Goal: Task Accomplishment & Management: Use online tool/utility

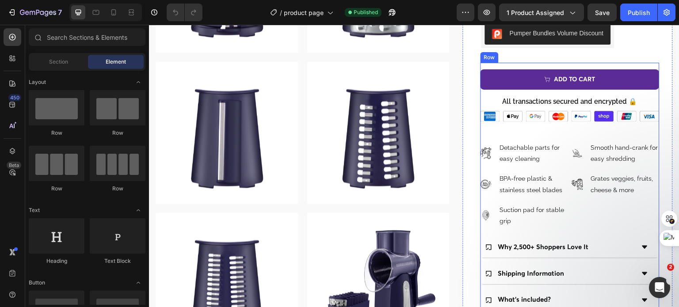
scroll to position [1105, 0]
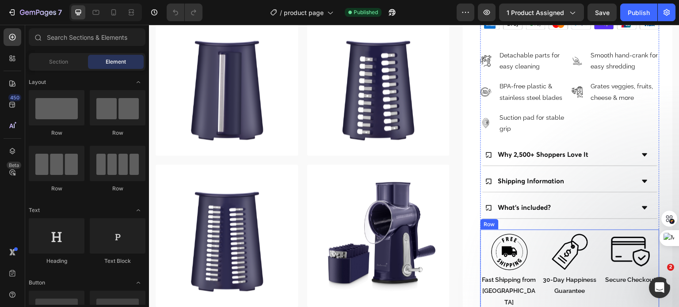
click at [533, 231] on div "Image Fast Shipping from USA Text Block Image 30-Day Happiness Guarantee Text B…" at bounding box center [569, 270] width 179 height 80
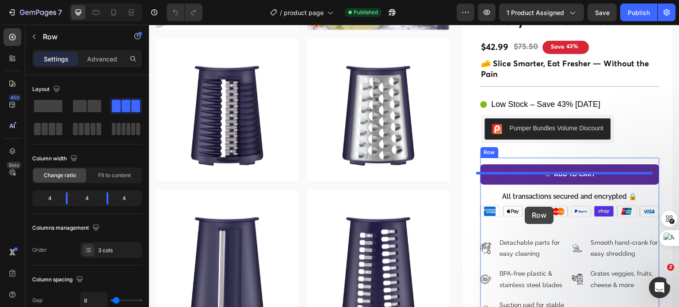
scroll to position [937, 0]
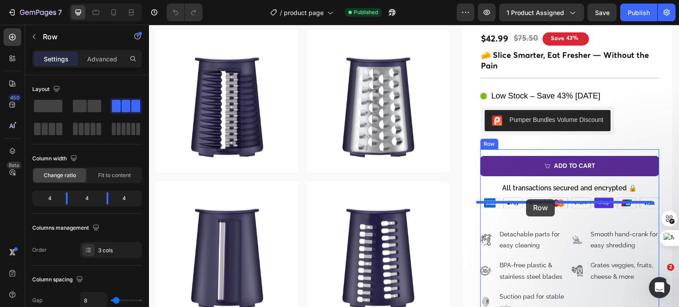
drag, startPoint x: 484, startPoint y: 218, endPoint x: 526, endPoint y: 199, distance: 46.3
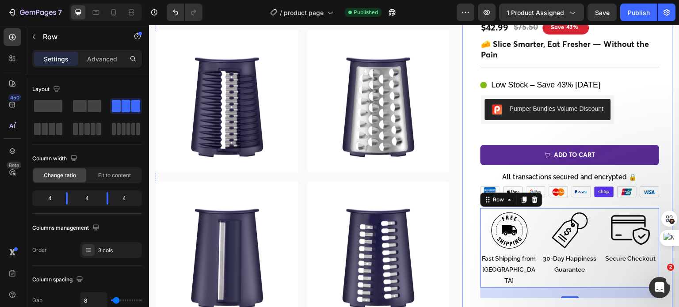
click at [468, 233] on div "Icon Icon Icon Icon Icon Icon List 2,500+ Verified Reviews! Text Block Row Rota…" at bounding box center [568, 235] width 210 height 523
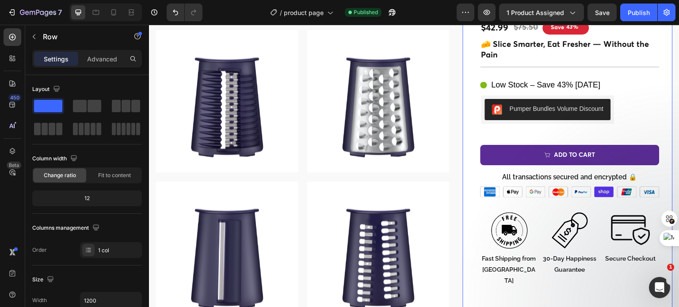
click at [108, 64] on div "Advanced" at bounding box center [102, 59] width 44 height 14
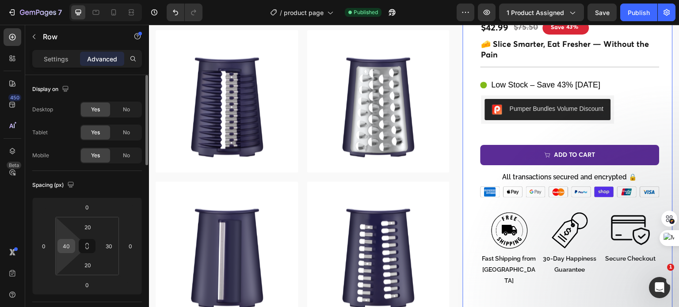
click at [61, 244] on input "40" at bounding box center [66, 245] width 13 height 13
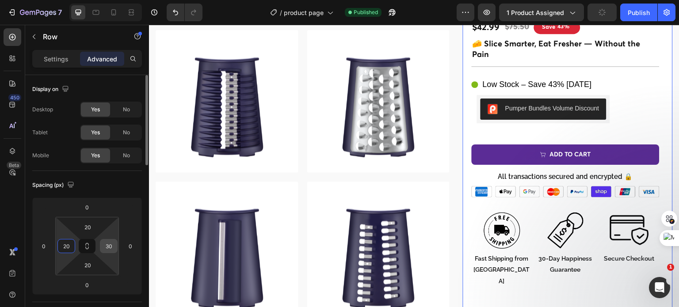
type input "20"
click at [107, 244] on input "30" at bounding box center [108, 245] width 13 height 13
click at [108, 244] on input "30" at bounding box center [108, 245] width 13 height 13
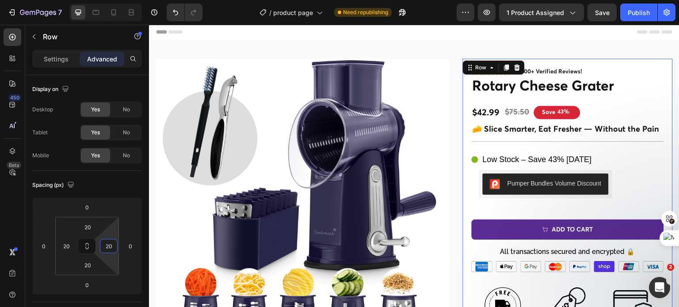
scroll to position [0, 0]
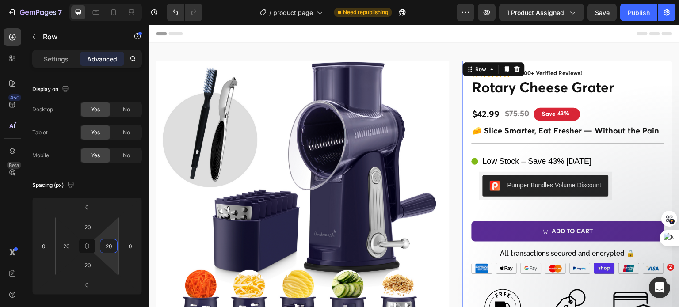
type input "20"
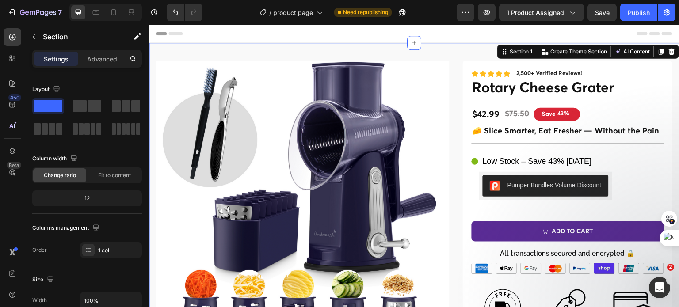
click at [557, 94] on h1 "Rotary Cheese Grater" at bounding box center [567, 89] width 192 height 20
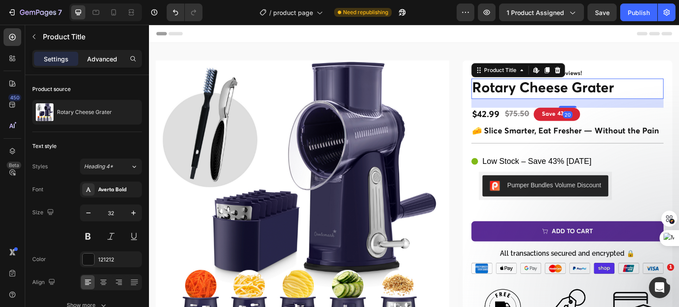
click at [105, 56] on p "Advanced" at bounding box center [102, 58] width 30 height 9
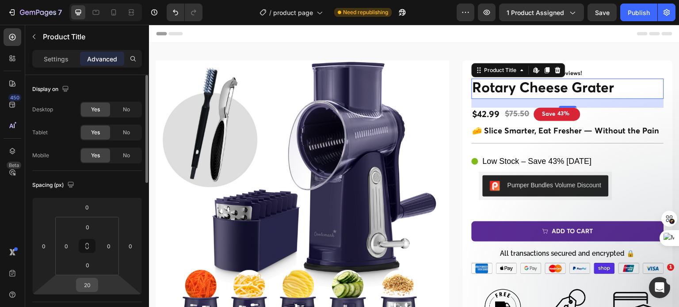
click at [84, 279] on input "20" at bounding box center [87, 284] width 18 height 13
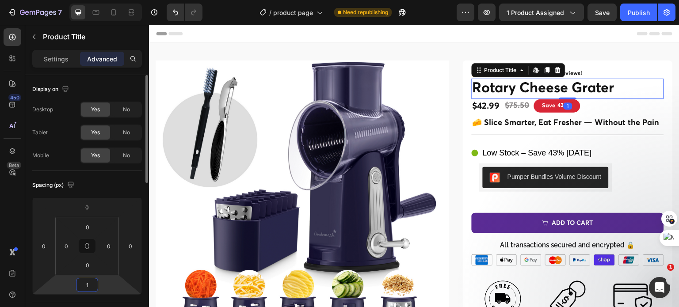
type input "10"
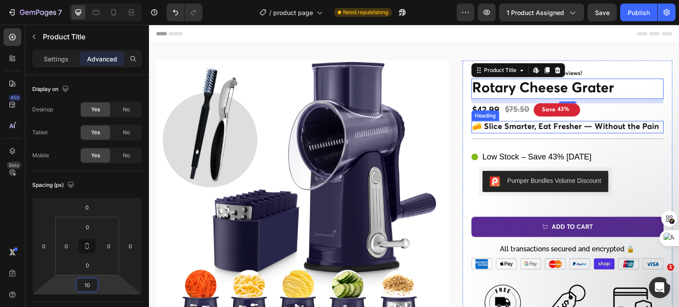
click at [573, 125] on h2 "🧀 Slice Smarter, Eat Fresher — Without the Pain" at bounding box center [567, 127] width 192 height 12
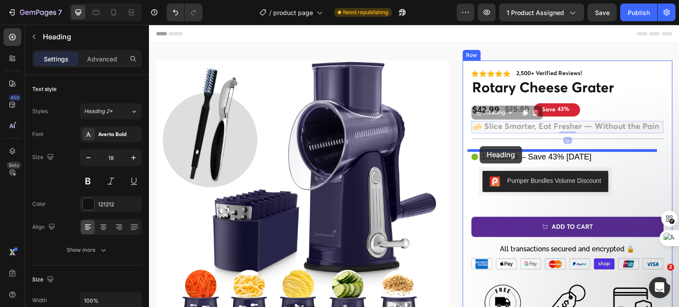
drag, startPoint x: 475, startPoint y: 114, endPoint x: 480, endPoint y: 146, distance: 33.1
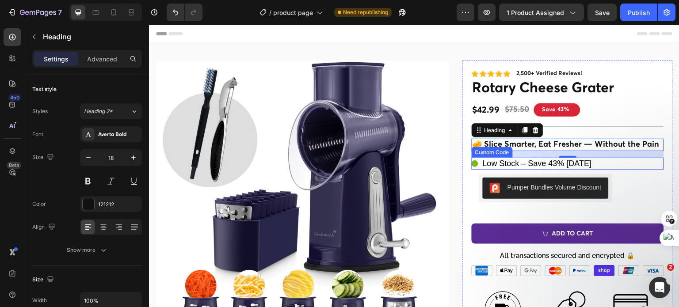
click at [471, 162] on span at bounding box center [474, 163] width 7 height 7
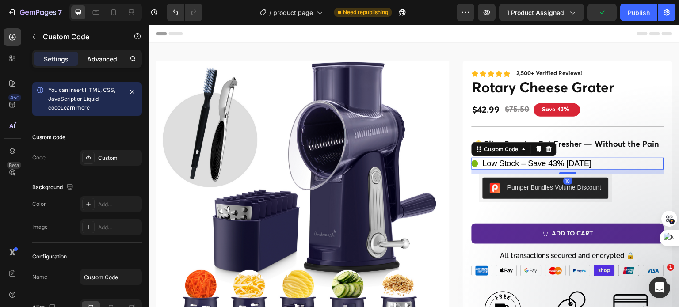
click at [91, 57] on p "Advanced" at bounding box center [102, 58] width 30 height 9
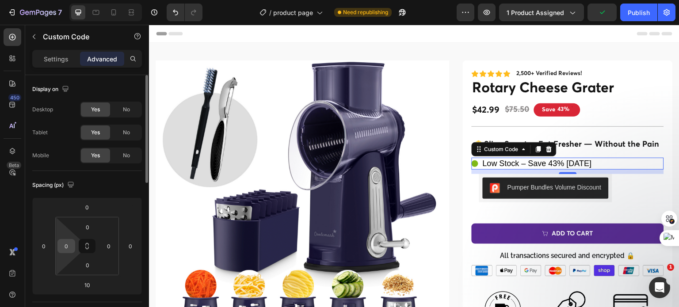
click at [68, 249] on input "0" at bounding box center [66, 245] width 13 height 13
type input "5"
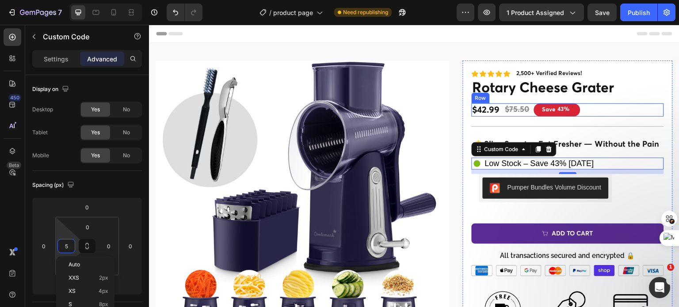
click at [496, 108] on div "$42.99 Product Price Product Price $75.50 Product Price Product Price Save 43% …" at bounding box center [567, 110] width 192 height 14
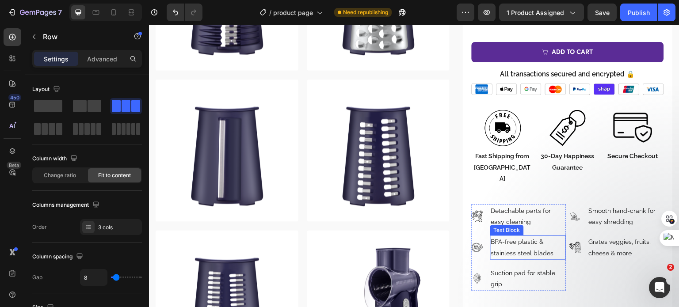
scroll to position [1060, 0]
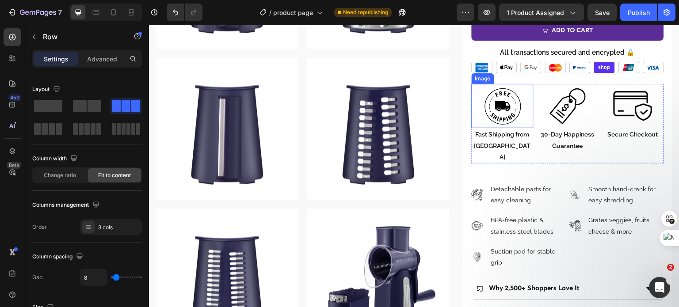
click at [494, 106] on img at bounding box center [502, 106] width 44 height 44
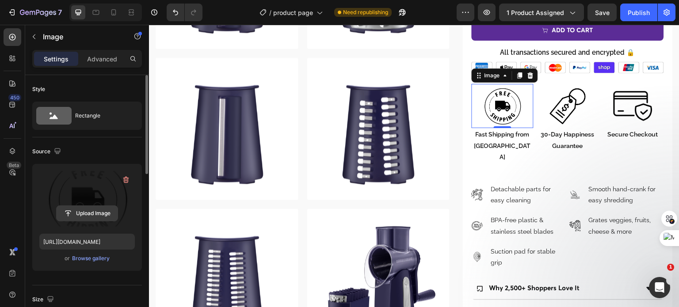
click at [80, 209] on input "file" at bounding box center [87, 213] width 61 height 15
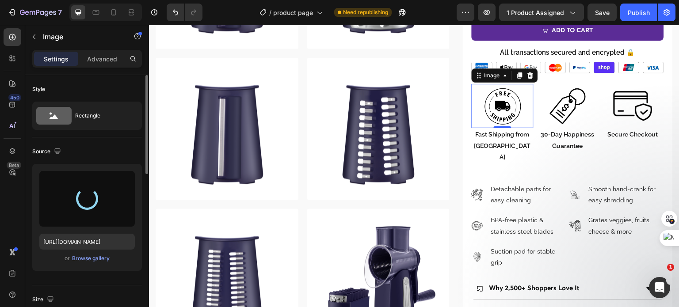
type input "[URL][DOMAIN_NAME]"
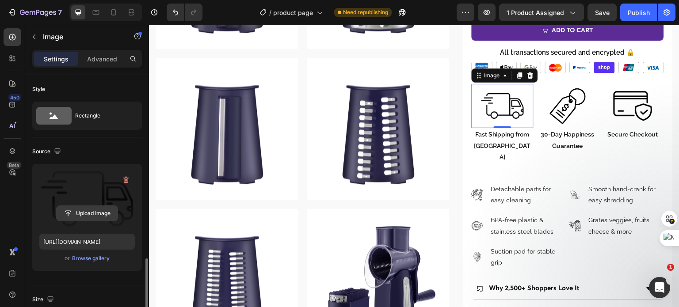
scroll to position [133, 0]
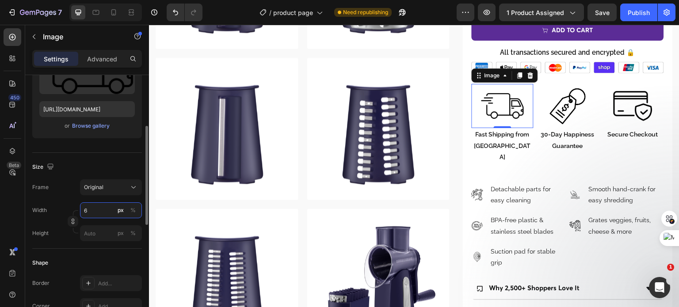
type input "60"
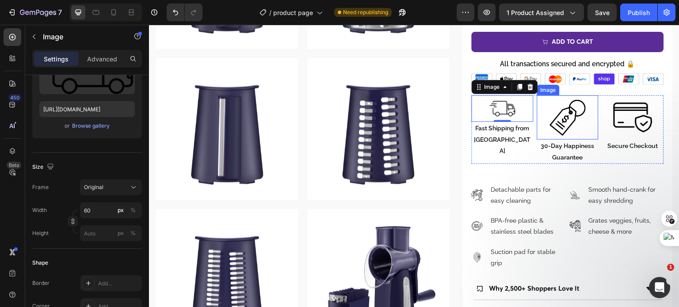
click at [563, 100] on img at bounding box center [567, 117] width 44 height 44
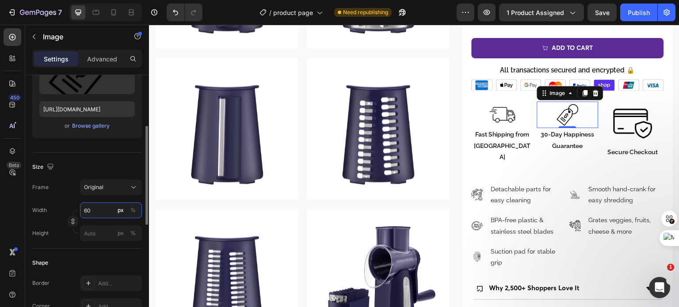
scroll to position [88, 0]
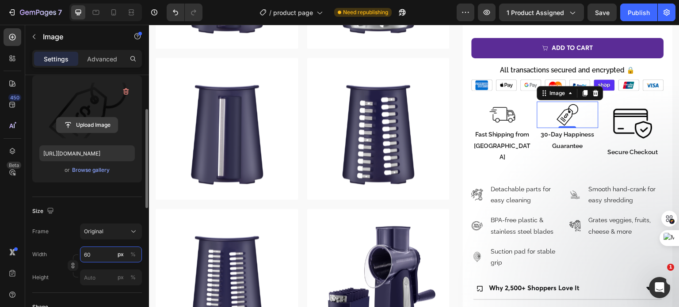
type input "60"
click at [86, 124] on input "file" at bounding box center [87, 125] width 61 height 15
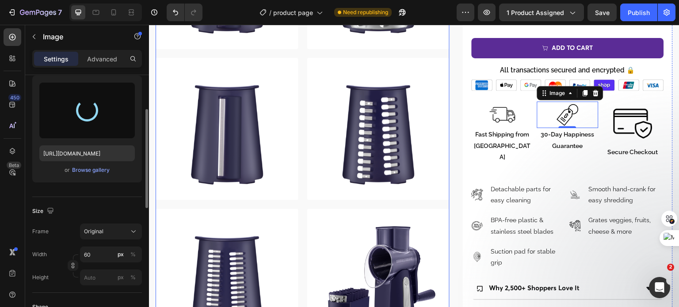
type input "https://cdn.shopify.com/s/files/1/0726/9446/4753/files/gempages_564444126523688…"
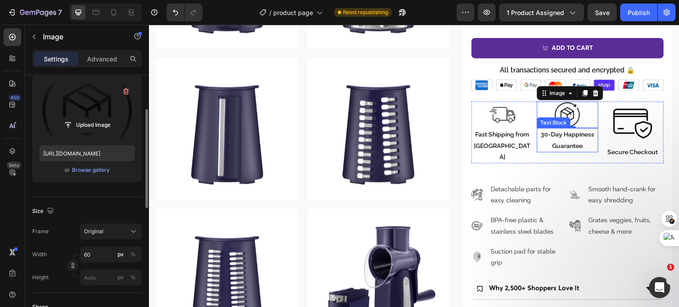
click at [566, 129] on p "30-Day Happiness Guarantee" at bounding box center [568, 140] width 60 height 22
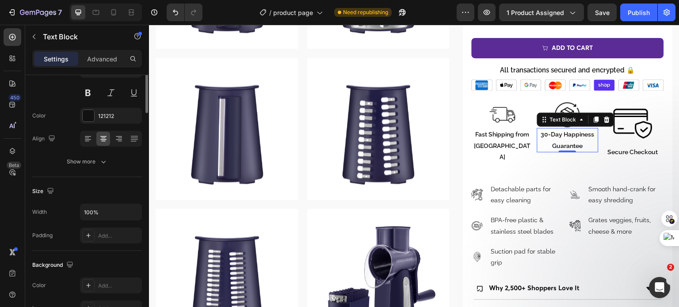
scroll to position [0, 0]
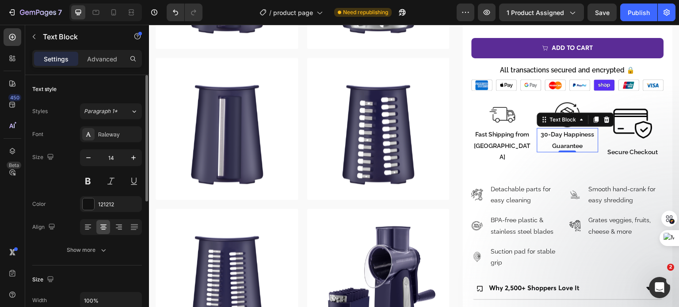
click at [559, 129] on p "30-Day Happiness Guarantee" at bounding box center [568, 140] width 60 height 22
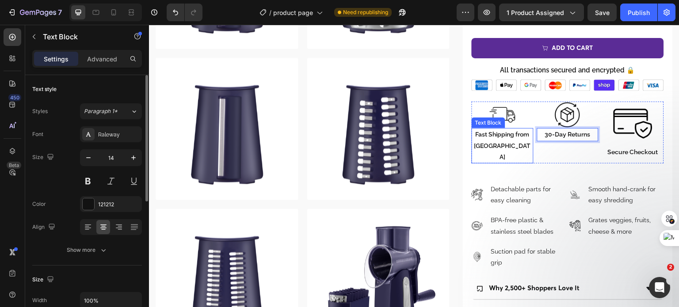
click at [502, 129] on p "Fast Shipping from USA" at bounding box center [502, 146] width 60 height 34
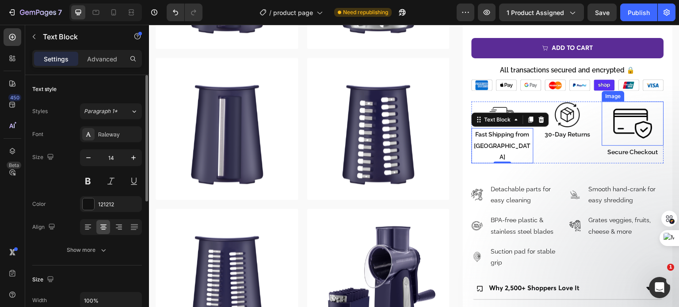
click at [621, 104] on img at bounding box center [633, 124] width 44 height 44
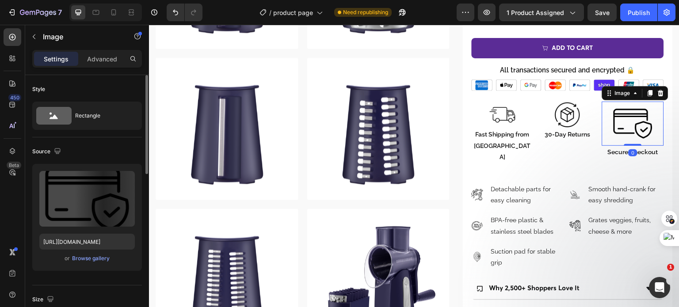
scroll to position [88, 0]
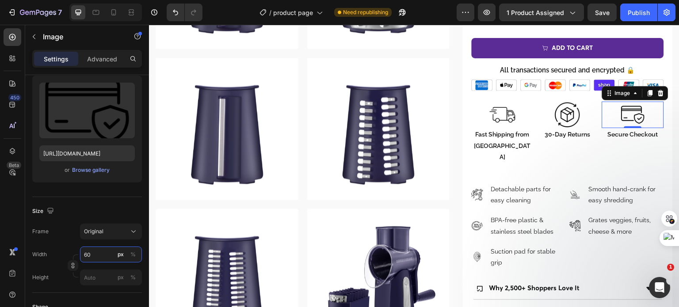
type input "60"
click at [494, 129] on p "Fast Shipping from USA" at bounding box center [502, 146] width 60 height 34
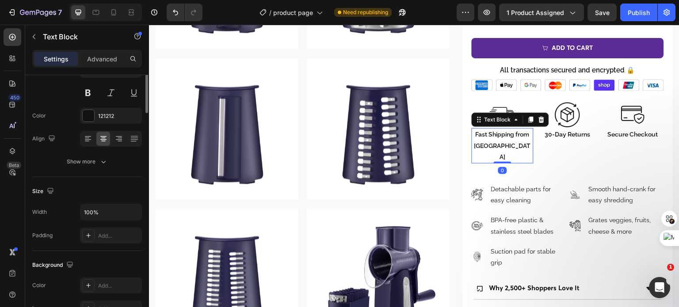
scroll to position [0, 0]
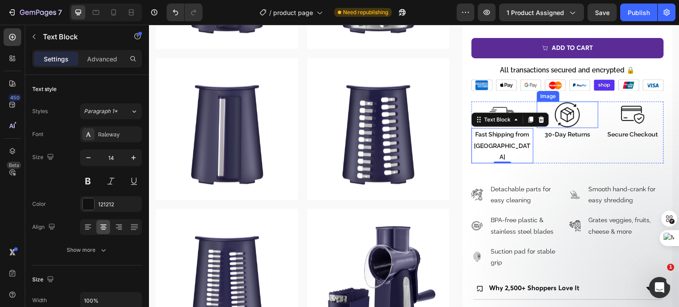
click at [570, 108] on img at bounding box center [567, 115] width 27 height 27
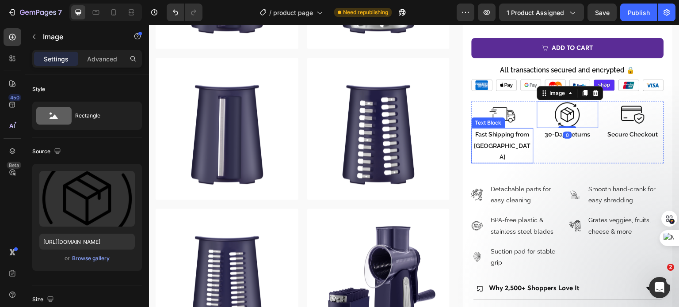
click at [493, 129] on p "Fast Shipping from USA" at bounding box center [502, 146] width 60 height 34
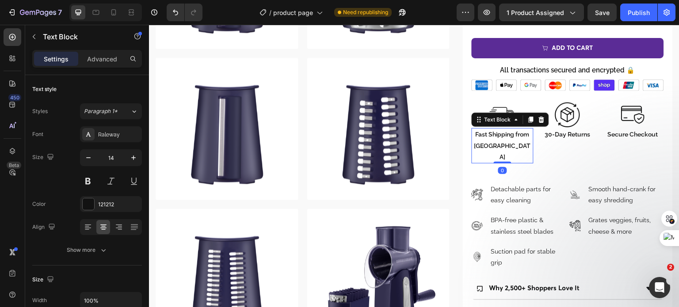
click at [493, 129] on p "Fast Shipping from USA" at bounding box center [502, 146] width 60 height 34
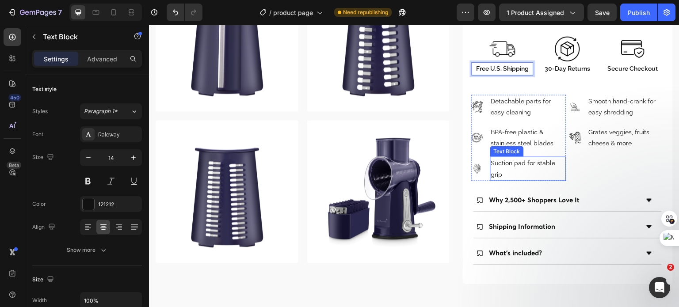
scroll to position [1193, 0]
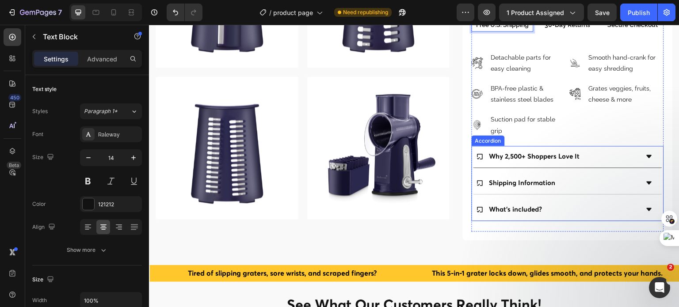
click at [512, 151] on p "Why 2,500+ Shoppers Love It" at bounding box center [534, 157] width 91 height 12
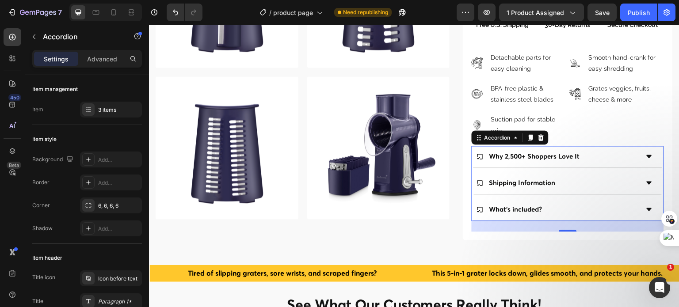
scroll to position [44, 0]
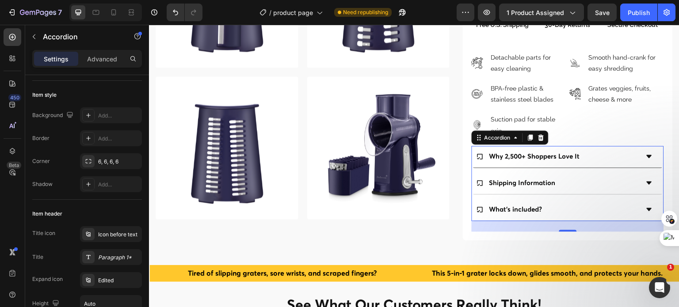
click at [517, 151] on p "Why 2,500+ Shoppers Love It" at bounding box center [534, 157] width 91 height 12
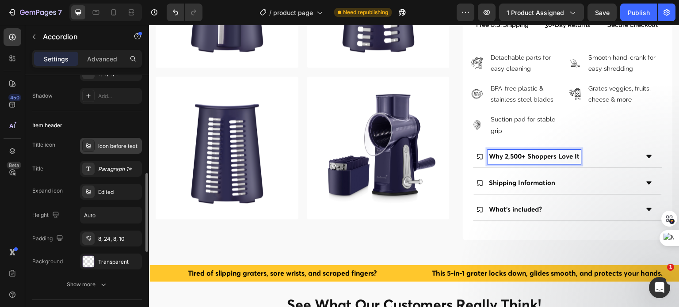
scroll to position [177, 0]
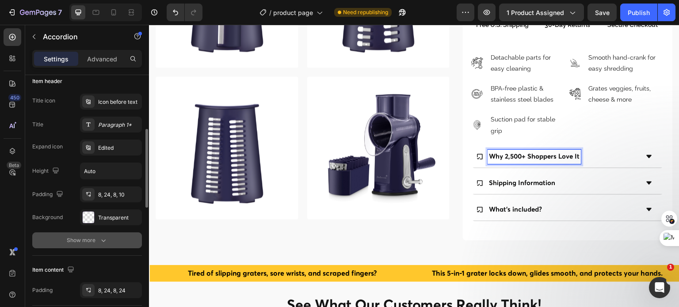
click at [83, 244] on button "Show more" at bounding box center [87, 240] width 110 height 16
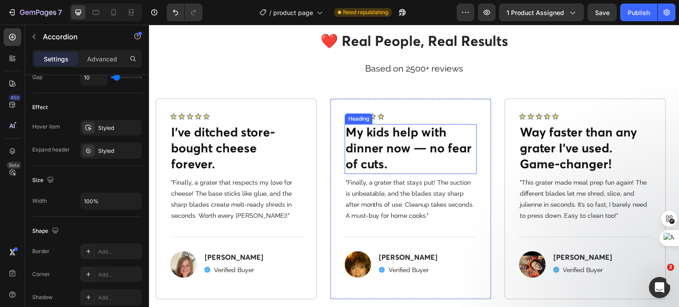
scroll to position [3137, 0]
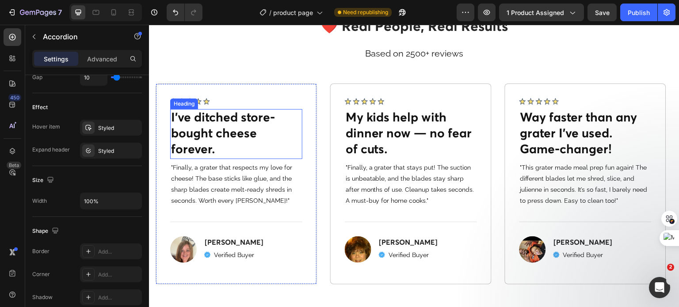
click at [233, 133] on h2 "I’ve ditched store-bought cheese forever." at bounding box center [236, 134] width 132 height 50
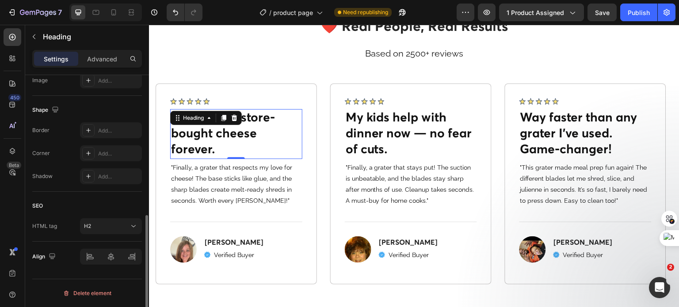
scroll to position [0, 0]
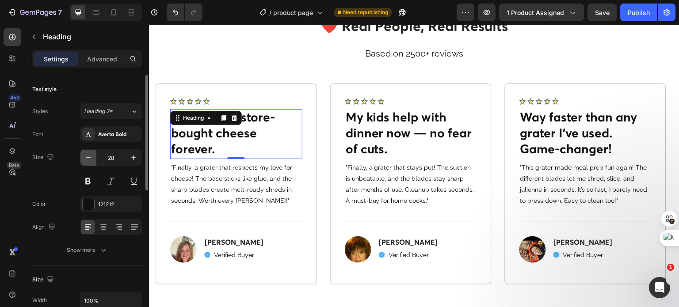
click at [87, 156] on icon "button" at bounding box center [88, 157] width 9 height 9
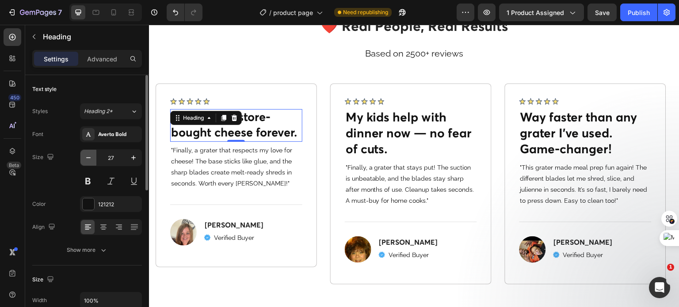
click at [87, 156] on icon "button" at bounding box center [88, 157] width 9 height 9
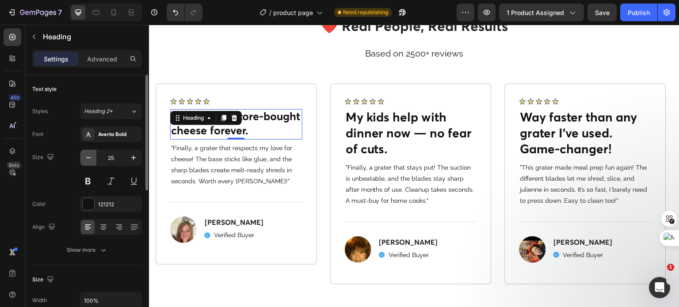
click at [87, 156] on icon "button" at bounding box center [88, 157] width 9 height 9
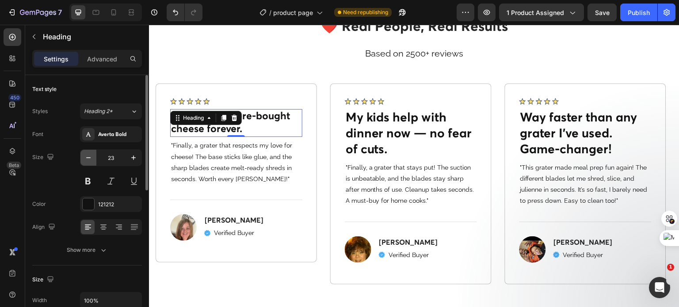
click at [87, 156] on icon "button" at bounding box center [88, 157] width 9 height 9
type input "22"
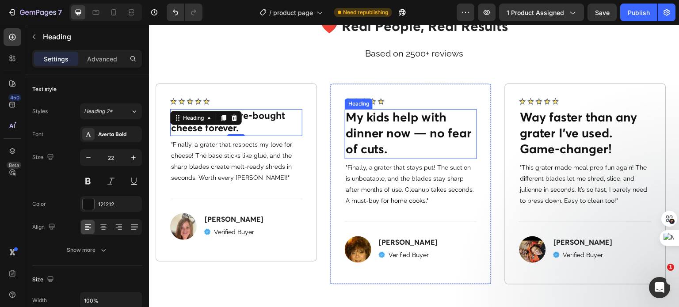
click at [365, 134] on h2 "My kids help with dinner now — no fear of cuts." at bounding box center [411, 134] width 132 height 50
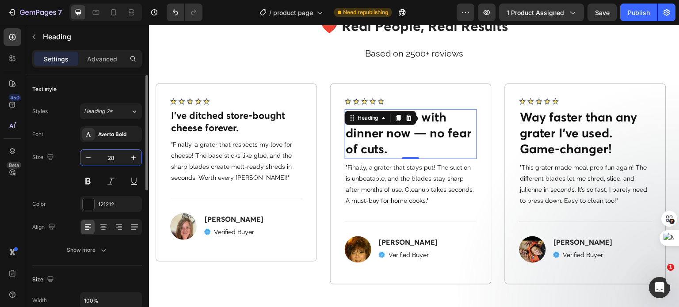
click at [110, 157] on input "28" at bounding box center [110, 158] width 29 height 16
type input "22"
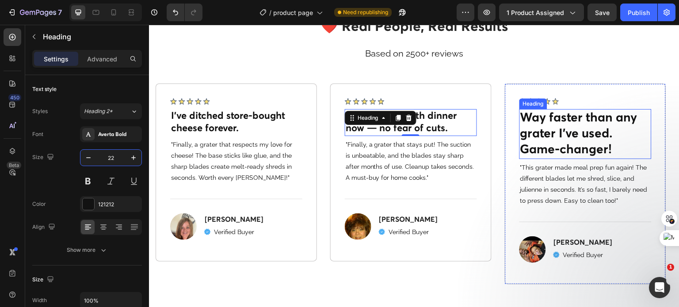
click at [556, 118] on h2 "Way faster than any grater I’ve used. Game-changer!" at bounding box center [585, 134] width 132 height 50
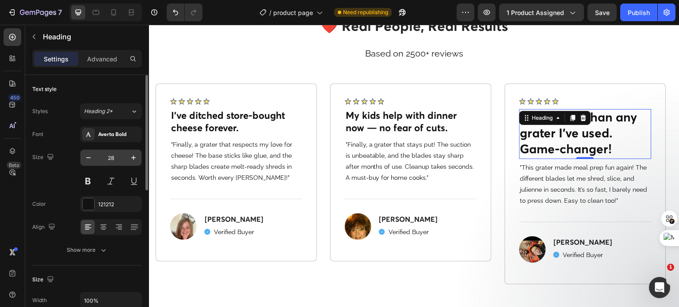
click at [113, 159] on input "28" at bounding box center [110, 158] width 29 height 16
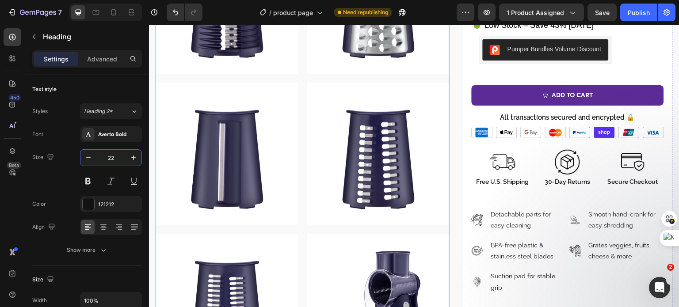
scroll to position [1000, 0]
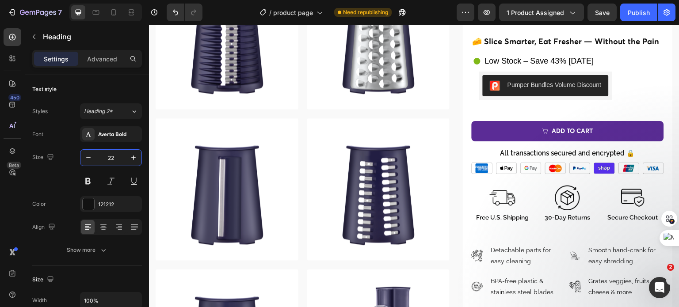
type input "22"
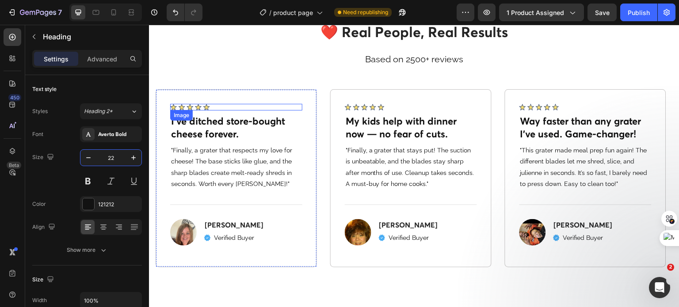
scroll to position [3033, 0]
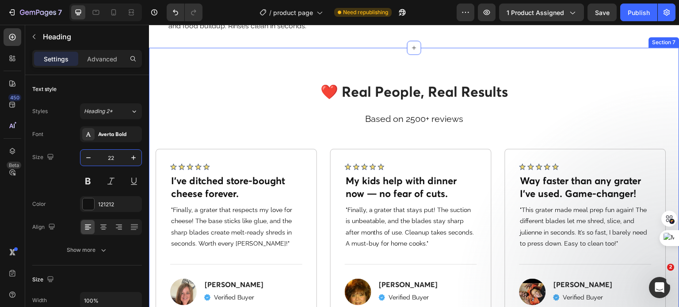
click at [229, 120] on div "❤️ Real People, Real Results Heading Based on 2500+ reviews Text block Row Imag…" at bounding box center [414, 187] width 530 height 279
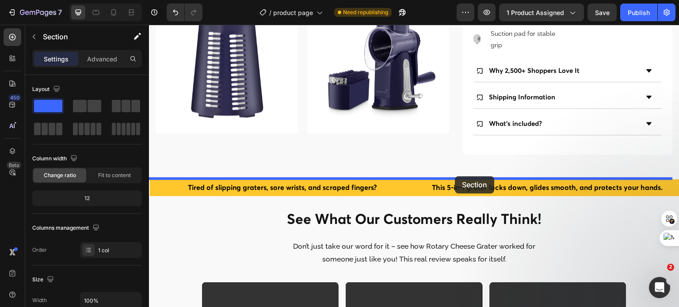
scroll to position [1290, 0]
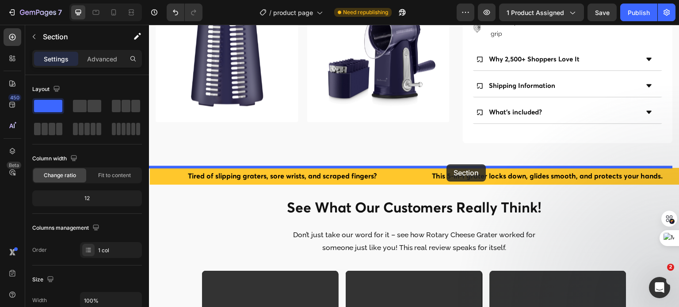
drag, startPoint x: 499, startPoint y: 80, endPoint x: 447, endPoint y: 164, distance: 99.8
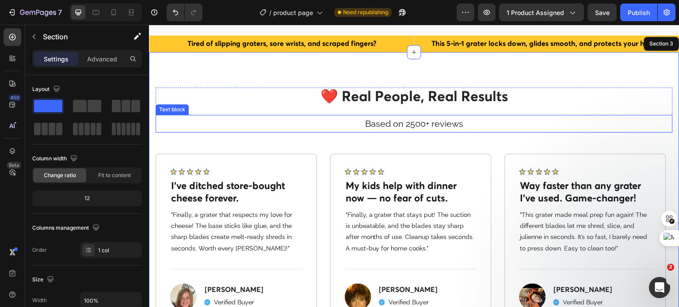
scroll to position [1379, 0]
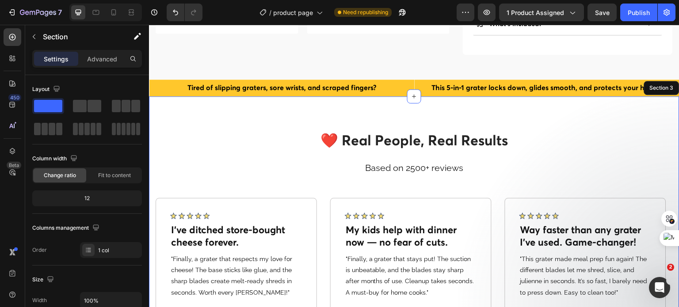
click at [427, 96] on div "❤️ Real People, Real Results Heading Based on 2500+ reviews Text block Row Imag…" at bounding box center [414, 235] width 530 height 279
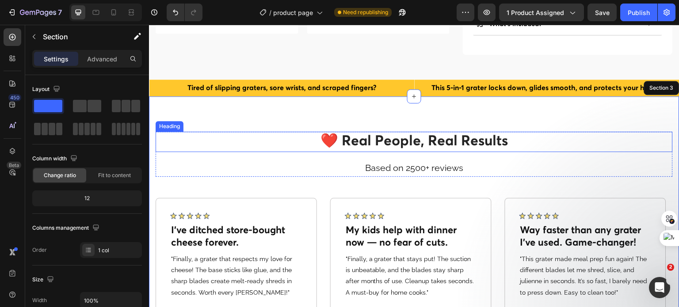
click at [405, 132] on h2 "❤️ Real People, Real Results" at bounding box center [414, 142] width 517 height 20
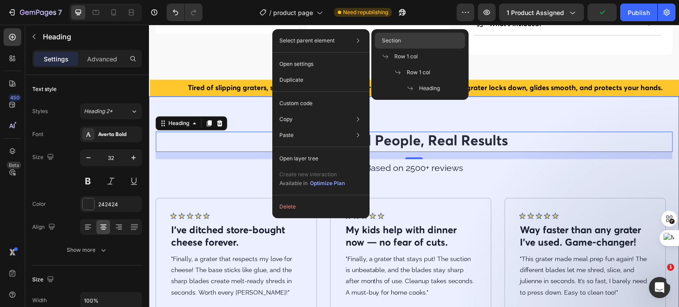
click at [401, 49] on div "Section" at bounding box center [420, 57] width 90 height 16
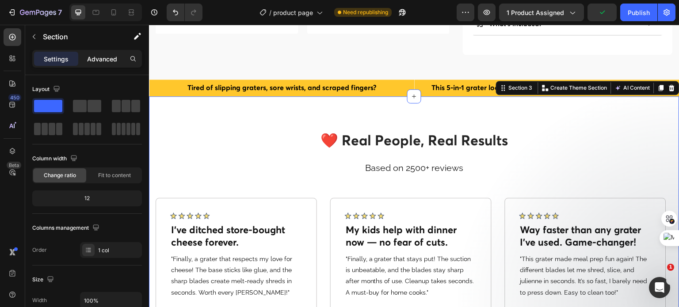
click at [116, 61] on p "Advanced" at bounding box center [102, 58] width 30 height 9
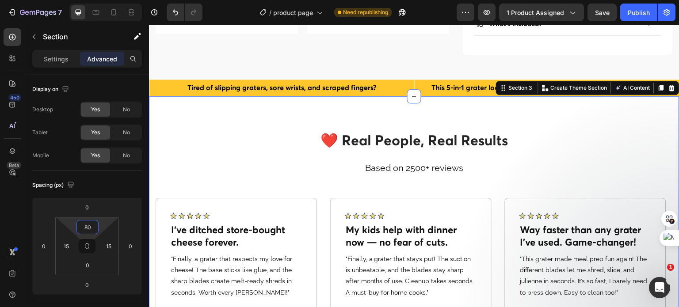
click at [85, 229] on input "80" at bounding box center [88, 226] width 18 height 13
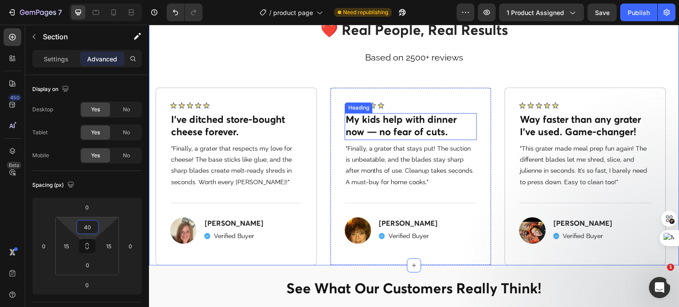
scroll to position [1467, 0]
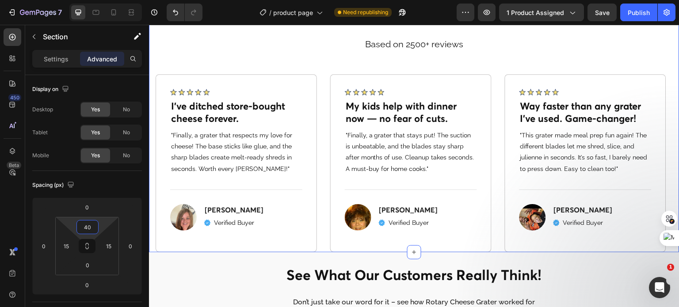
type input "40"
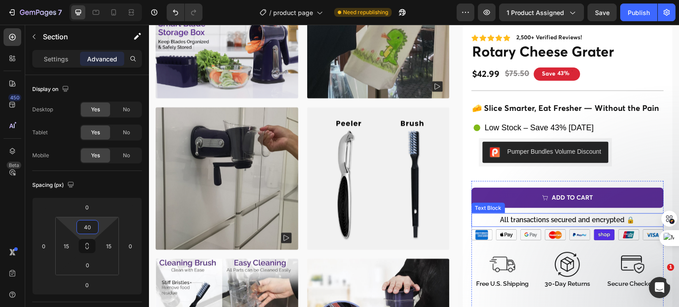
scroll to position [539, 0]
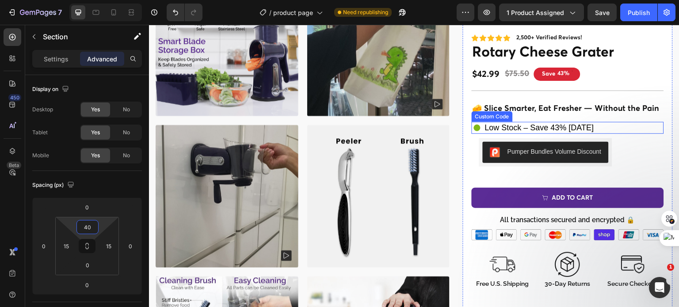
click at [492, 113] on div "Custom Code" at bounding box center [492, 117] width 38 height 8
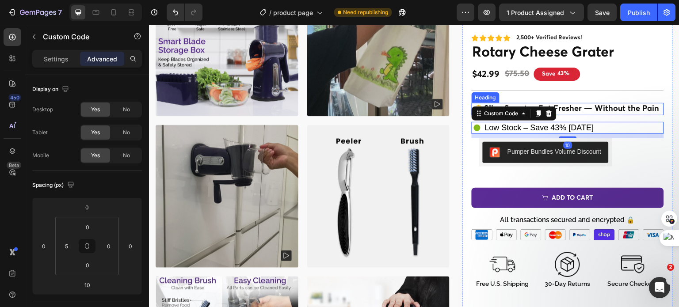
click at [569, 110] on h2 "🧀 Slice Smarter, Eat Fresher — Without the Pain" at bounding box center [567, 109] width 192 height 12
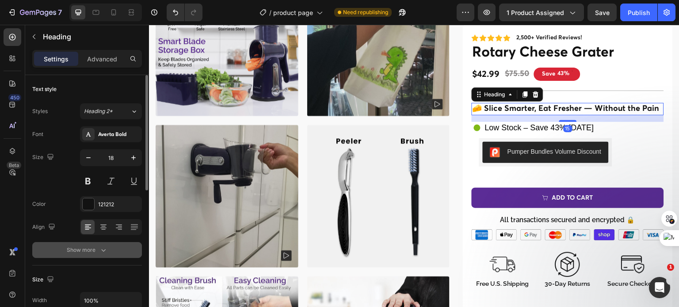
click at [90, 250] on div "Show more" at bounding box center [87, 250] width 41 height 9
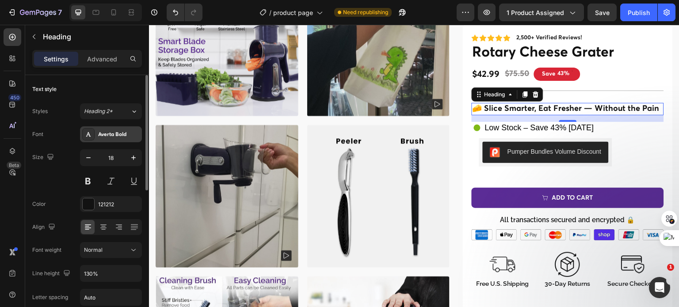
click at [110, 133] on div "Averta Bold" at bounding box center [119, 135] width 42 height 8
click at [72, 141] on div "Font Averta Bold" at bounding box center [87, 134] width 110 height 16
click at [83, 181] on button at bounding box center [88, 181] width 16 height 16
click at [90, 180] on button at bounding box center [88, 181] width 16 height 16
click at [105, 133] on div "Averta Bold" at bounding box center [119, 135] width 42 height 8
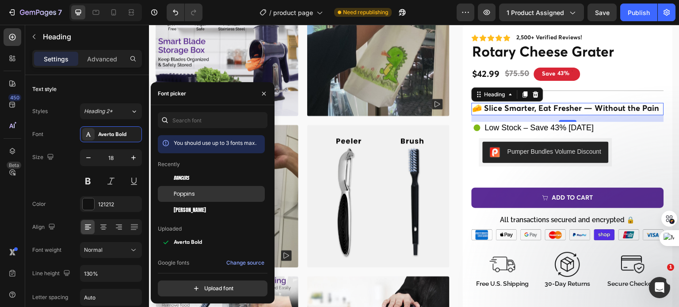
click at [192, 190] on span "Poppins" at bounding box center [184, 194] width 21 height 8
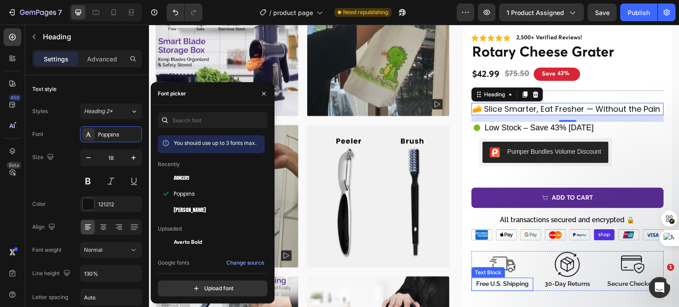
click at [508, 290] on p "Free U.S. Shipping" at bounding box center [502, 284] width 60 height 11
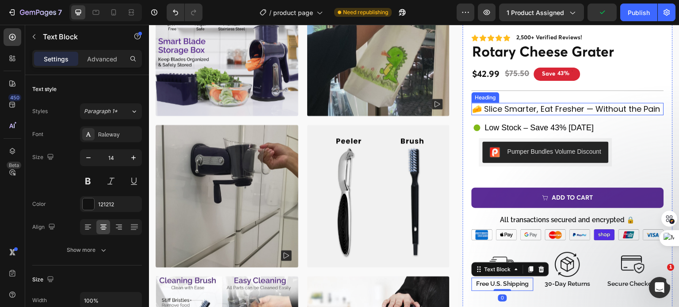
click at [509, 113] on h2 "🧀 Slice Smarter, Eat Fresher — Without the Pain" at bounding box center [567, 109] width 192 height 12
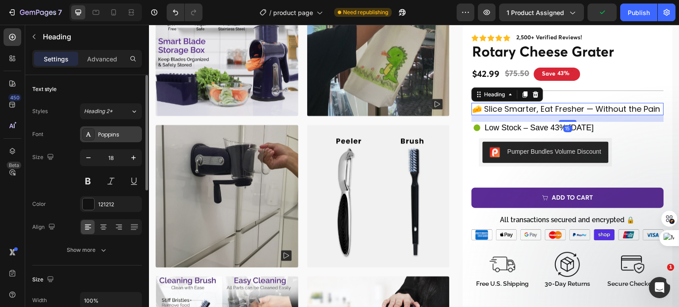
click at [95, 133] on div "Poppins" at bounding box center [111, 134] width 62 height 16
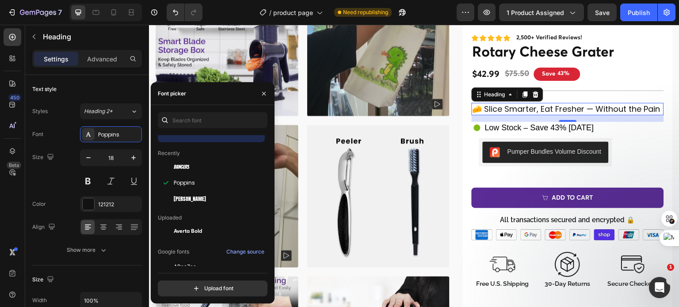
scroll to position [0, 0]
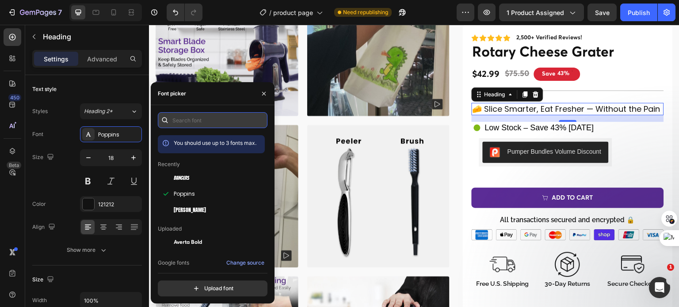
click at [190, 125] on input "text" at bounding box center [213, 120] width 110 height 16
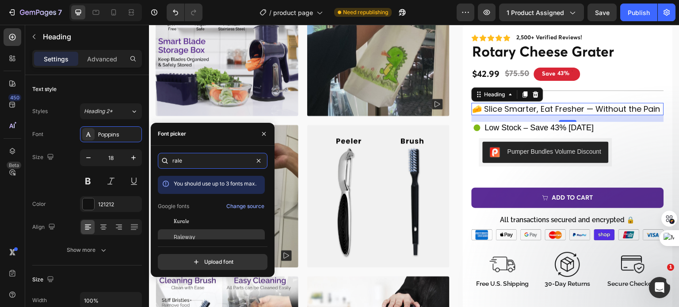
type input "rale"
click at [190, 239] on span "Raleway" at bounding box center [185, 237] width 22 height 8
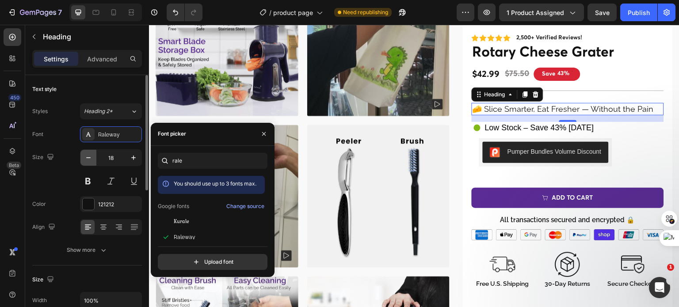
click at [87, 157] on icon "button" at bounding box center [88, 157] width 9 height 9
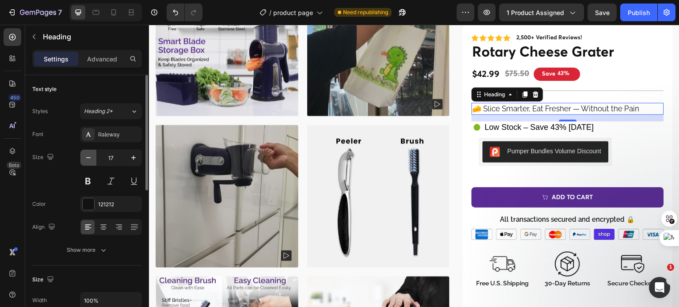
type input "16"
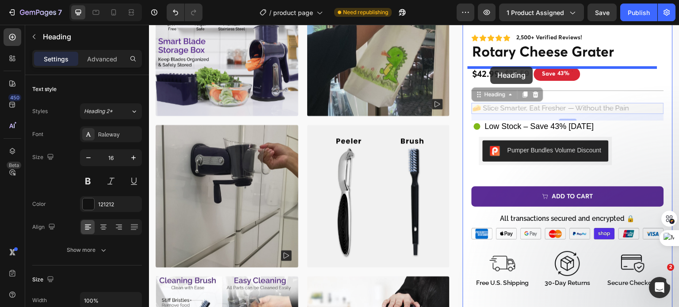
drag, startPoint x: 473, startPoint y: 94, endPoint x: 490, endPoint y: 67, distance: 32.0
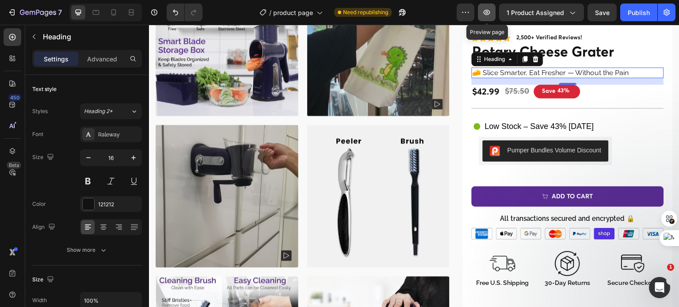
click at [488, 13] on icon "button" at bounding box center [486, 12] width 7 height 5
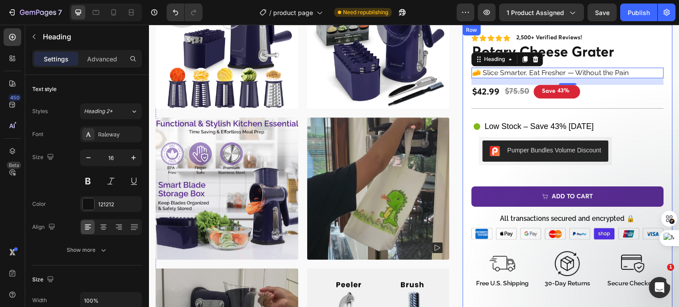
scroll to position [318, 0]
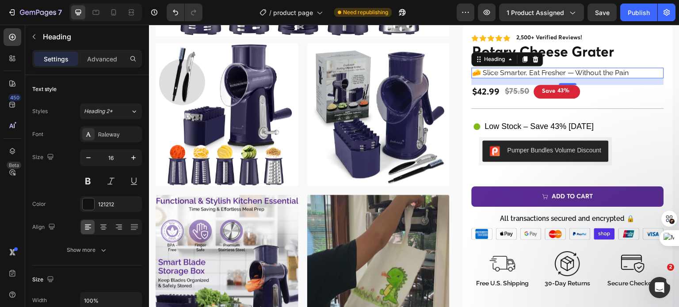
click at [522, 72] on h2 "🧀 Slice Smarter, Eat Fresher — Without the Pain" at bounding box center [567, 73] width 192 height 11
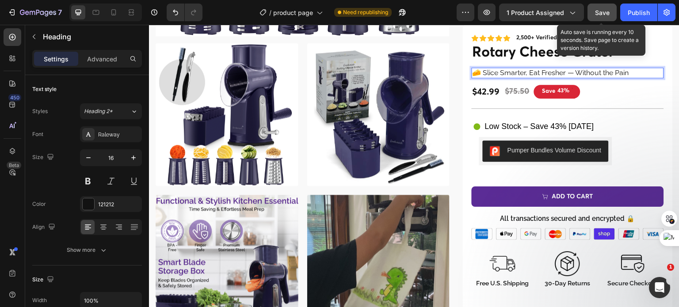
click at [594, 9] on button "Save" at bounding box center [601, 13] width 29 height 18
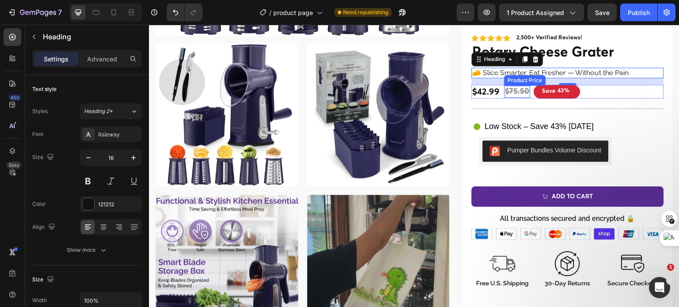
click at [516, 76] on div "Product Price" at bounding box center [525, 80] width 38 height 8
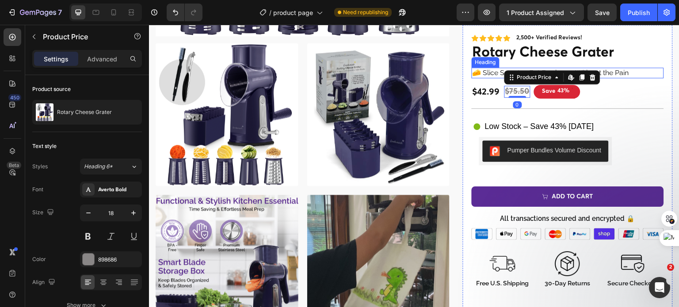
click at [480, 75] on p "🧀 Slice Smarter, Eat Fresher — Without the Pain" at bounding box center [567, 72] width 190 height 9
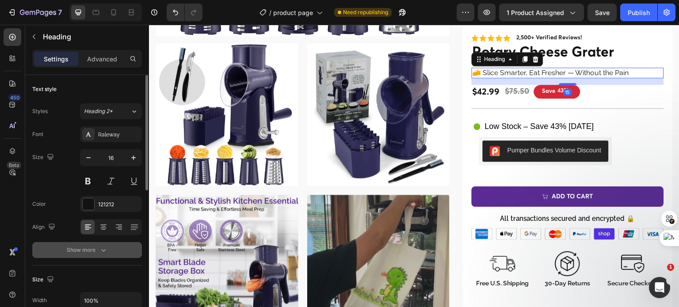
click at [93, 251] on div "Show more" at bounding box center [87, 250] width 41 height 9
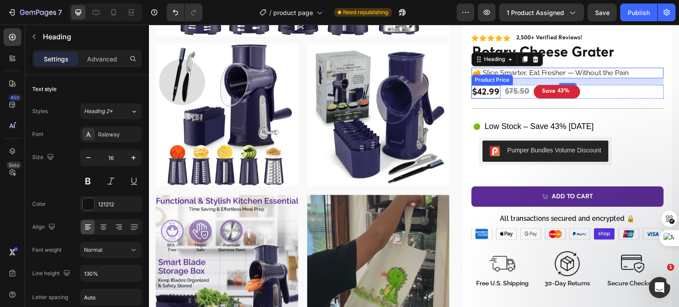
click at [479, 88] on div "$42.99" at bounding box center [485, 91] width 29 height 13
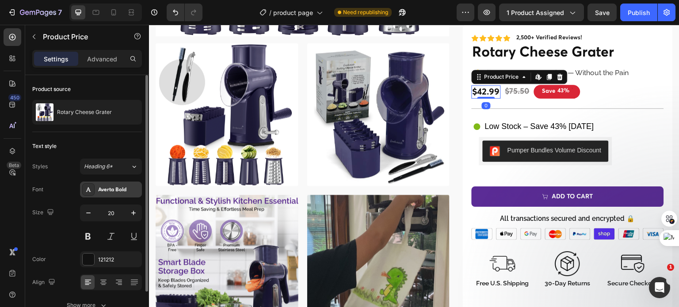
click at [101, 187] on div "Averta Bold" at bounding box center [119, 190] width 42 height 8
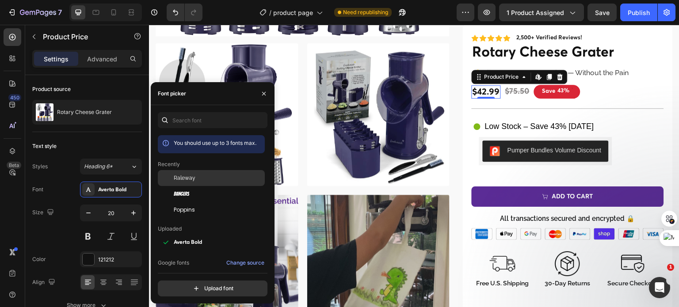
click at [187, 178] on span "Raleway" at bounding box center [185, 178] width 22 height 8
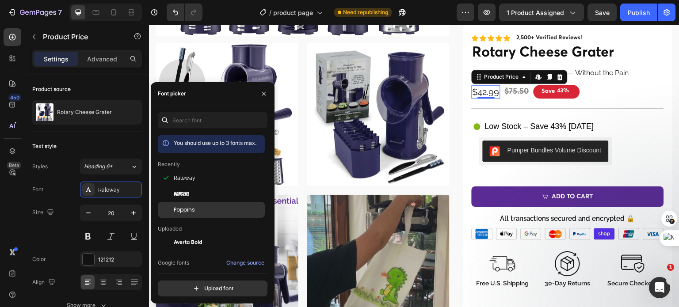
click at [180, 210] on span "Poppins" at bounding box center [184, 210] width 21 height 8
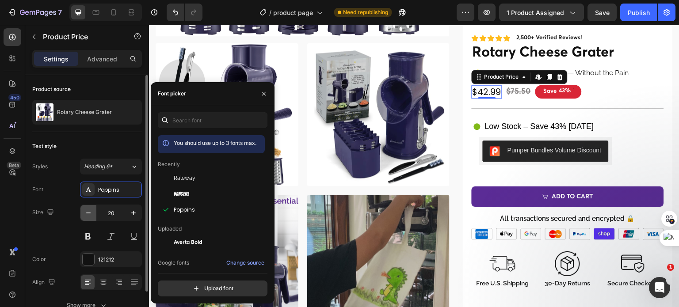
click at [85, 211] on icon "button" at bounding box center [88, 213] width 9 height 9
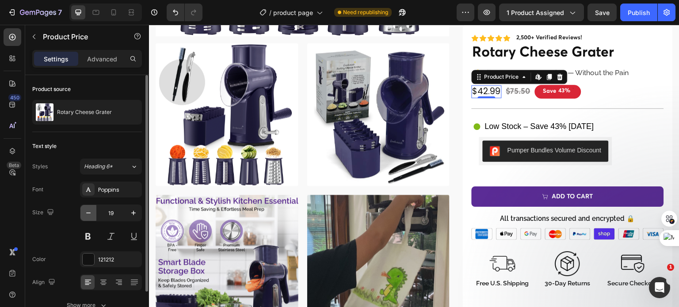
click at [85, 211] on icon "button" at bounding box center [88, 213] width 9 height 9
type input "18"
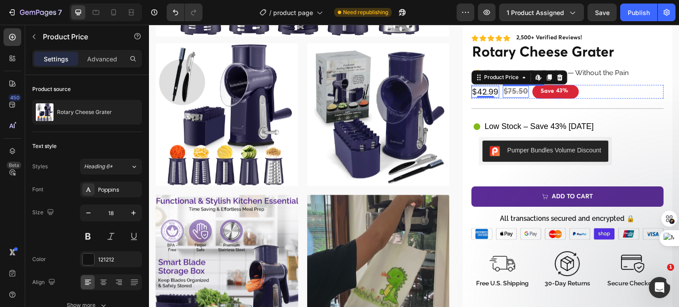
click at [505, 91] on div "$75.50" at bounding box center [516, 92] width 26 height 12
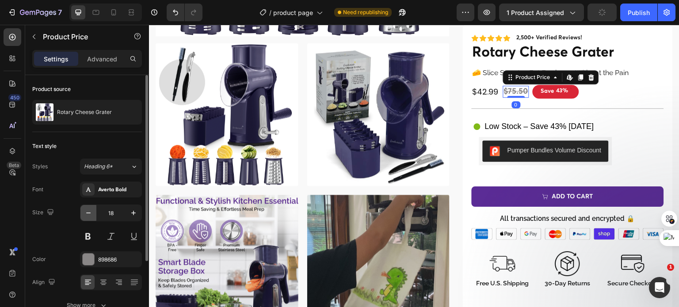
click at [89, 213] on icon "button" at bounding box center [88, 213] width 9 height 9
type input "17"
click at [110, 192] on div "Averta Bold" at bounding box center [119, 190] width 42 height 8
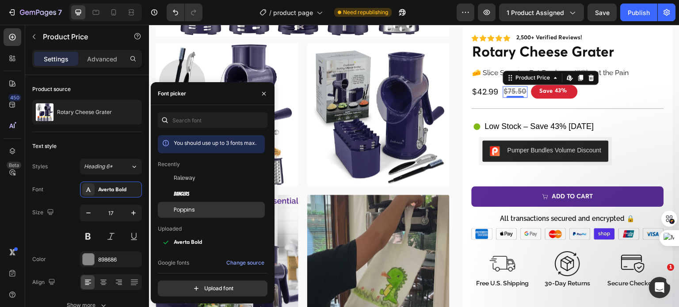
drag, startPoint x: 186, startPoint y: 213, endPoint x: 140, endPoint y: 166, distance: 65.3
click at [186, 213] on span "Poppins" at bounding box center [184, 210] width 21 height 8
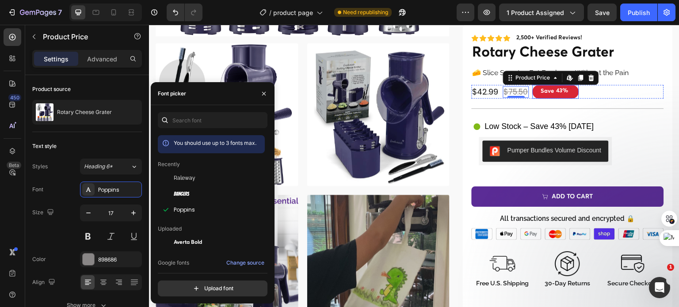
click at [544, 92] on div "Save" at bounding box center [548, 92] width 16 height 10
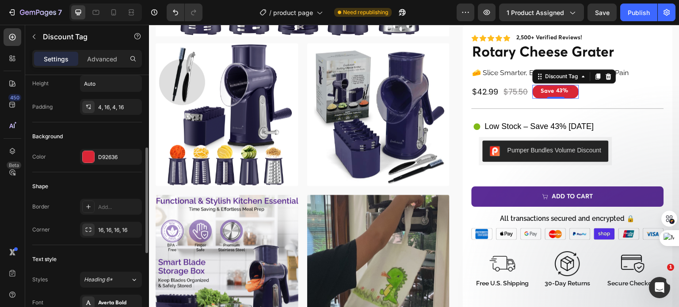
scroll to position [265, 0]
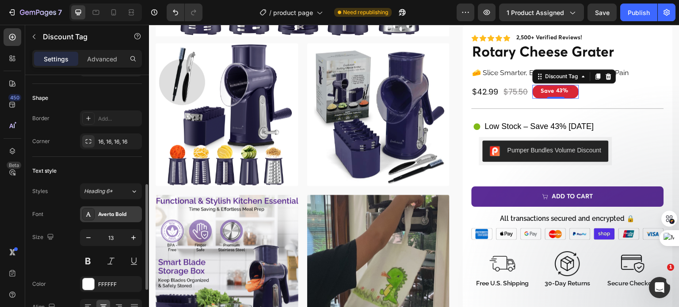
click at [106, 213] on div "Averta Bold" at bounding box center [119, 215] width 42 height 8
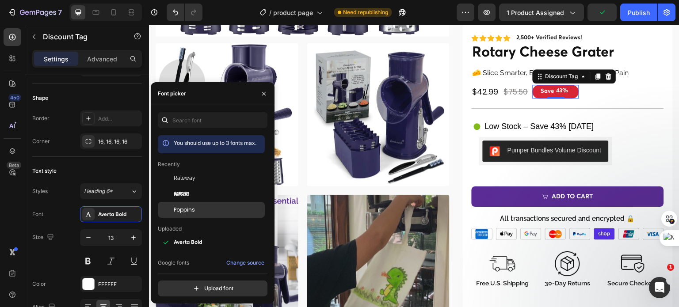
click at [182, 208] on span "Poppins" at bounding box center [184, 210] width 21 height 8
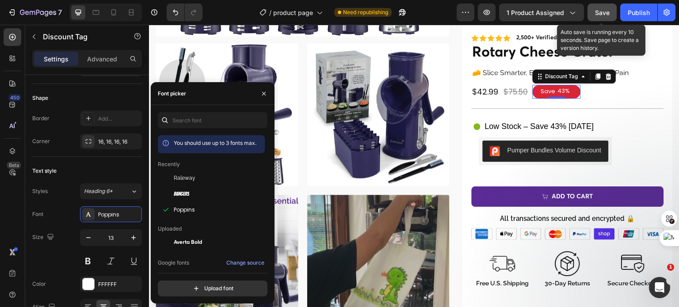
click at [609, 11] on span "Save" at bounding box center [602, 13] width 15 height 8
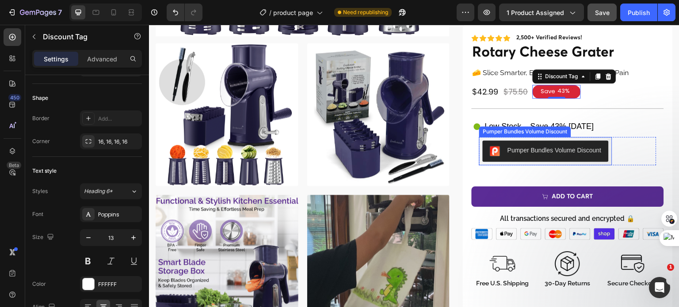
click at [505, 126] on div "Pumper Bundles Volume Discount" at bounding box center [525, 131] width 92 height 11
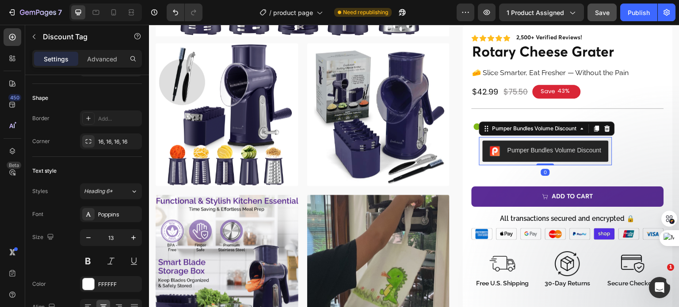
scroll to position [0, 0]
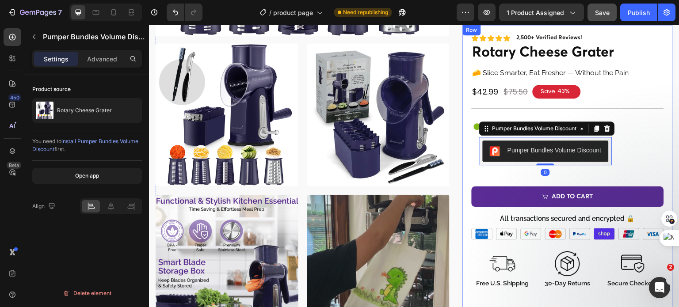
click at [518, 115] on div "Icon Icon Icon Icon Icon Icon List 2,500+ Verified Reviews! Text Block Row Rota…" at bounding box center [567, 262] width 192 height 456
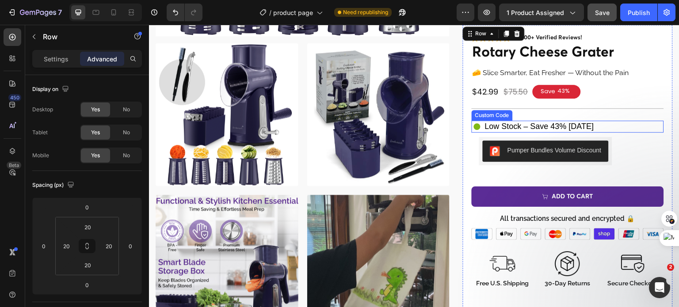
click at [523, 122] on h2 "Low Stock – Save 43% [DATE]" at bounding box center [539, 127] width 109 height 12
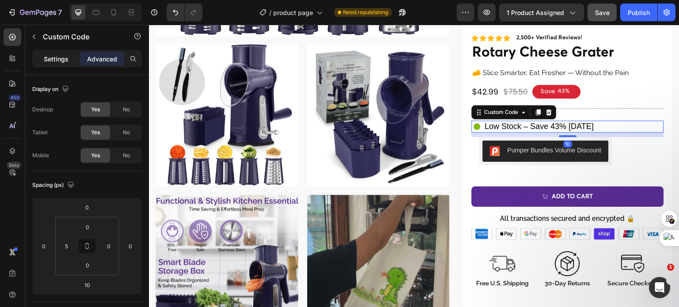
click at [59, 62] on p "Settings" at bounding box center [56, 58] width 25 height 9
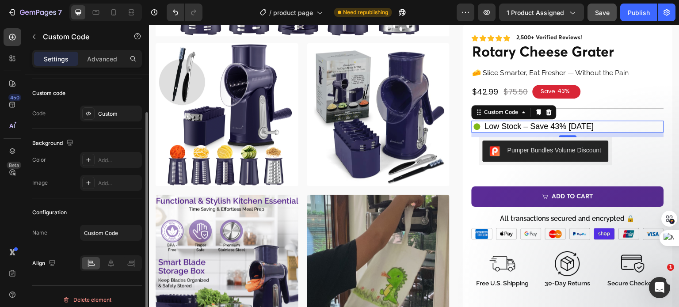
scroll to position [50, 0]
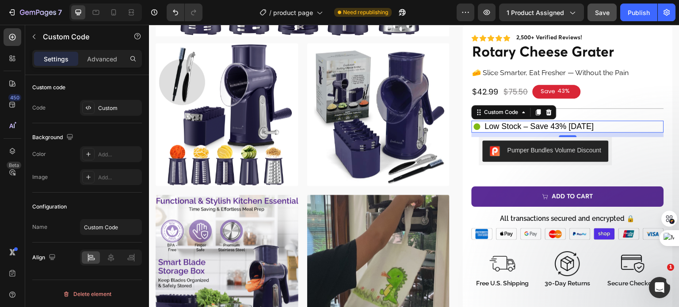
click at [500, 122] on h2 "Low Stock – Save 43% [DATE]" at bounding box center [539, 127] width 109 height 12
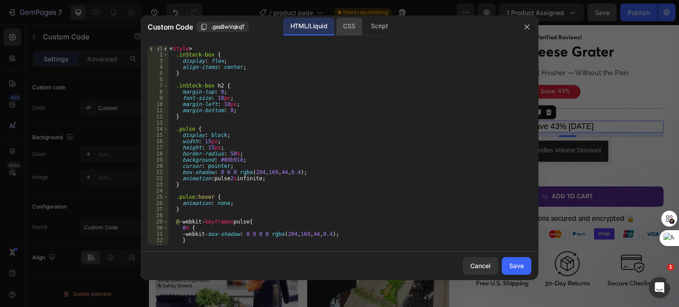
click at [364, 28] on div "CSS" at bounding box center [379, 27] width 31 height 18
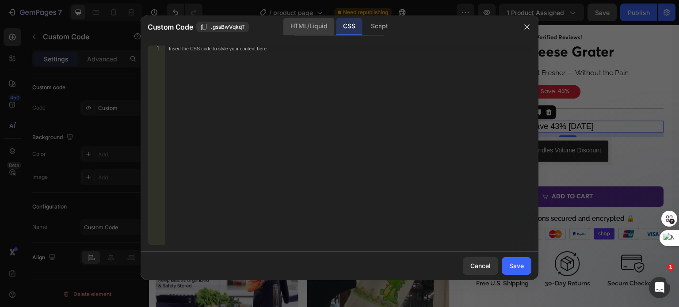
click at [315, 30] on div "HTML/Liquid" at bounding box center [308, 27] width 51 height 18
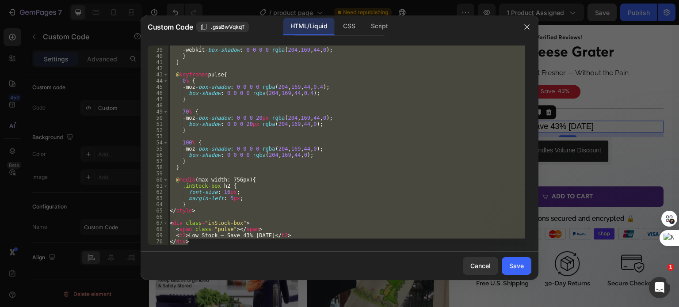
scroll to position [233, 0]
click at [478, 263] on div "Cancel" at bounding box center [480, 265] width 20 height 9
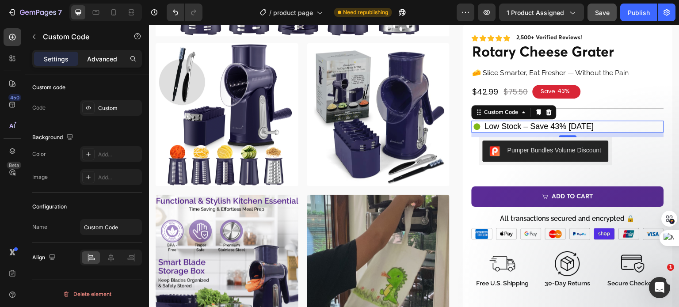
click at [104, 56] on p "Advanced" at bounding box center [102, 58] width 30 height 9
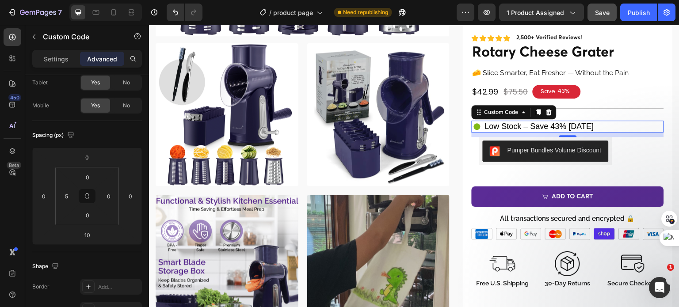
click at [492, 124] on h2 "Low Stock – Save 43% [DATE]" at bounding box center [539, 127] width 109 height 12
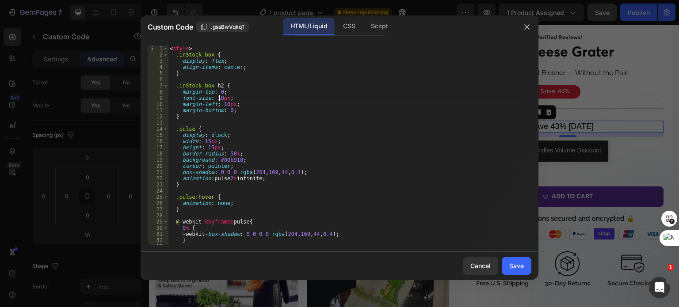
click at [218, 100] on div "< style > .inStock-box { display : flex ; align-items : center ; } .inStock-box…" at bounding box center [346, 152] width 357 height 212
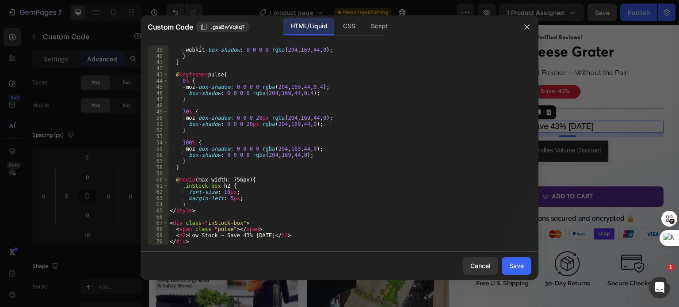
click at [224, 191] on div "100 % { -webkit- box-shadow : 0 0 0 0 rgba ( 204 , 169 , 44 , 0 ) ; } } @ keyfr…" at bounding box center [346, 147] width 357 height 212
type textarea "font-size: 14px;"
click at [514, 265] on div "Save" at bounding box center [516, 265] width 15 height 9
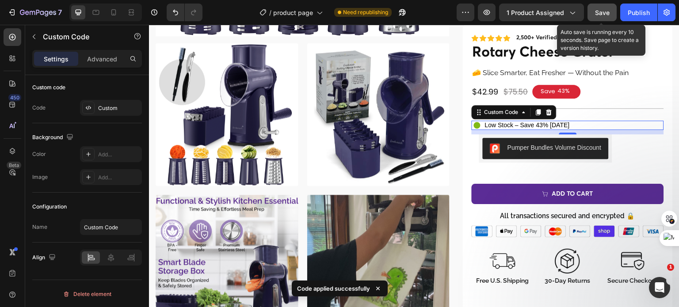
click at [600, 7] on button "Save" at bounding box center [601, 13] width 29 height 18
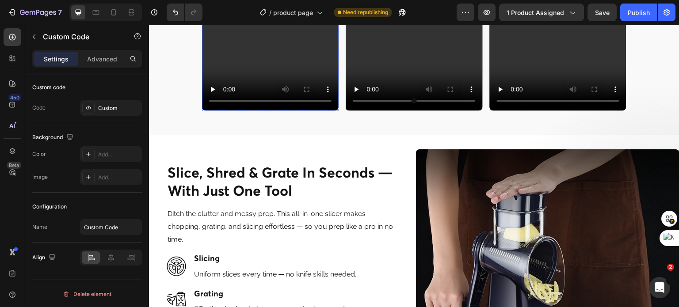
scroll to position [1900, 0]
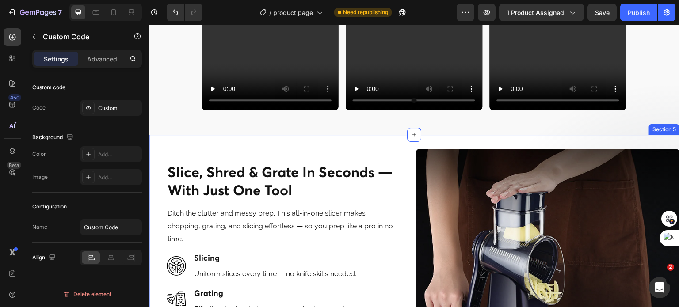
click at [157, 144] on div "Image slice, shred & grate in seconds — with just one tool Heading Ditch the cl…" at bounding box center [414, 281] width 530 height 292
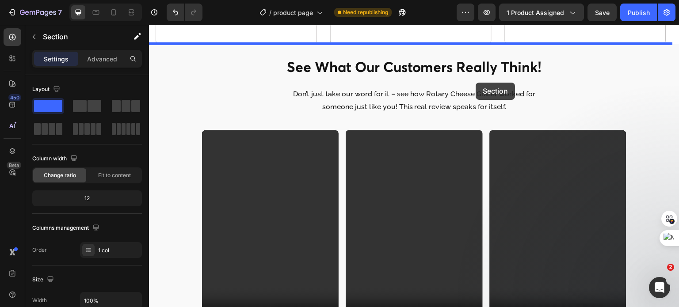
scroll to position [1647, 0]
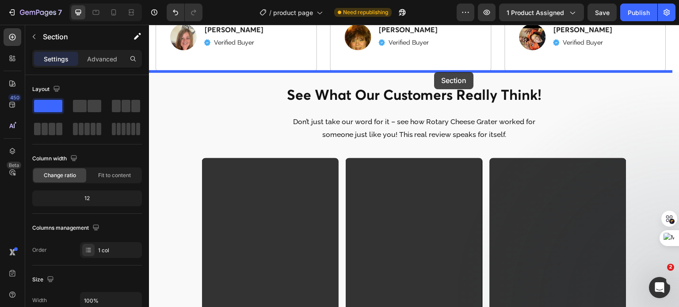
drag, startPoint x: 500, startPoint y: 125, endPoint x: 434, endPoint y: 72, distance: 84.2
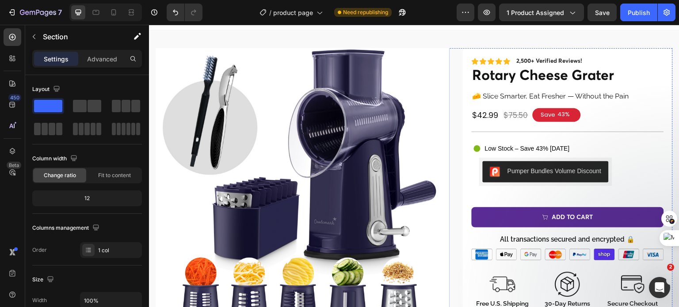
scroll to position [0, 0]
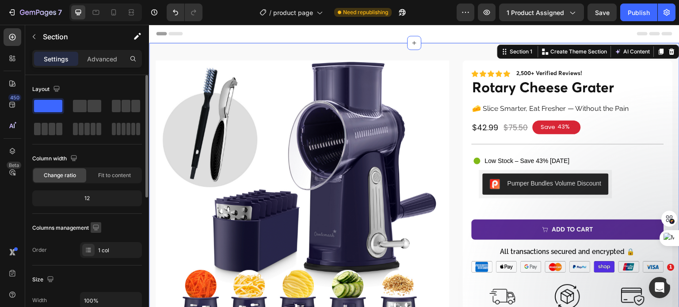
scroll to position [133, 0]
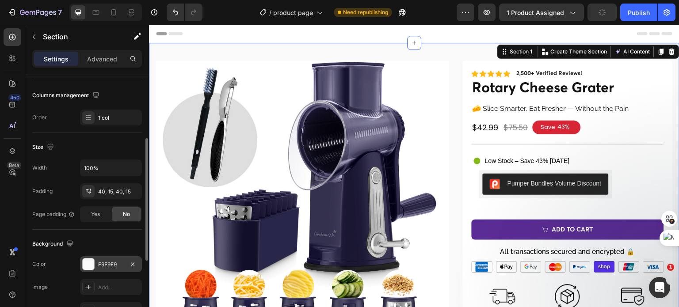
click at [90, 263] on div at bounding box center [88, 263] width 11 height 11
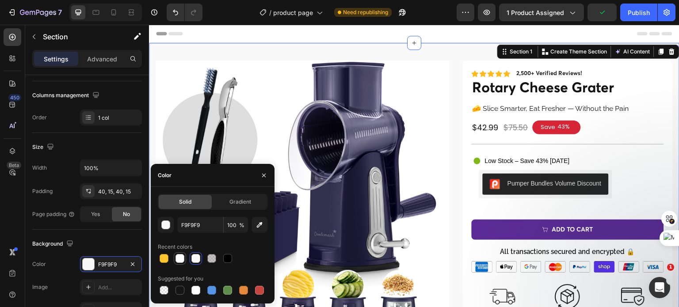
click at [180, 259] on div at bounding box center [179, 258] width 9 height 9
type input "FFFFFF"
click at [463, 68] on div "Icon Icon Icon Icon Icon Icon List 2,500+ Verified Reviews! Text Block Row Rota…" at bounding box center [568, 296] width 210 height 471
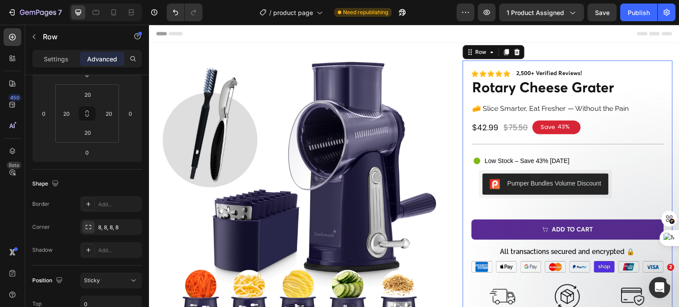
scroll to position [0, 0]
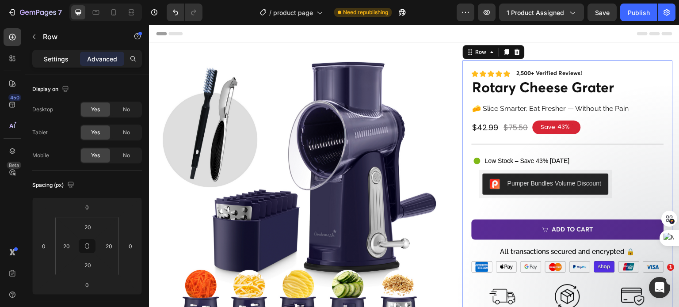
click at [60, 57] on p "Settings" at bounding box center [56, 58] width 25 height 9
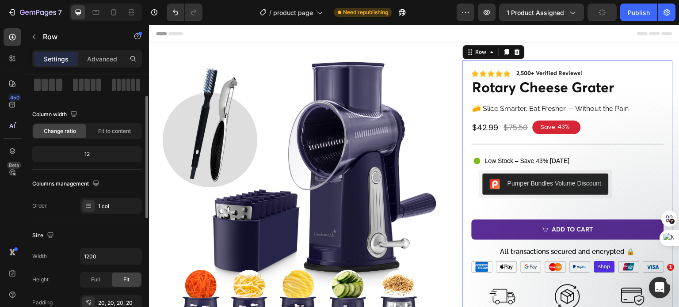
scroll to position [133, 0]
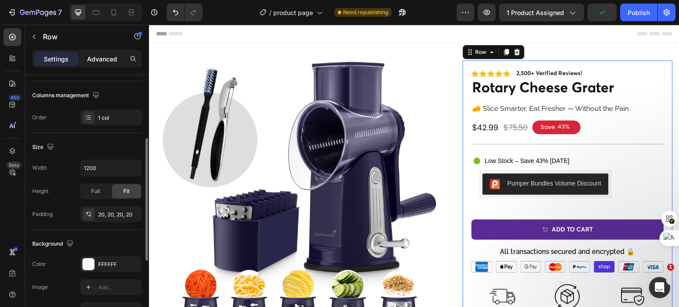
click at [101, 59] on p "Advanced" at bounding box center [102, 58] width 30 height 9
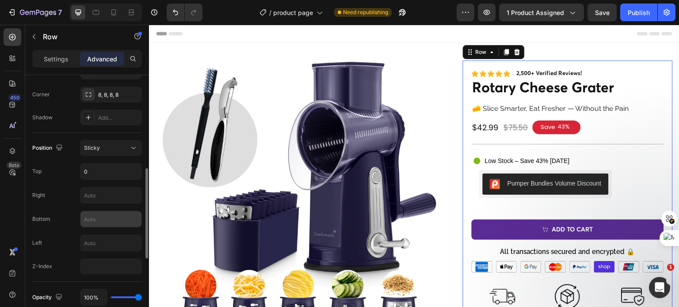
scroll to position [221, 0]
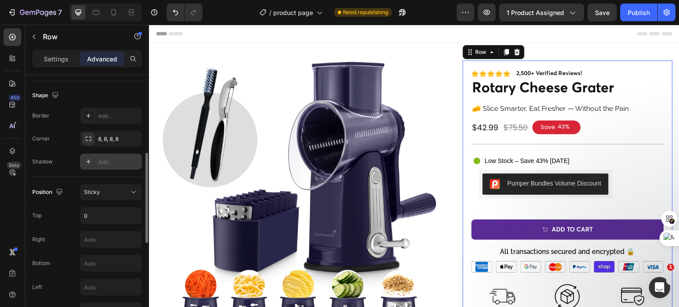
click at [103, 158] on div "Add..." at bounding box center [119, 162] width 42 height 8
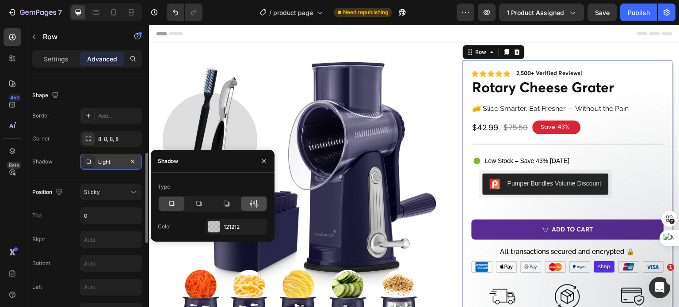
click at [253, 206] on icon at bounding box center [253, 203] width 9 height 9
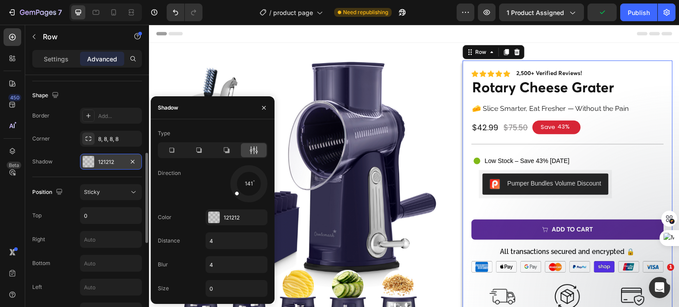
click at [235, 193] on div at bounding box center [248, 183] width 39 height 39
type input "0"
type input "10"
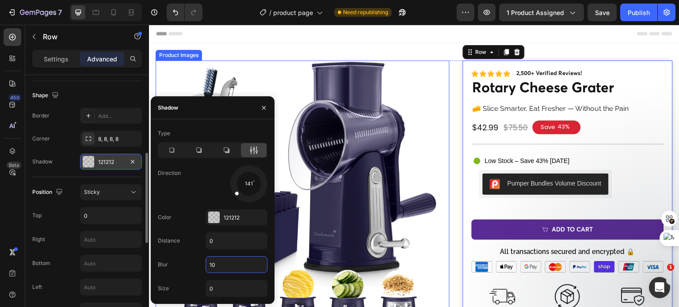
click at [324, 80] on img at bounding box center [303, 208] width 294 height 294
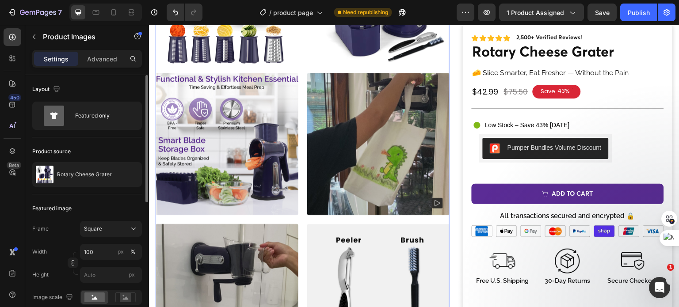
scroll to position [442, 0]
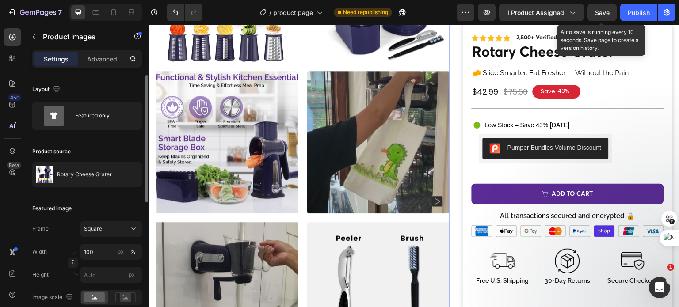
click at [598, 14] on span "Save" at bounding box center [602, 13] width 15 height 8
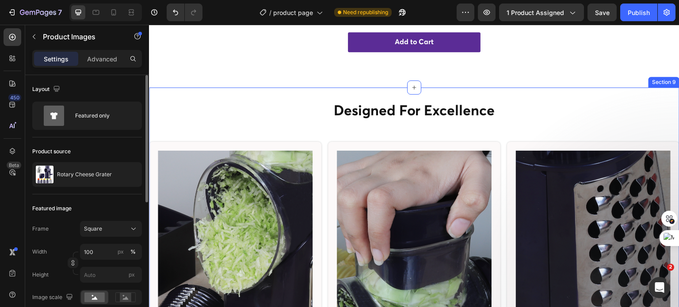
scroll to position [3402, 0]
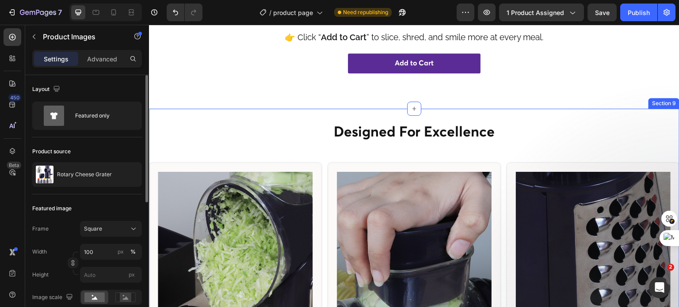
click at [204, 118] on div "designed for excellence Heading Row Image User-Friendly Design Heading Downward…" at bounding box center [414, 270] width 530 height 323
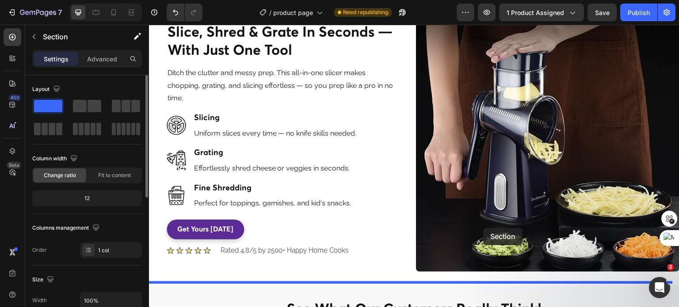
scroll to position [1840, 0]
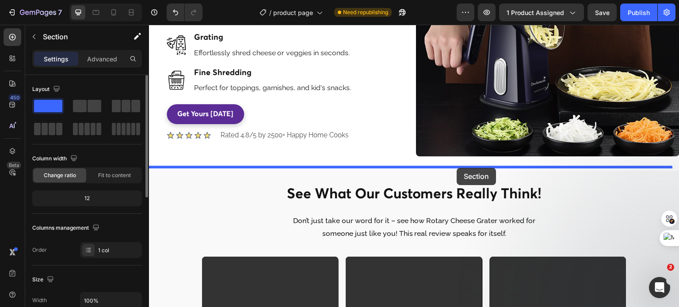
drag, startPoint x: 502, startPoint y: 99, endPoint x: 457, endPoint y: 168, distance: 82.5
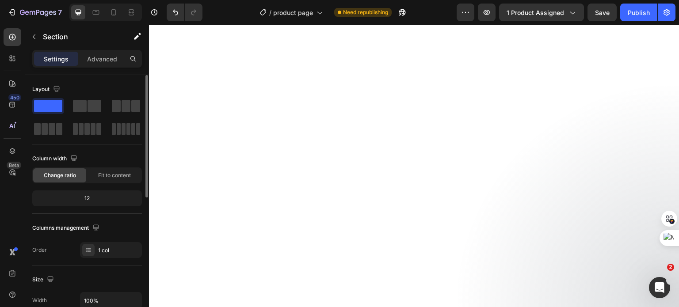
scroll to position [3077, 0]
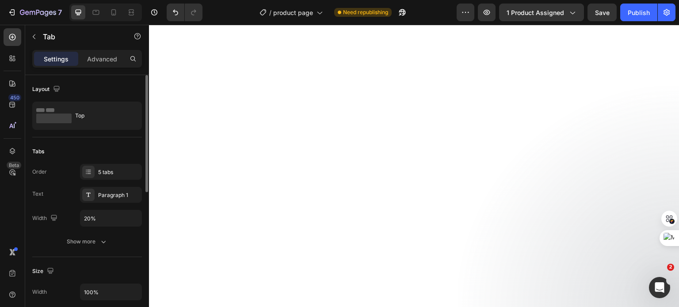
scroll to position [3087, 0]
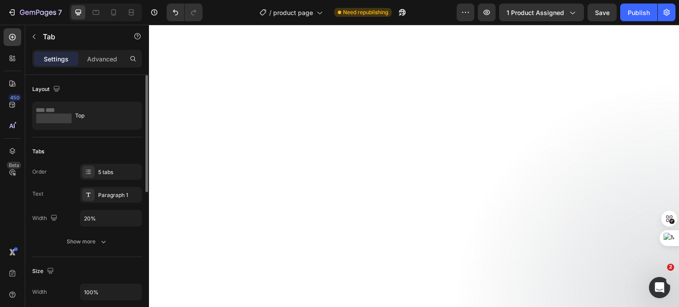
scroll to position [3264, 0]
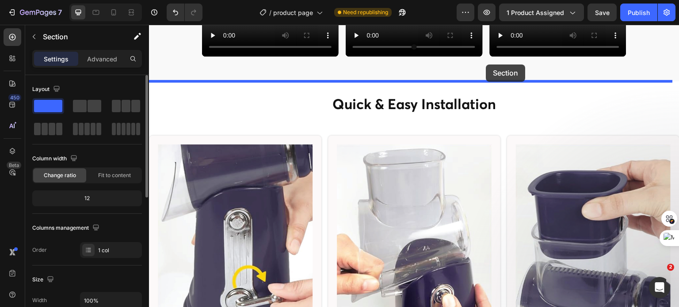
scroll to position [2556, 0]
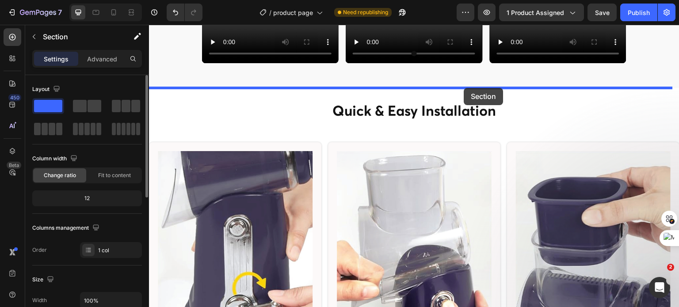
drag, startPoint x: 496, startPoint y: 156, endPoint x: 464, endPoint y: 88, distance: 74.9
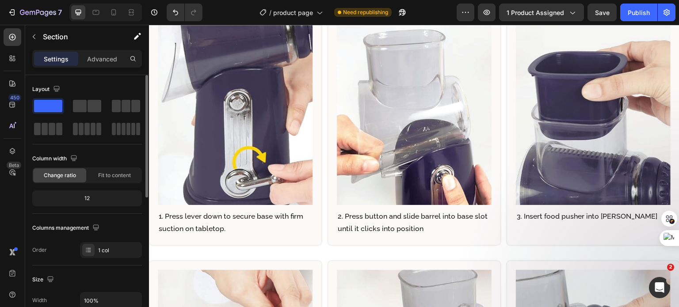
scroll to position [3131, 0]
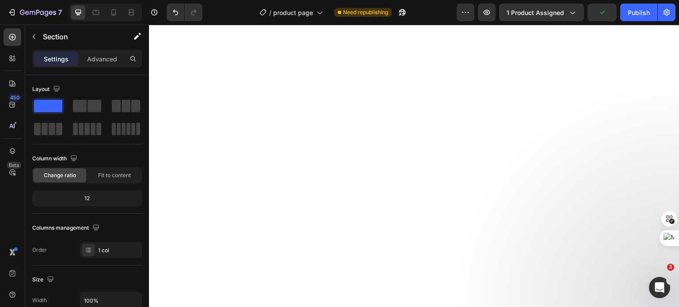
scroll to position [3572, 0]
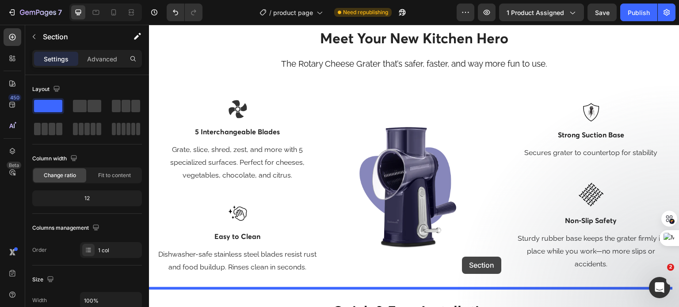
scroll to position [2651, 0]
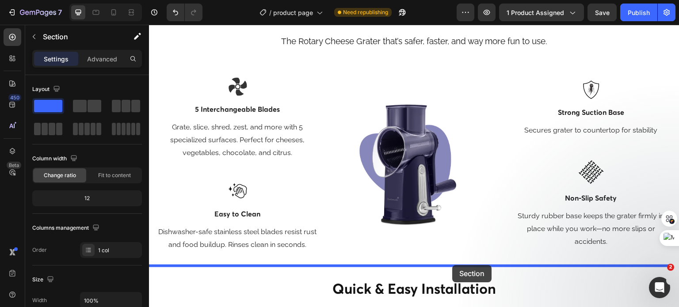
drag, startPoint x: 498, startPoint y: 123, endPoint x: 452, endPoint y: 265, distance: 149.4
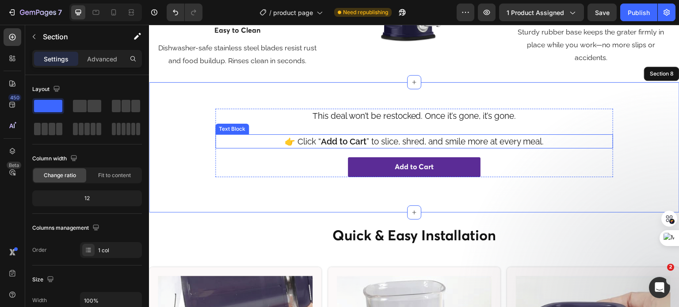
scroll to position [2784, 0]
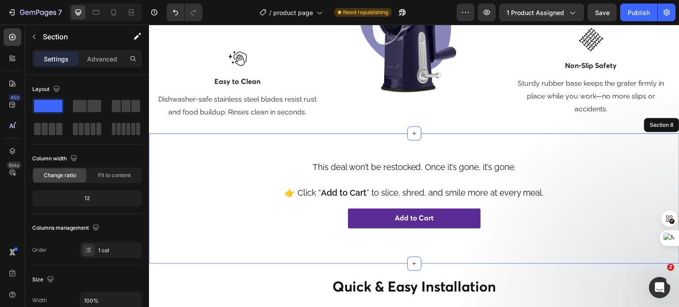
click at [389, 141] on div "This deal won’t be restocked. Once it’s gone, it’s gone. Text Block 👉 Click “ A…" at bounding box center [414, 198] width 530 height 130
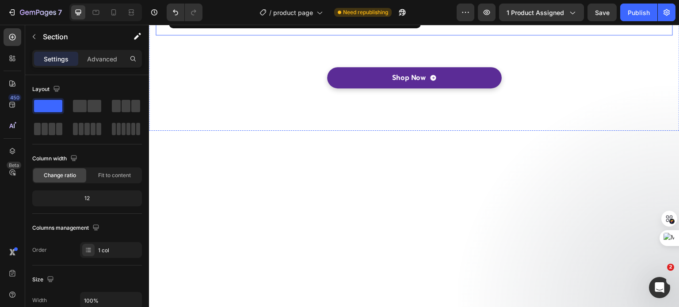
scroll to position [3712, 0]
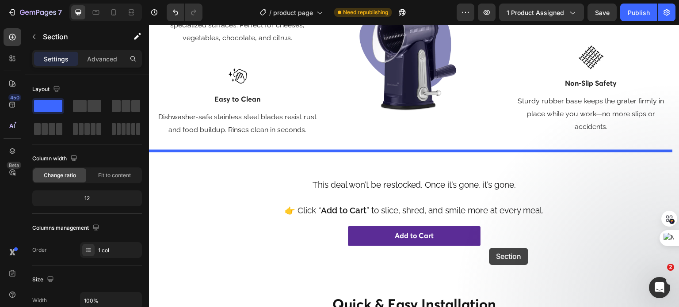
scroll to position [2794, 0]
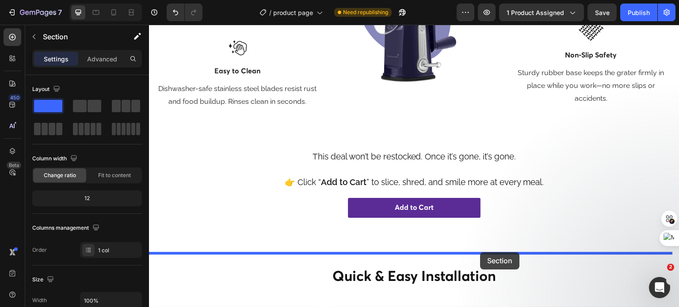
drag, startPoint x: 497, startPoint y: 112, endPoint x: 480, endPoint y: 252, distance: 141.1
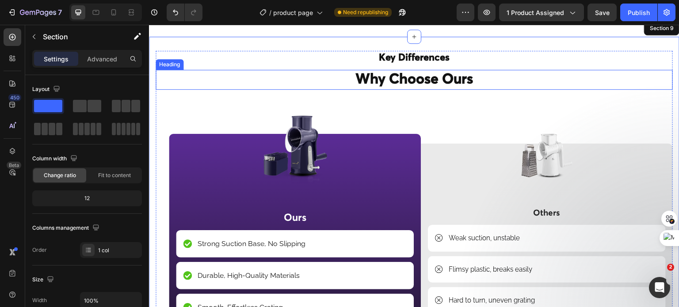
scroll to position [3104, 0]
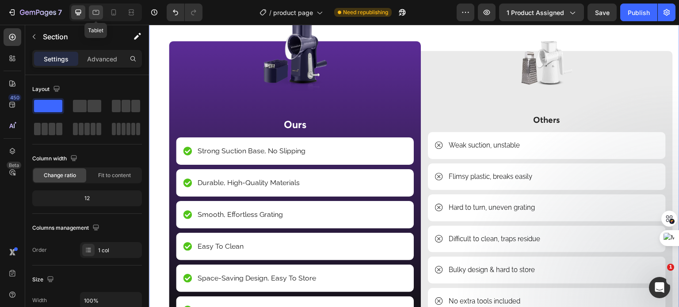
click at [95, 12] on icon at bounding box center [95, 12] width 9 height 9
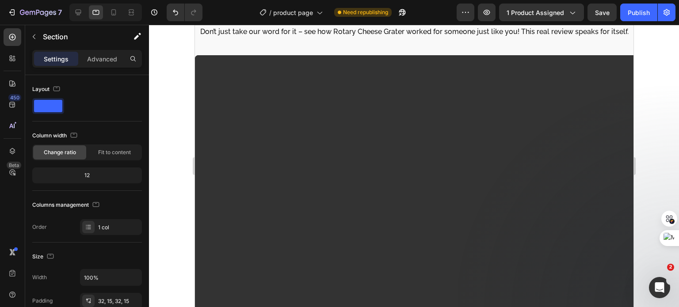
scroll to position [2304, 0]
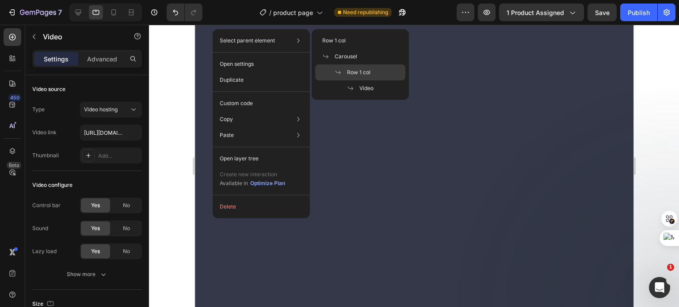
click at [356, 72] on span "Row 1 col" at bounding box center [358, 72] width 23 height 8
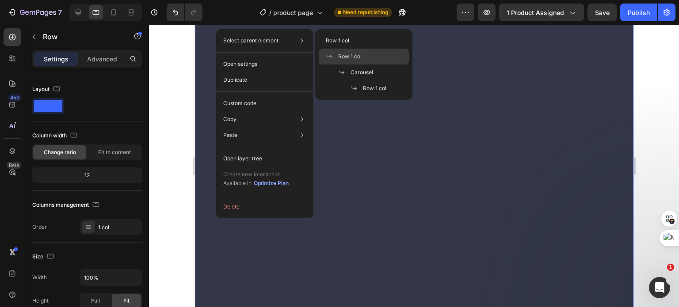
click at [347, 57] on span "Row 1 col" at bounding box center [349, 57] width 23 height 8
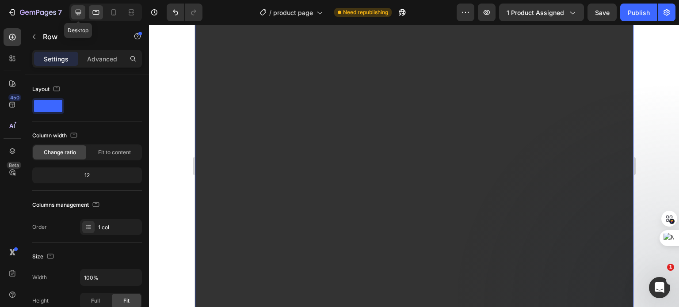
click at [83, 11] on div at bounding box center [78, 12] width 14 height 14
type input "960"
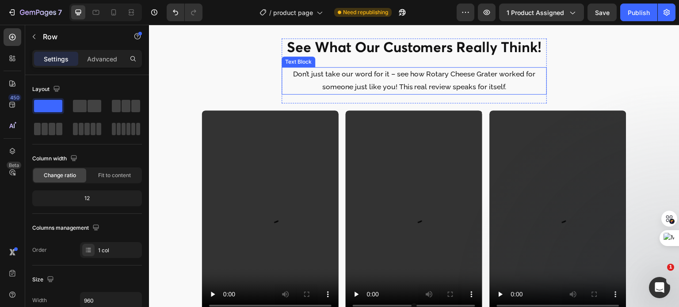
scroll to position [2276, 0]
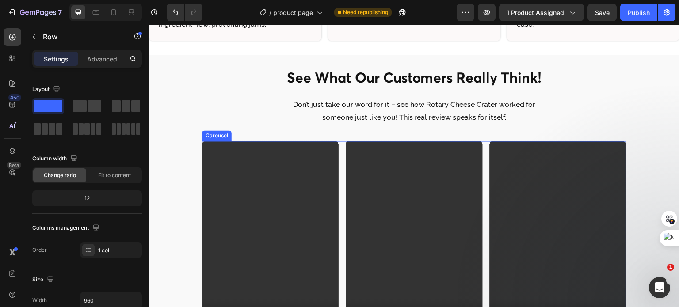
click at [338, 152] on div "Video Row Video Row Video Row" at bounding box center [414, 243] width 424 height 205
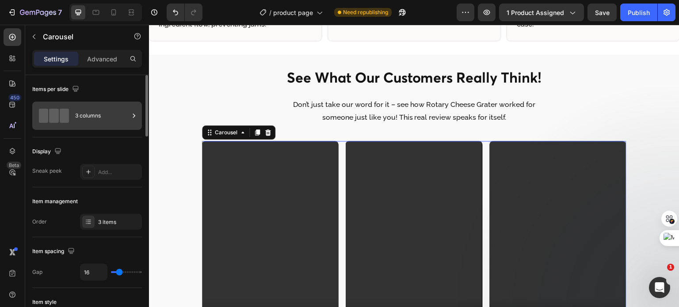
click at [112, 111] on div "3 columns" at bounding box center [102, 116] width 54 height 20
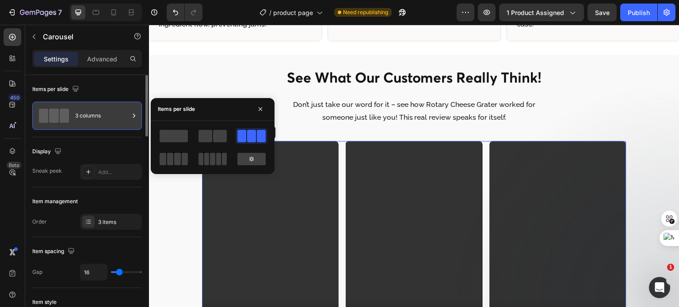
click at [112, 112] on div "3 columns" at bounding box center [102, 116] width 54 height 20
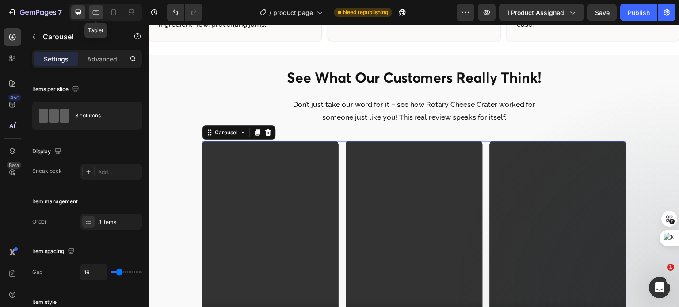
click at [95, 15] on icon at bounding box center [95, 12] width 9 height 9
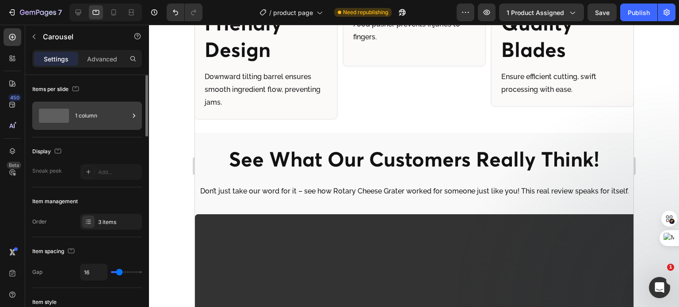
scroll to position [2211, 0]
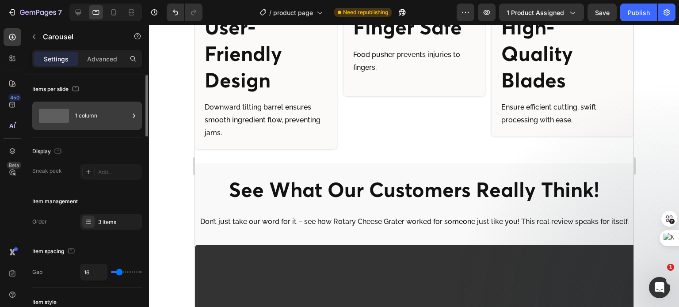
click at [101, 114] on div "1 column" at bounding box center [102, 116] width 54 height 20
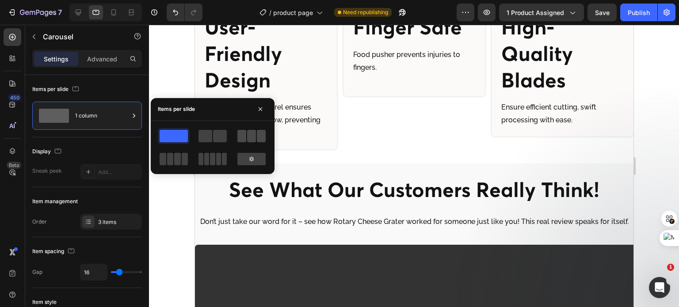
click at [260, 136] on span at bounding box center [261, 136] width 9 height 12
click at [103, 149] on div "Display" at bounding box center [87, 151] width 110 height 14
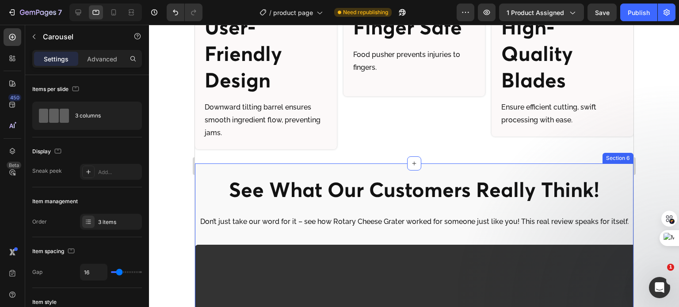
scroll to position [2255, 0]
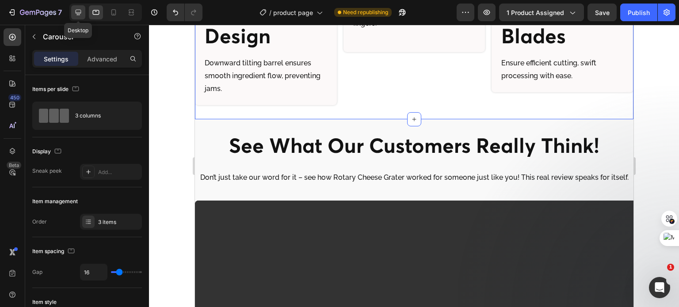
click at [79, 12] on icon at bounding box center [79, 13] width 6 height 6
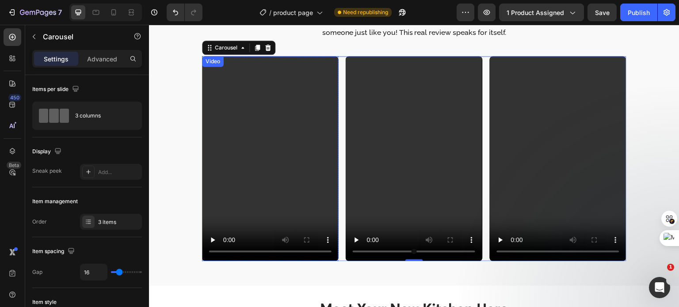
scroll to position [2314, 0]
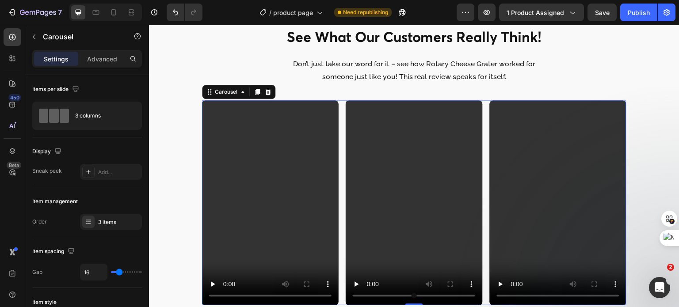
click at [340, 125] on div "Video Row Video Row Video Row" at bounding box center [414, 202] width 424 height 205
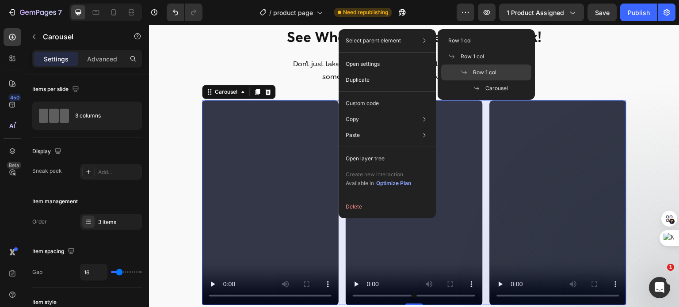
click at [477, 70] on span "Row 1 col" at bounding box center [484, 72] width 23 height 8
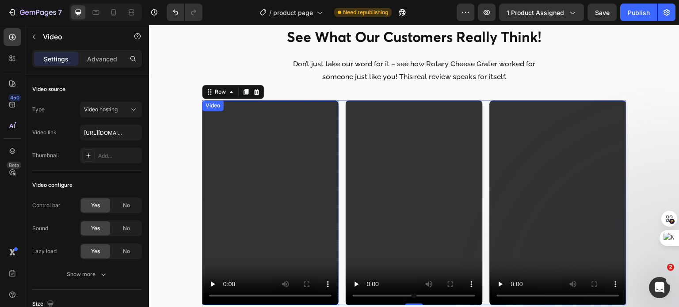
click at [247, 145] on video at bounding box center [270, 202] width 137 height 205
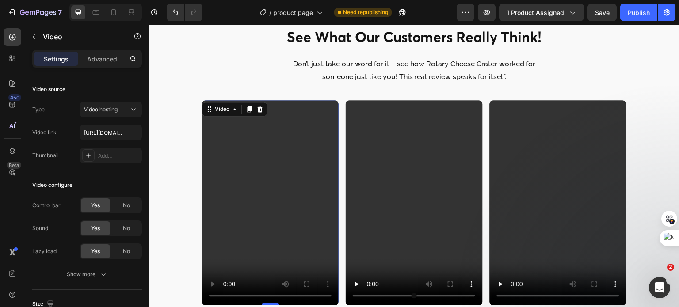
click at [246, 143] on video at bounding box center [270, 202] width 137 height 205
click at [97, 15] on icon at bounding box center [96, 12] width 7 height 5
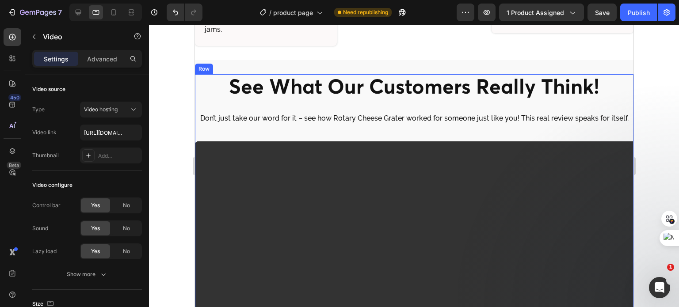
scroll to position [2284, 0]
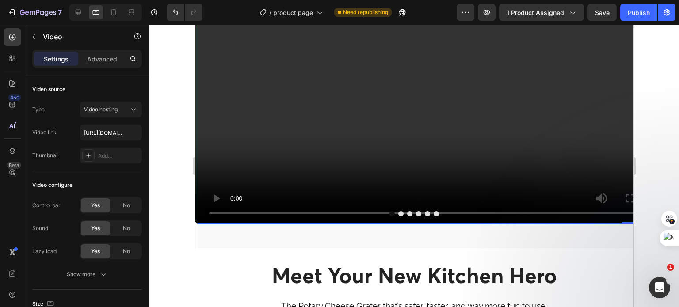
scroll to position [3521, 0]
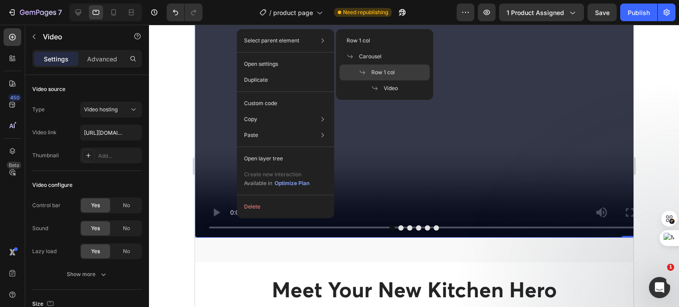
click at [378, 68] on span "Row 1 col" at bounding box center [382, 72] width 23 height 8
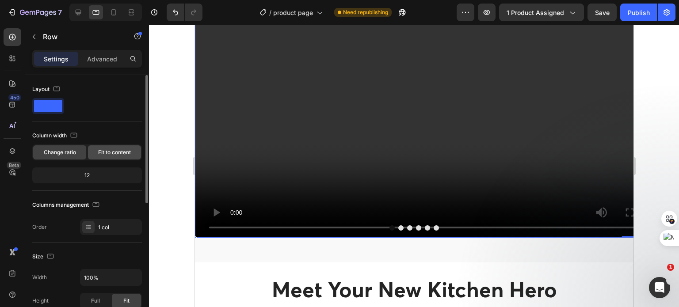
click at [111, 153] on span "Fit to content" at bounding box center [114, 152] width 33 height 8
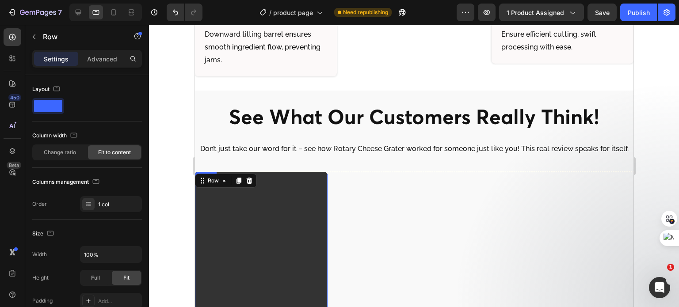
scroll to position [2372, 0]
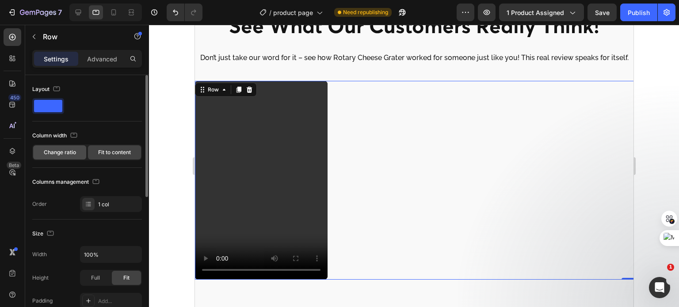
click at [54, 153] on span "Change ratio" at bounding box center [60, 152] width 32 height 8
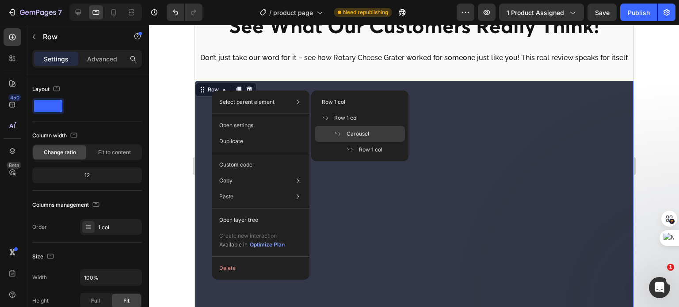
drag, startPoint x: 357, startPoint y: 129, endPoint x: 159, endPoint y: 107, distance: 199.2
click at [357, 130] on span "Carousel" at bounding box center [357, 134] width 23 height 8
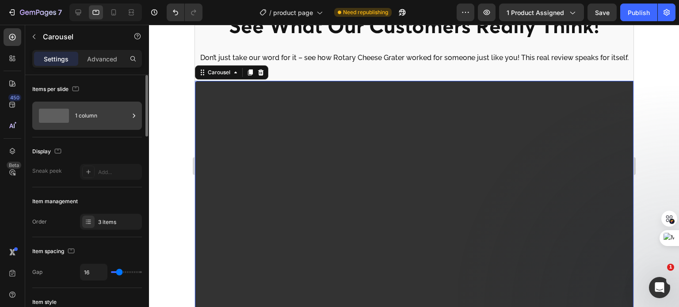
click at [107, 120] on div "1 column" at bounding box center [102, 116] width 54 height 20
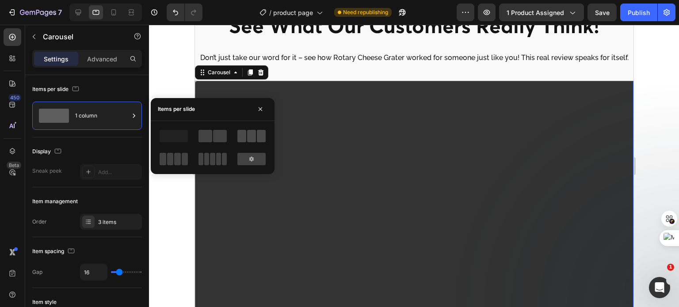
click at [247, 137] on span at bounding box center [251, 136] width 9 height 12
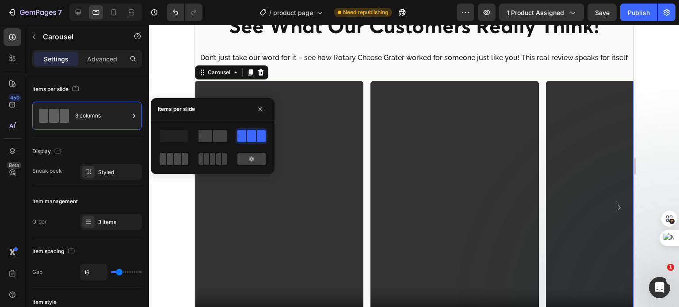
click at [178, 158] on span at bounding box center [177, 159] width 7 height 12
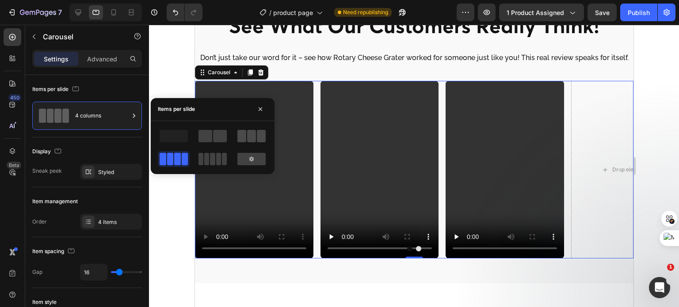
click at [253, 134] on span at bounding box center [251, 136] width 9 height 12
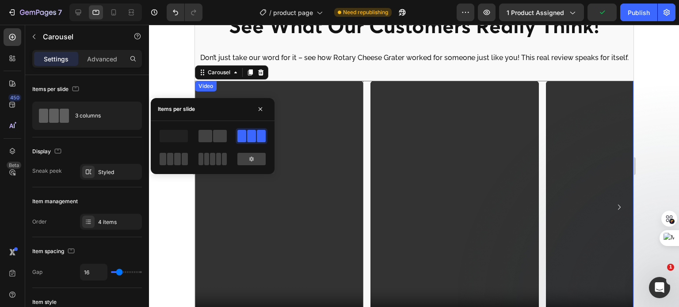
click at [176, 72] on div at bounding box center [414, 166] width 530 height 282
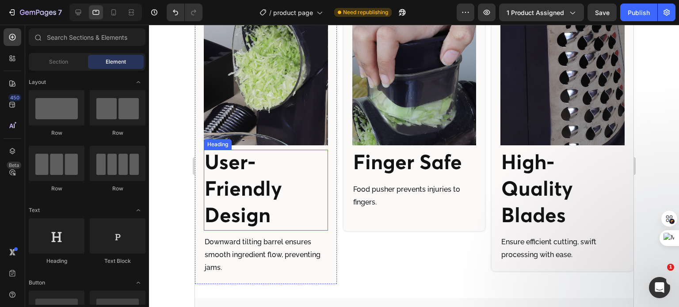
scroll to position [2063, 0]
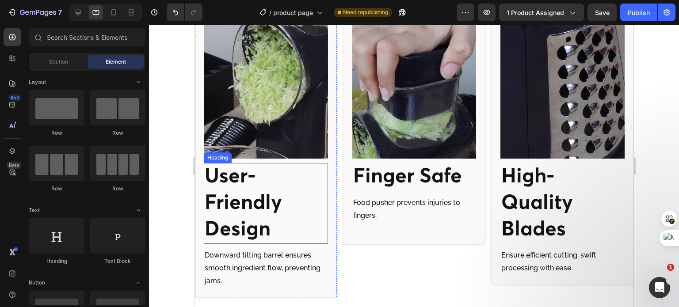
click at [222, 206] on h2 "User-Friendly Design" at bounding box center [265, 203] width 124 height 81
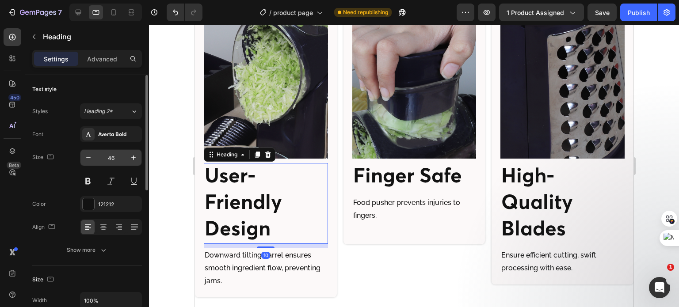
click at [112, 155] on input "46" at bounding box center [110, 158] width 29 height 16
type input "22"
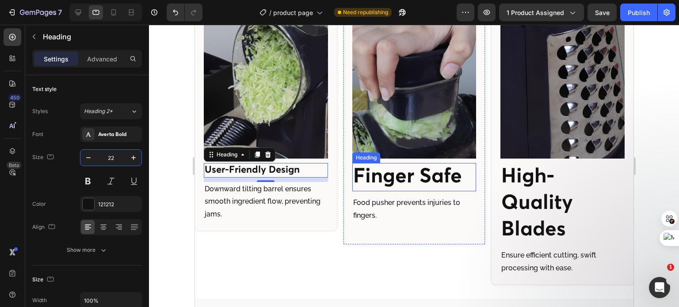
click at [388, 173] on h2 "Finger Safe" at bounding box center [414, 177] width 124 height 28
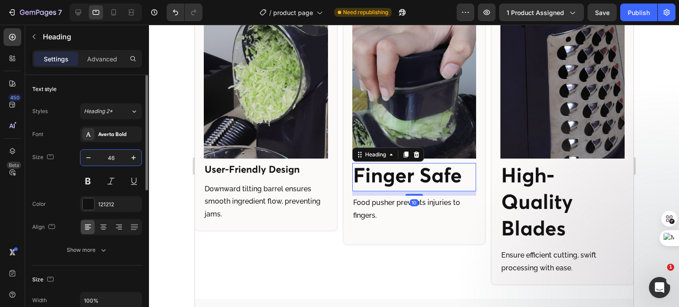
click at [114, 159] on input "46" at bounding box center [110, 158] width 29 height 16
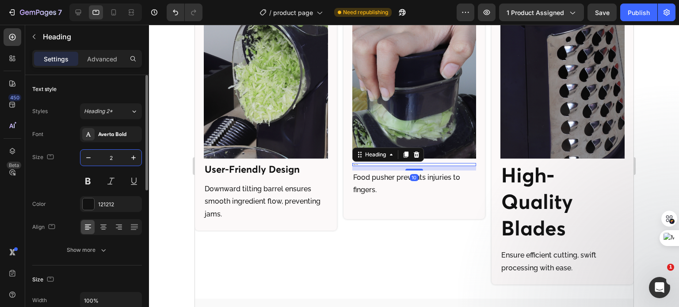
type input "22"
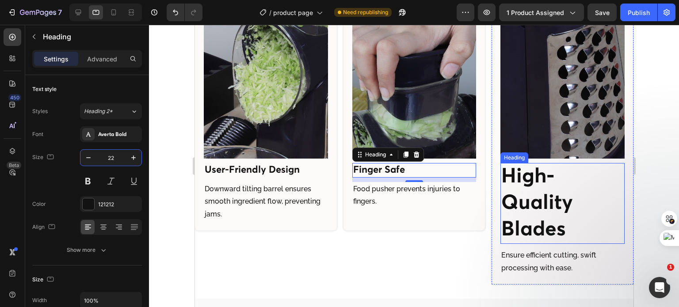
click at [508, 181] on h2 "High-Quality Blades" at bounding box center [562, 203] width 124 height 81
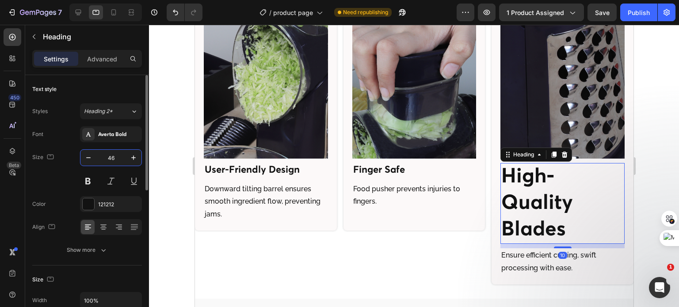
click at [103, 161] on input "46" at bounding box center [110, 158] width 29 height 16
type input "22"
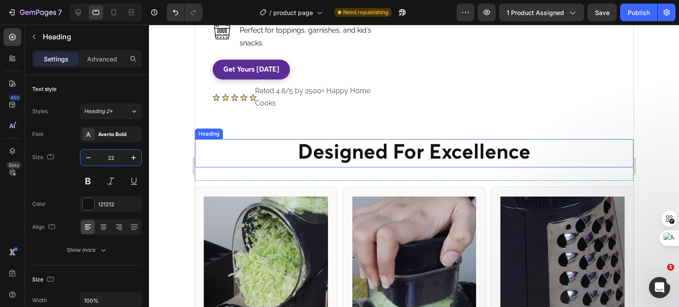
scroll to position [2153, 0]
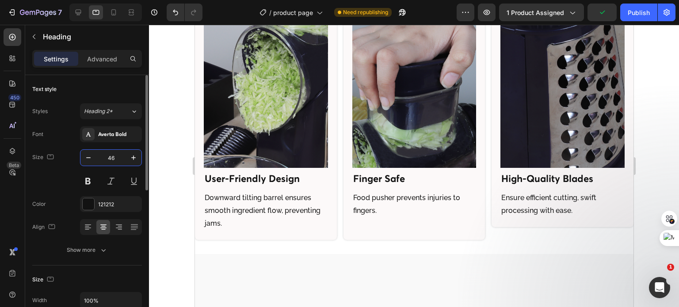
click at [113, 155] on input "46" at bounding box center [110, 158] width 29 height 16
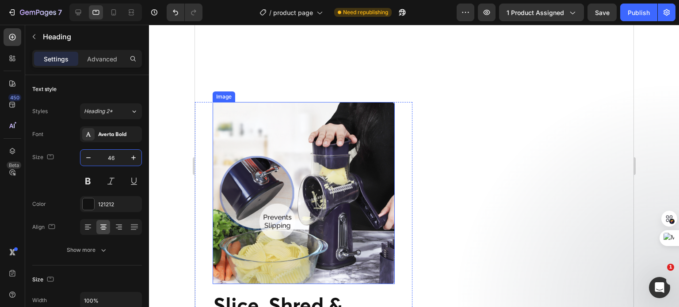
scroll to position [1755, 0]
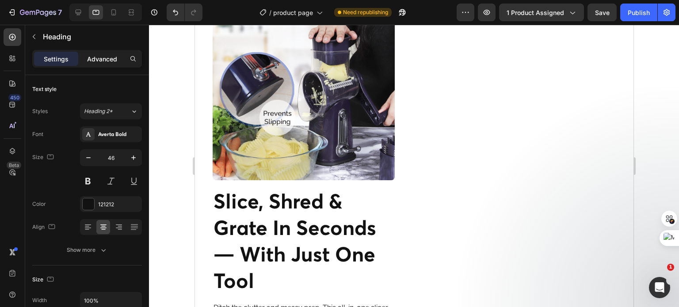
click at [95, 60] on p "Advanced" at bounding box center [102, 58] width 30 height 9
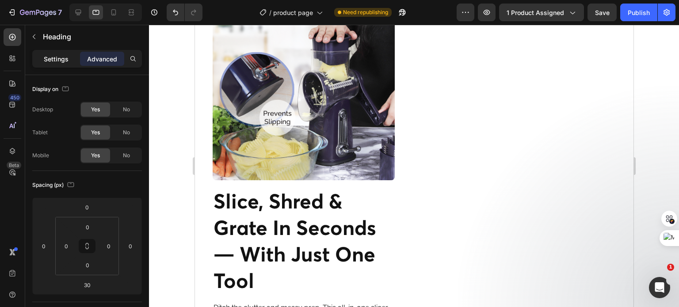
click at [66, 58] on p "Settings" at bounding box center [56, 58] width 25 height 9
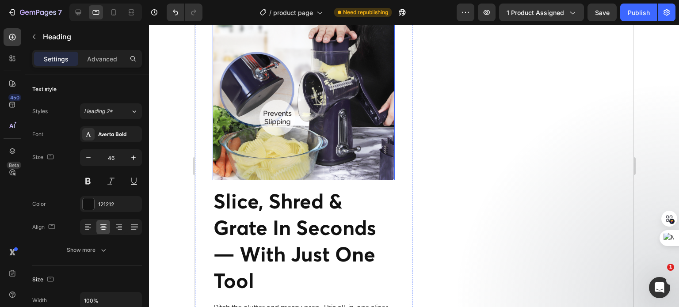
click at [323, 131] on img at bounding box center [303, 89] width 182 height 182
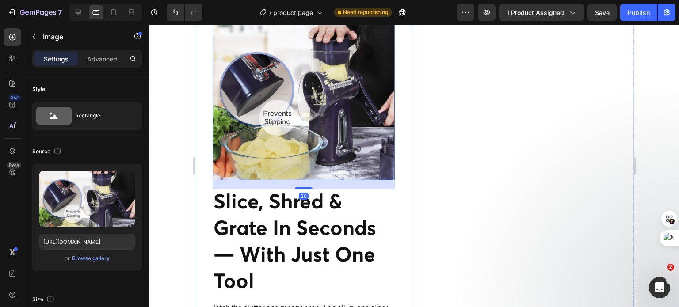
click at [398, 199] on div "Image 20 slice, shred & grate in seconds — with just one tool Heading Ditch the…" at bounding box center [302, 268] width 217 height 541
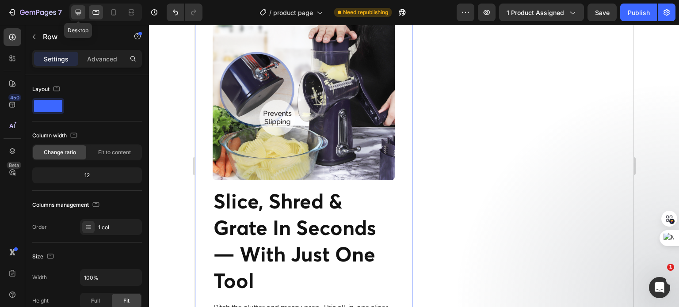
click at [78, 11] on icon at bounding box center [78, 12] width 9 height 9
type input "1200"
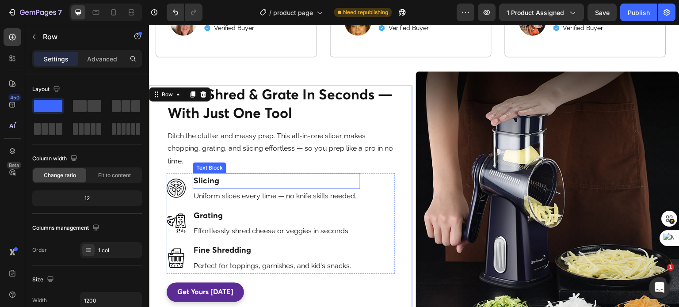
scroll to position [1629, 0]
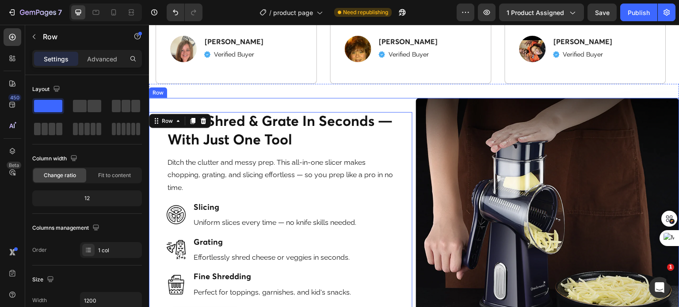
click at [363, 112] on div "Image slice, shred & grate in seconds — with just one tool Heading Ditch the cl…" at bounding box center [280, 229] width 263 height 263
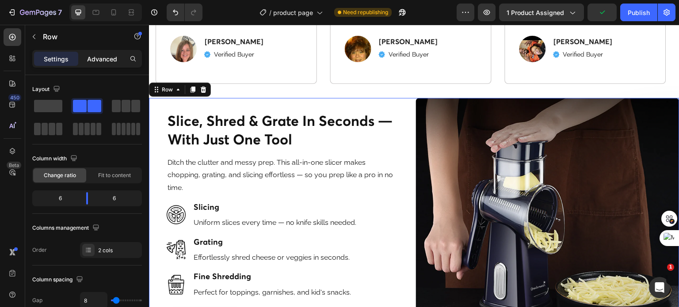
click at [103, 58] on p "Advanced" at bounding box center [102, 58] width 30 height 9
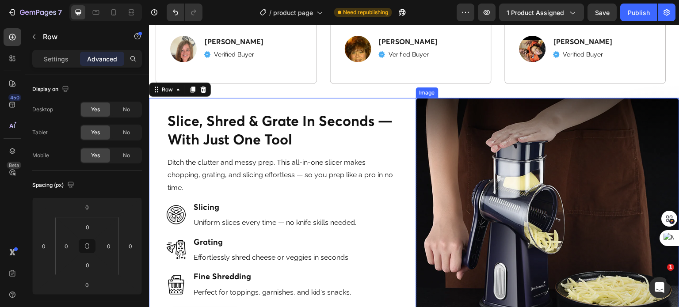
click at [454, 137] on img at bounding box center [547, 229] width 263 height 263
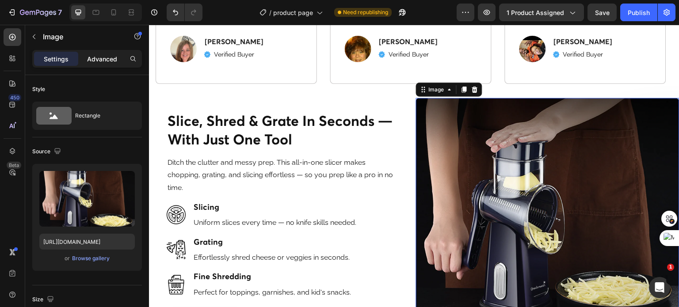
click at [101, 64] on div "Advanced" at bounding box center [102, 59] width 44 height 14
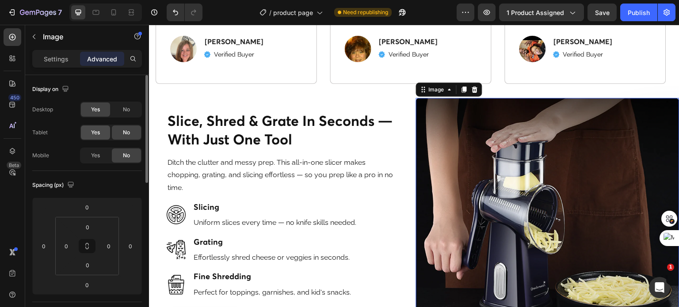
click at [99, 129] on span "Yes" at bounding box center [95, 133] width 9 height 8
click at [99, 14] on icon at bounding box center [95, 12] width 9 height 9
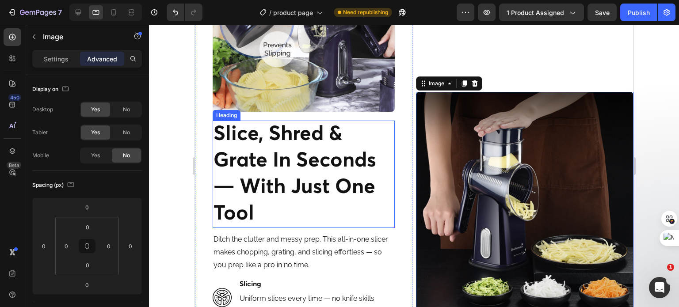
scroll to position [1771, 0]
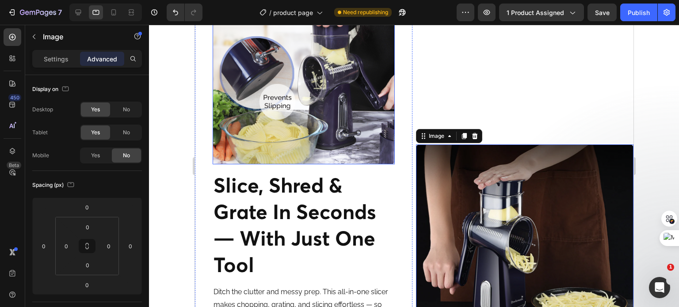
click at [297, 115] on img at bounding box center [303, 73] width 182 height 182
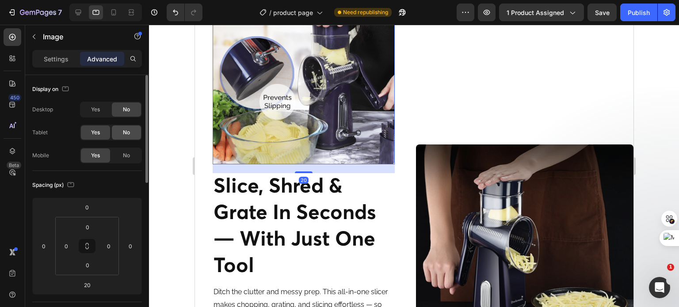
click at [127, 134] on span "No" at bounding box center [126, 133] width 7 height 8
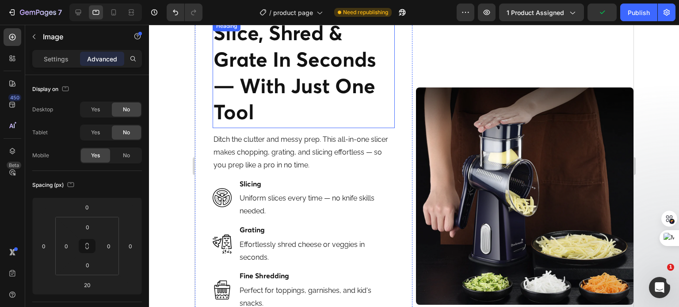
scroll to position [1672, 0]
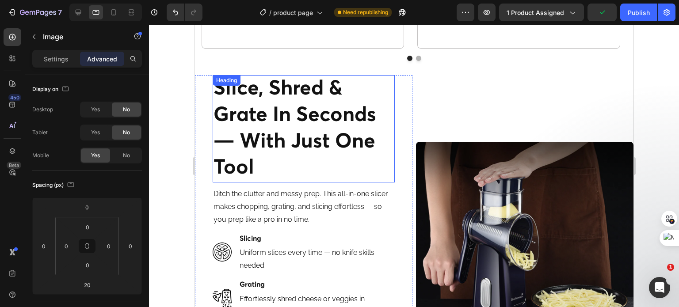
click at [274, 137] on h2 "slice, shred & grate in seconds — with just one tool" at bounding box center [303, 128] width 182 height 107
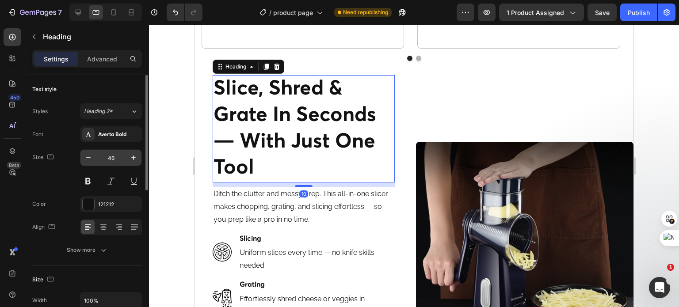
click at [104, 161] on input "46" at bounding box center [110, 158] width 29 height 16
type input "22"
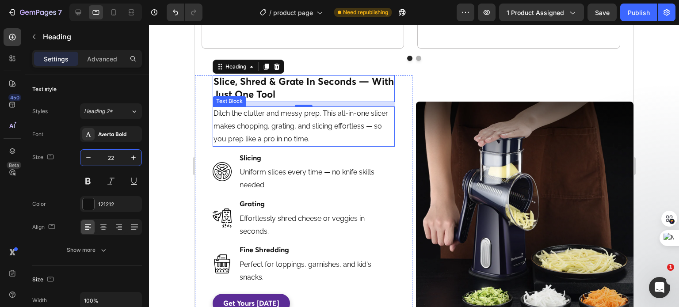
click at [264, 125] on p "Ditch the clutter and messy prep. This all-in-one slicer makes chopping, gratin…" at bounding box center [303, 126] width 180 height 38
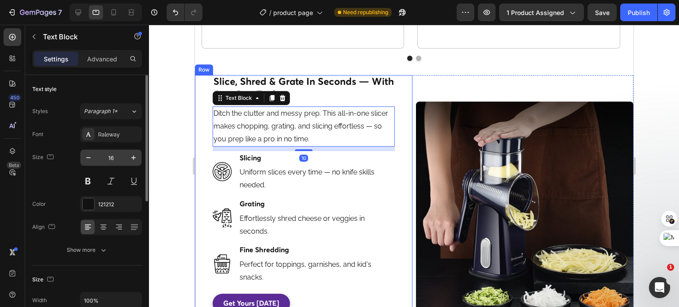
click at [110, 161] on input "16" at bounding box center [110, 158] width 29 height 16
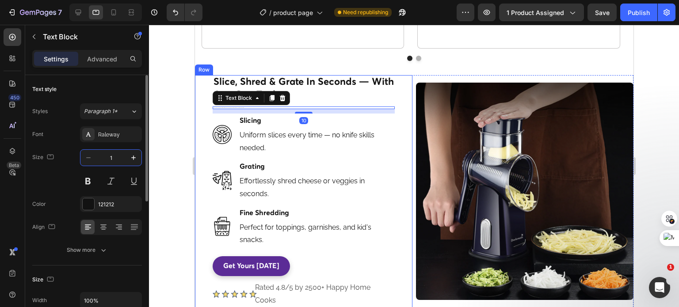
type input "14"
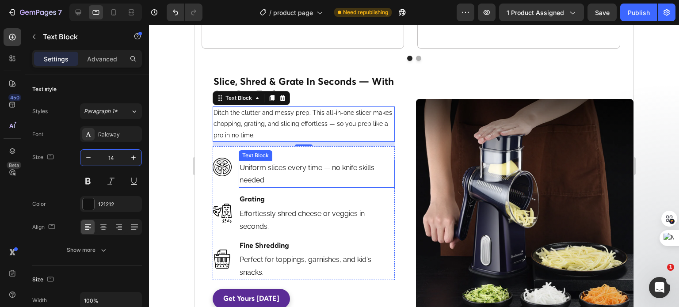
click at [269, 173] on p "Uniform slices every time — no knife skills needed." at bounding box center [316, 175] width 154 height 26
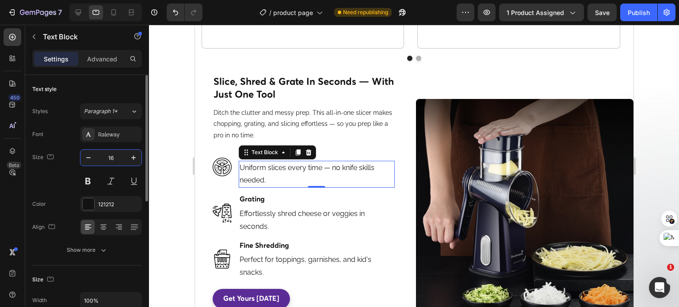
click at [106, 158] on input "16" at bounding box center [110, 158] width 29 height 16
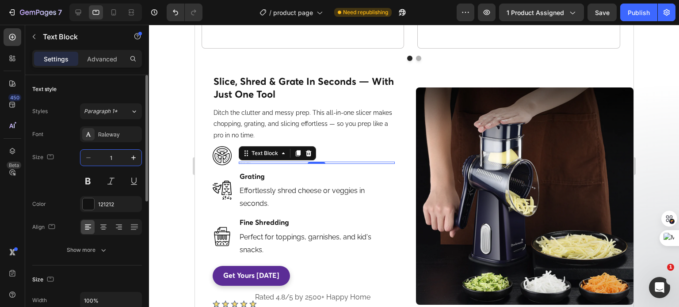
type input "14"
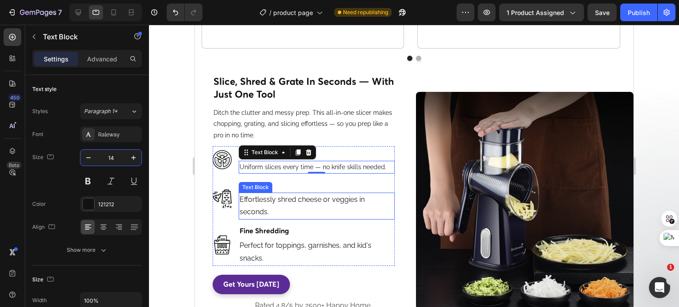
click at [260, 211] on p "Effortlessly shred cheese or veggies in seconds." at bounding box center [316, 207] width 154 height 26
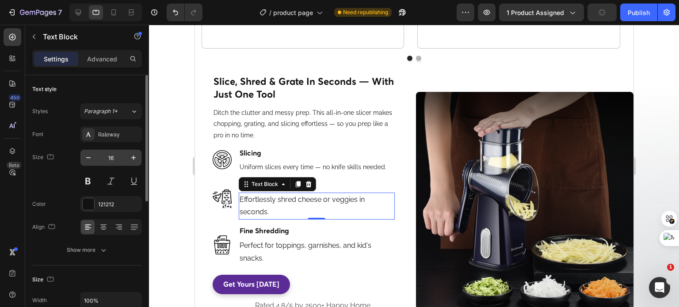
click at [113, 157] on input "16" at bounding box center [110, 158] width 29 height 16
type input "14"
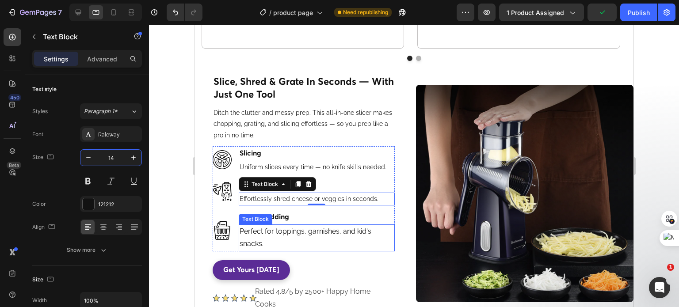
click at [264, 240] on p "Perfect for toppings, garnishes, and kid's snacks." at bounding box center [316, 238] width 154 height 26
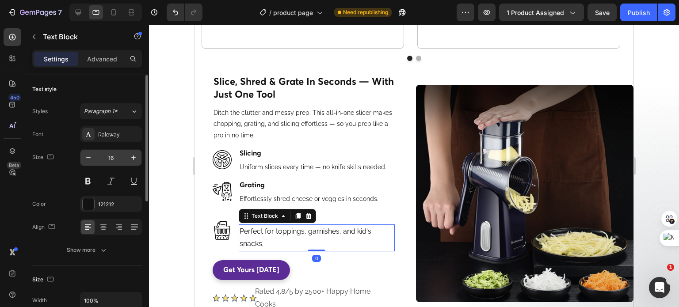
click at [110, 158] on input "16" at bounding box center [110, 158] width 29 height 16
type input "14"
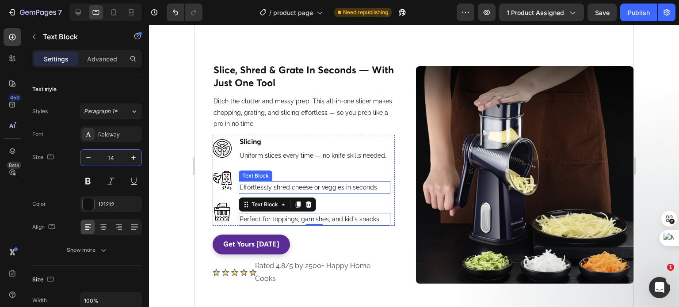
scroll to position [1716, 0]
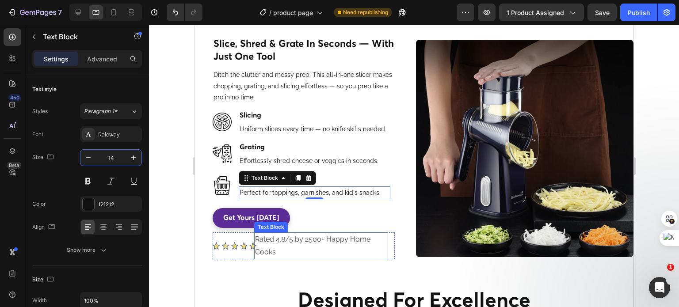
drag, startPoint x: 362, startPoint y: 240, endPoint x: 271, endPoint y: 241, distance: 91.5
click at [271, 241] on p "Rated 4.8/5 by 2500+ Happy Home Cooks" at bounding box center [321, 246] width 132 height 26
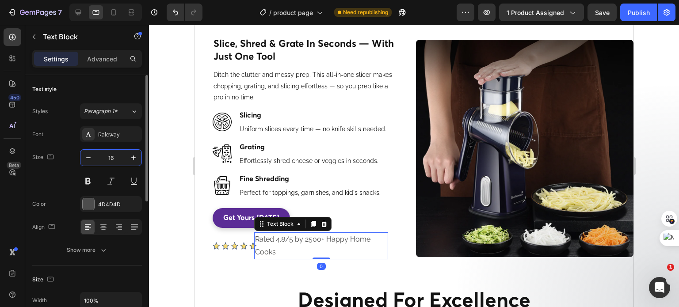
click at [111, 161] on input "16" at bounding box center [110, 158] width 29 height 16
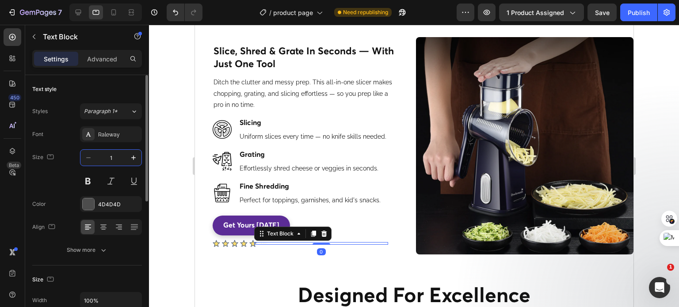
type input "13"
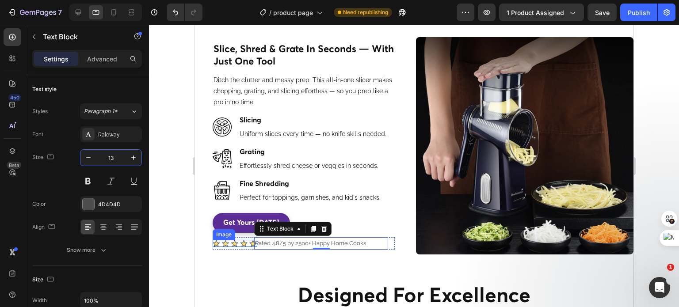
click at [230, 243] on img at bounding box center [234, 243] width 44 height 7
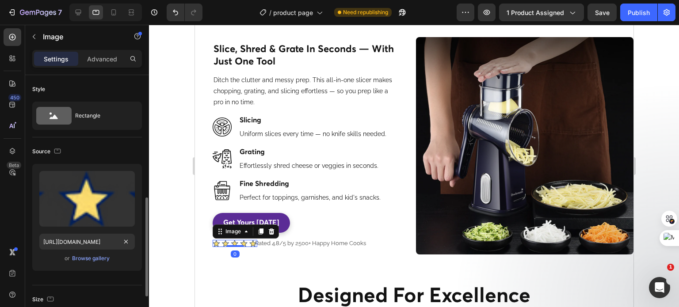
scroll to position [88, 0]
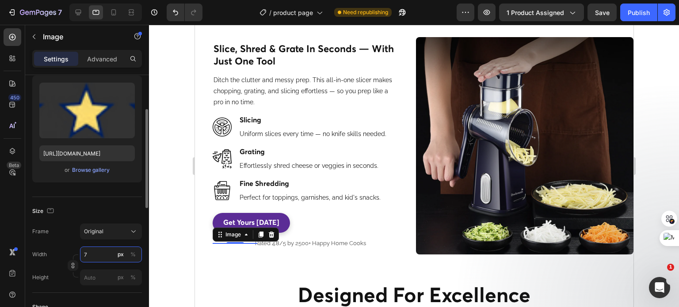
type input "70"
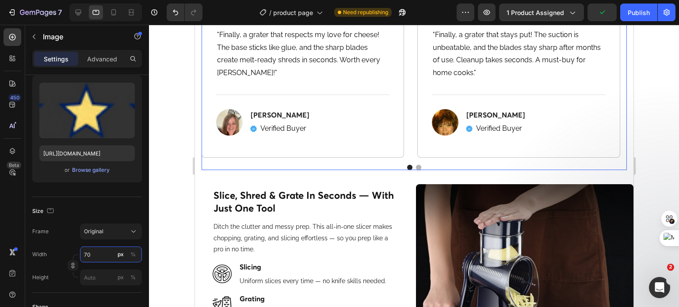
scroll to position [832, 0]
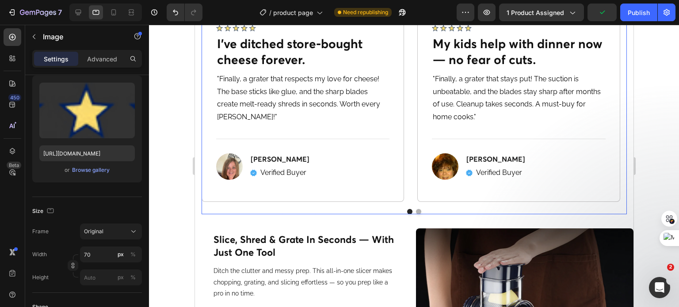
click at [414, 125] on div "Image I’ve ditched store-bought cheese forever. Heading "Finally, a grater that…" at bounding box center [413, 106] width 425 height 192
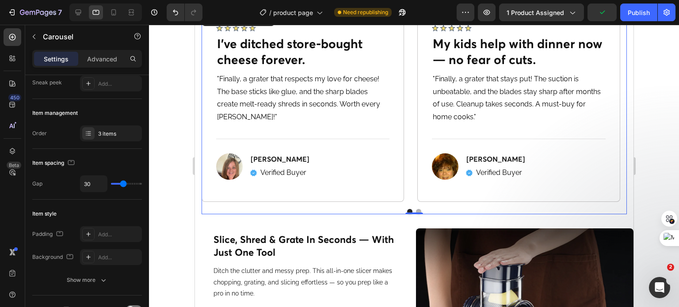
scroll to position [0, 0]
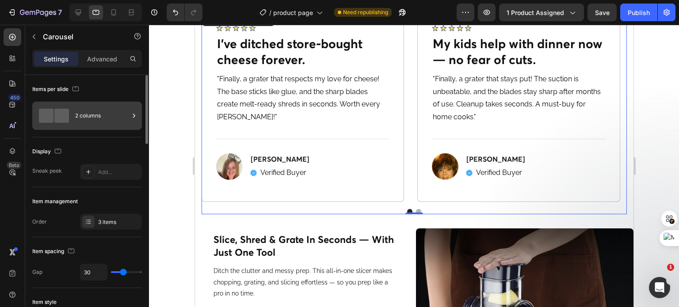
click at [89, 118] on div "2 columns" at bounding box center [102, 116] width 54 height 20
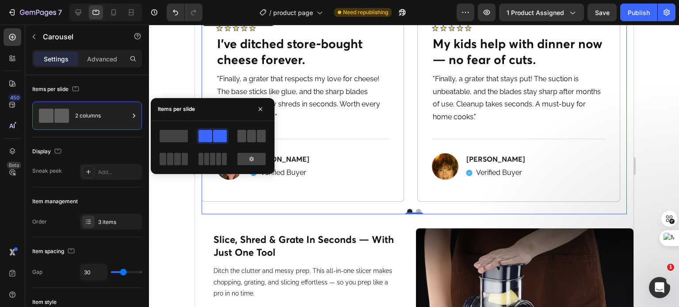
drag, startPoint x: 249, startPoint y: 134, endPoint x: 116, endPoint y: 128, distance: 133.1
click at [249, 134] on span at bounding box center [251, 136] width 9 height 12
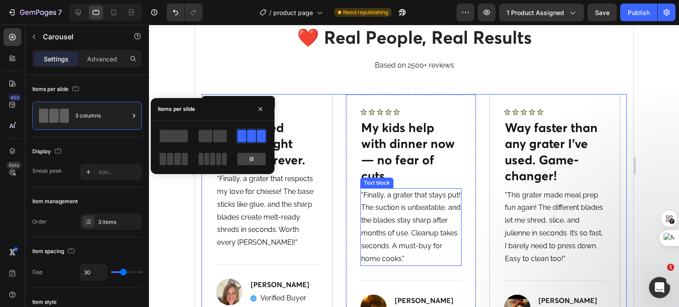
scroll to position [744, 0]
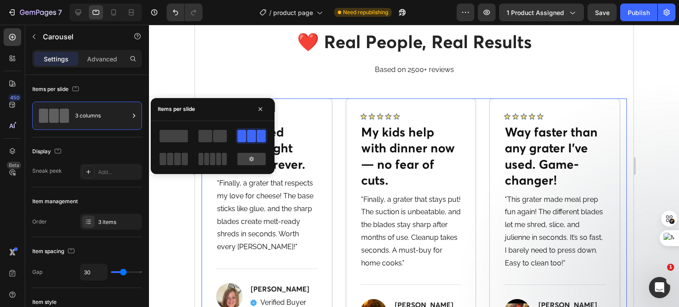
click at [288, 151] on h2 "I’ve ditched store-bought cheese forever." at bounding box center [267, 149] width 102 height 50
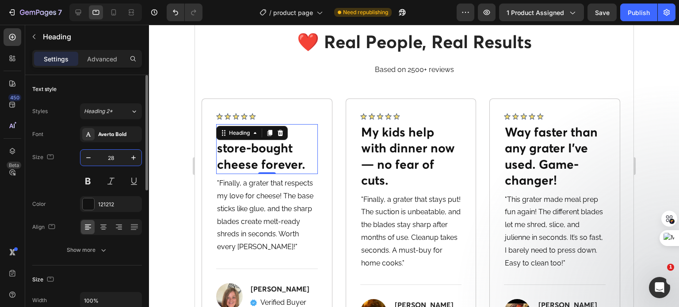
click at [110, 159] on input "28" at bounding box center [110, 158] width 29 height 16
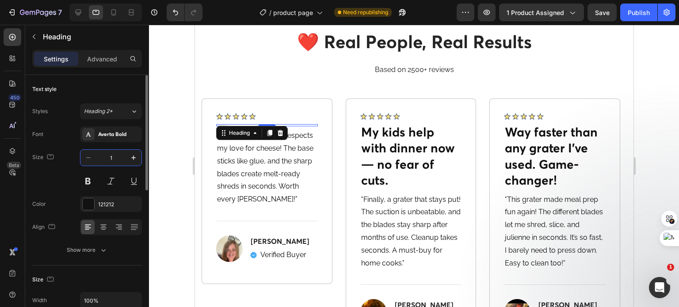
type input "18"
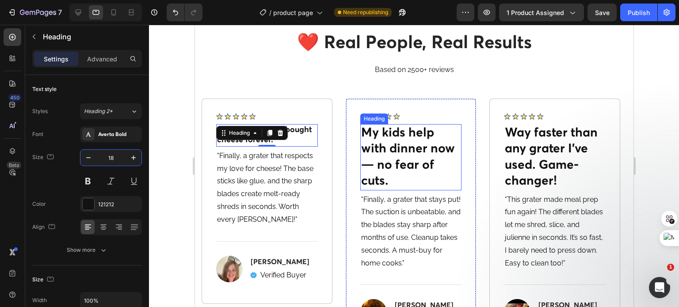
click at [382, 153] on h2 "My kids help with dinner now — no fear of cuts." at bounding box center [411, 157] width 102 height 66
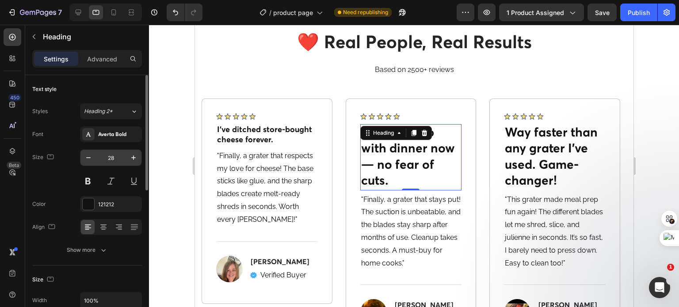
click at [110, 152] on input "28" at bounding box center [110, 158] width 29 height 16
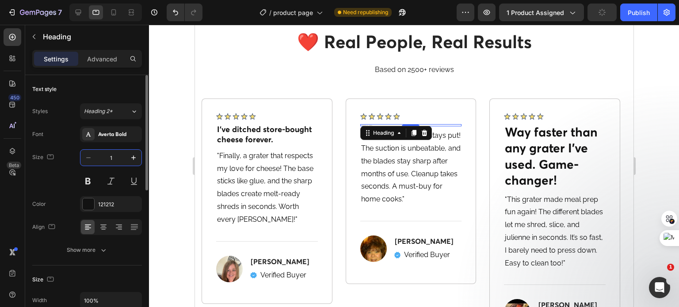
type input "18"
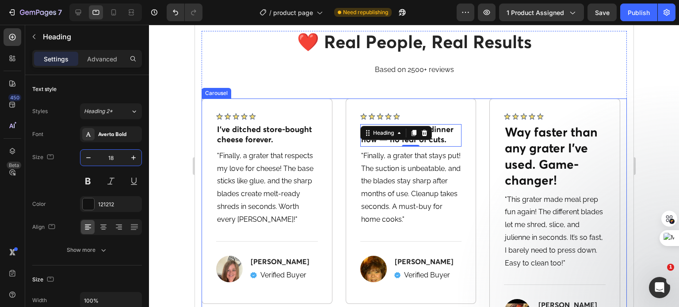
click at [526, 152] on h2 "Way faster than any grater I’ve used. Game-changer!" at bounding box center [554, 157] width 102 height 66
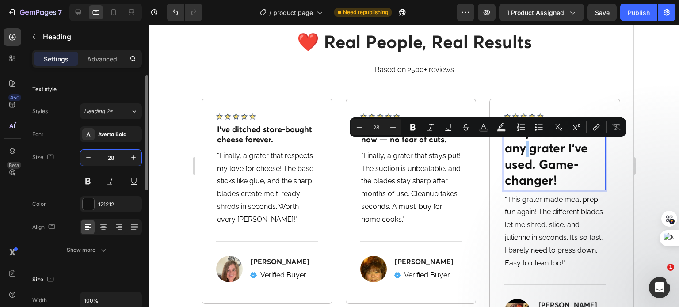
click at [105, 153] on input "28" at bounding box center [110, 158] width 29 height 16
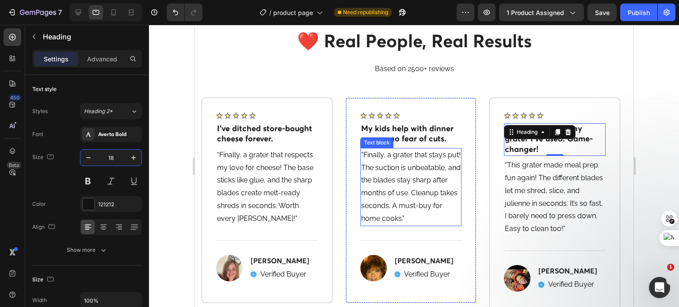
scroll to position [788, 0]
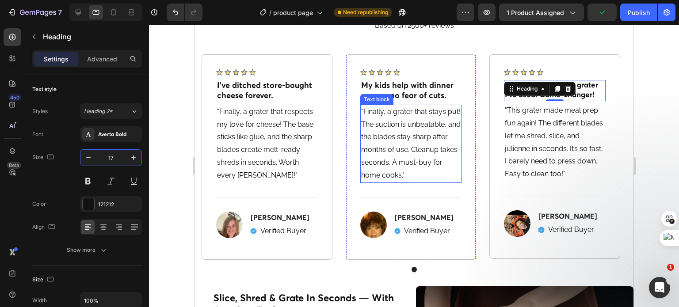
type input "16"
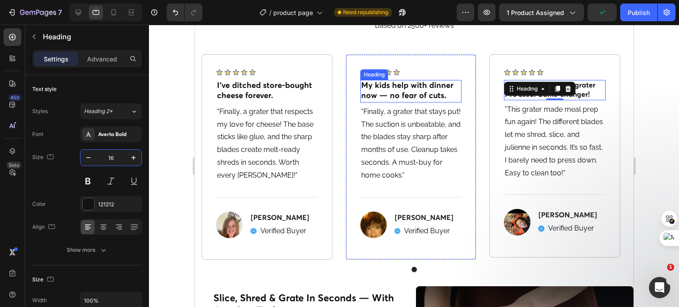
click at [414, 94] on h2 "My kids help with dinner now — no fear of cuts." at bounding box center [411, 91] width 102 height 23
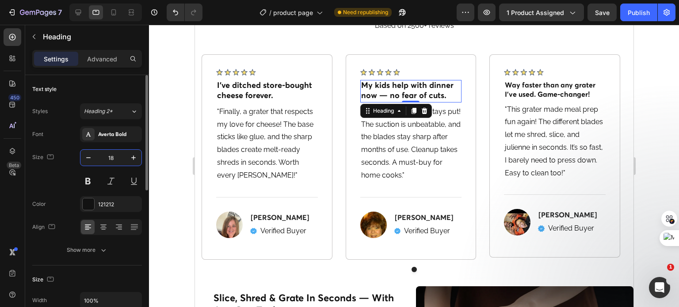
click at [111, 161] on input "18" at bounding box center [110, 158] width 29 height 16
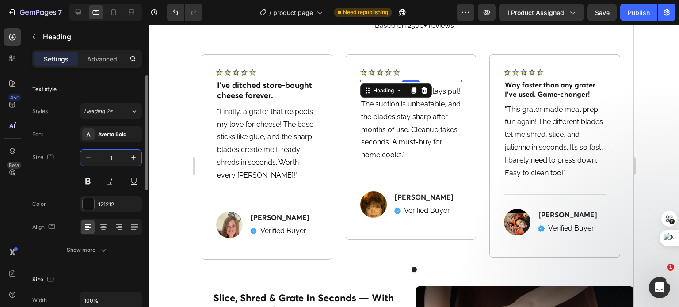
type input "16"
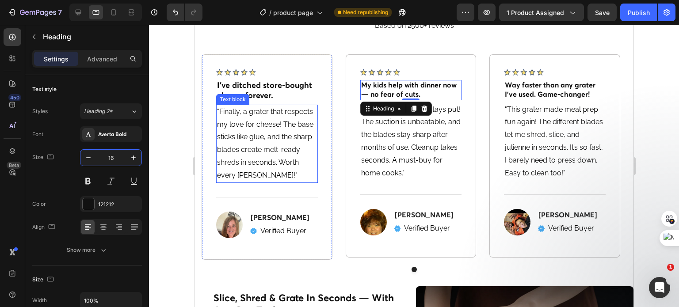
click at [243, 89] on h2 "I’ve ditched store-bought cheese forever." at bounding box center [267, 91] width 102 height 23
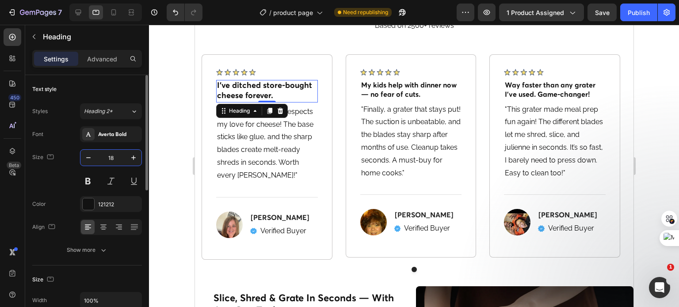
click at [113, 155] on input "18" at bounding box center [110, 158] width 29 height 16
type input "16"
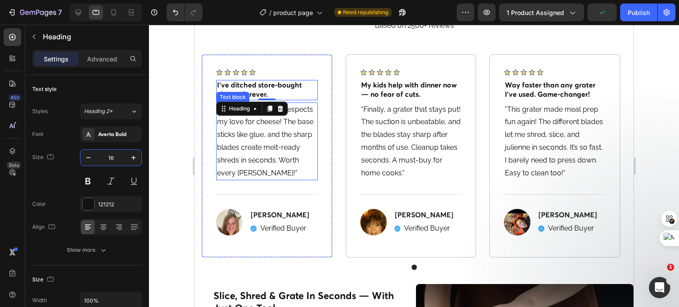
drag, startPoint x: 339, startPoint y: 184, endPoint x: 194, endPoint y: 142, distance: 150.9
click at [243, 139] on p ""Finally, a grater that respects my love for cheese! The base sticks like glue,…" at bounding box center [267, 141] width 100 height 76
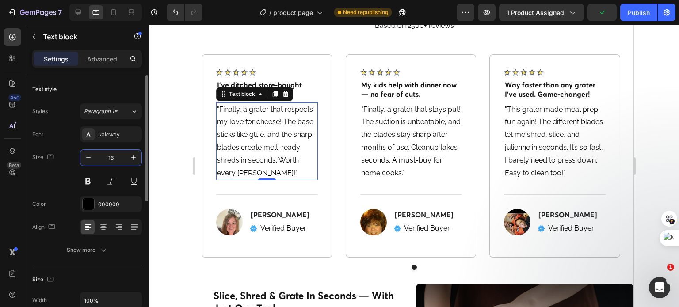
click at [111, 161] on input "16" at bounding box center [110, 158] width 29 height 16
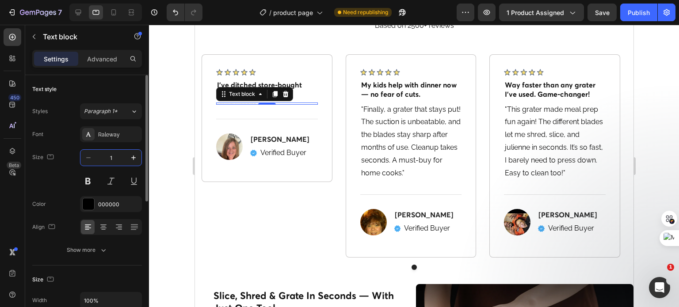
type input "14"
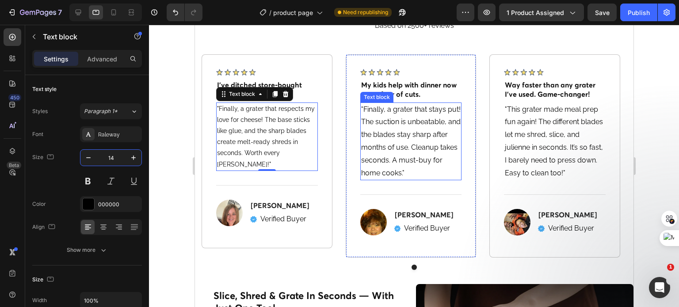
click at [382, 141] on p ""Finally, a grater that stays put! The suction is unbeatable, and the blades st…" at bounding box center [411, 141] width 100 height 76
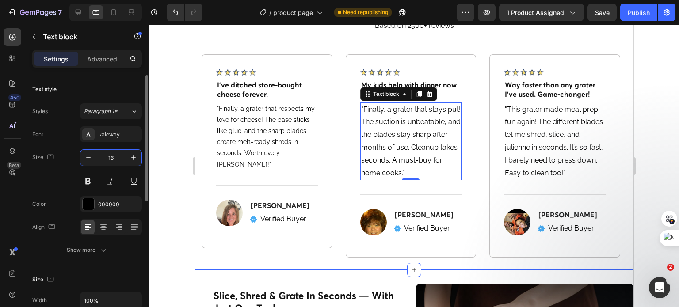
click at [115, 160] on input "16" at bounding box center [110, 158] width 29 height 16
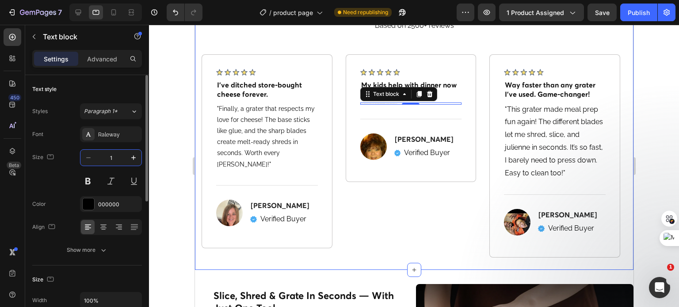
type input "14"
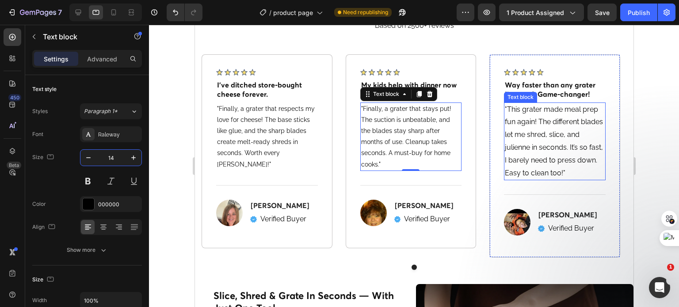
click at [511, 145] on p ""This grater made meal prep fun again! The different blades let me shred, slice…" at bounding box center [554, 141] width 100 height 76
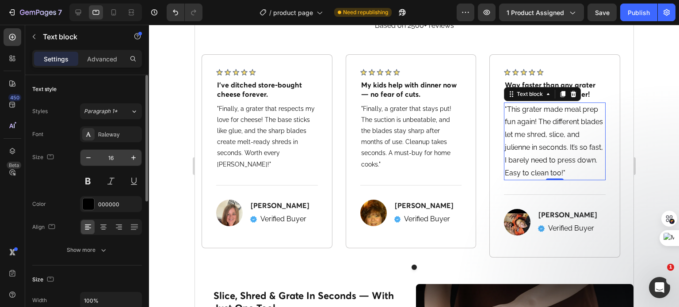
click at [102, 158] on input "16" at bounding box center [110, 158] width 29 height 16
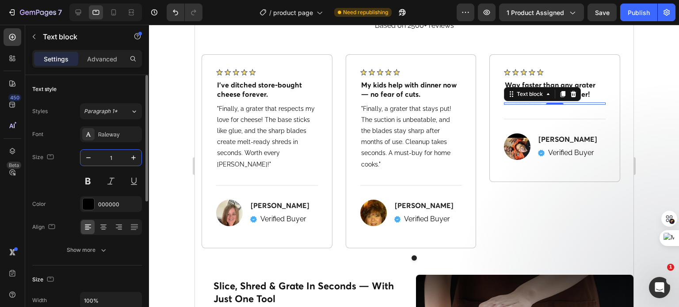
type input "14"
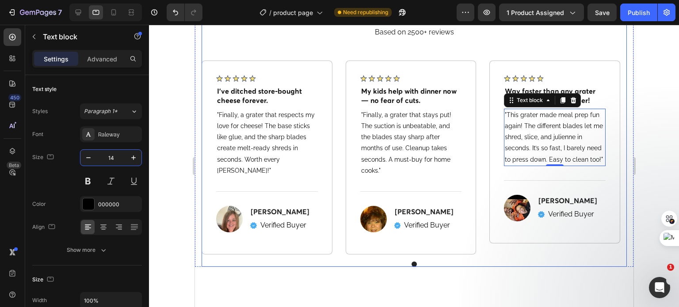
scroll to position [567, 0]
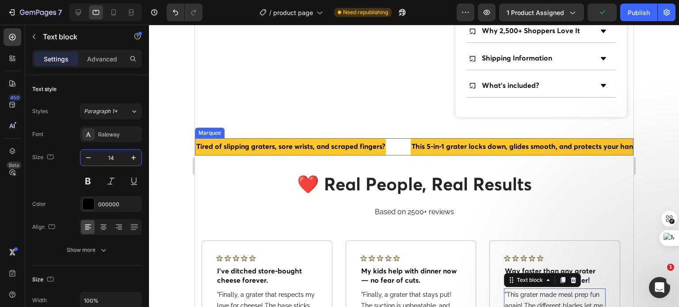
click at [399, 156] on div "Tired of slipping graters, sore wrists, and scraped fingers? Text" at bounding box center [302, 146] width 215 height 17
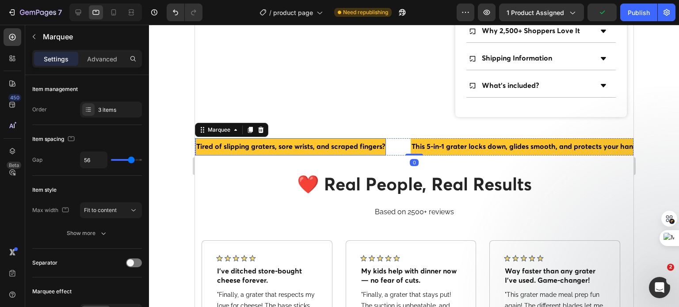
click at [365, 153] on p "Tired of slipping graters, sore wrists, and scraped fingers?" at bounding box center [290, 147] width 189 height 13
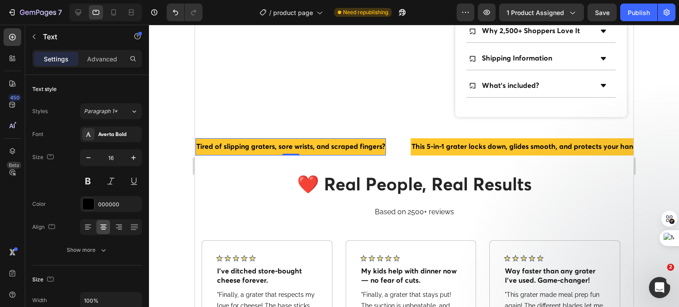
click at [245, 153] on p "Tired of slipping graters, sore wrists, and scraped fingers?" at bounding box center [290, 147] width 189 height 13
drag, startPoint x: 240, startPoint y: 182, endPoint x: 249, endPoint y: 205, distance: 24.6
click at [248, 198] on h2 "❤️ Real People, Real Results" at bounding box center [413, 185] width 425 height 25
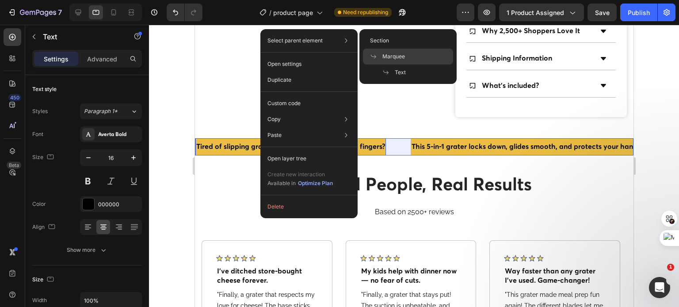
drag, startPoint x: 389, startPoint y: 55, endPoint x: 166, endPoint y: 41, distance: 223.6
click at [389, 55] on span "Marquee" at bounding box center [393, 57] width 23 height 8
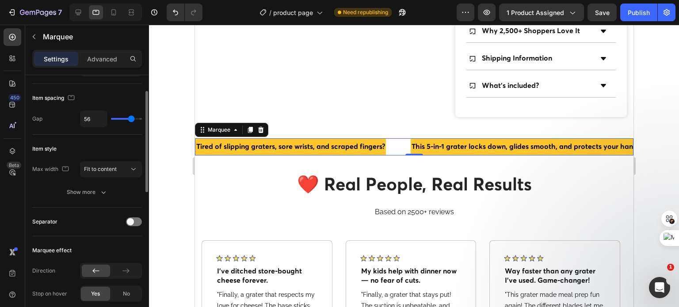
scroll to position [0, 0]
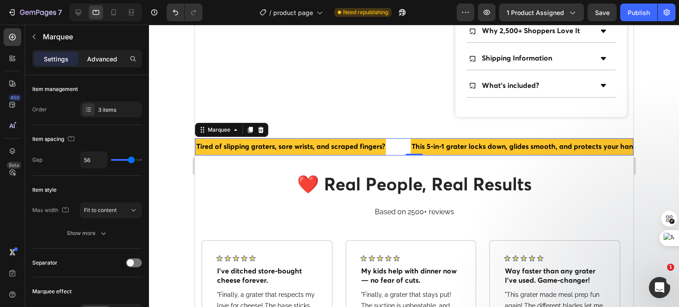
click at [104, 61] on p "Advanced" at bounding box center [102, 58] width 30 height 9
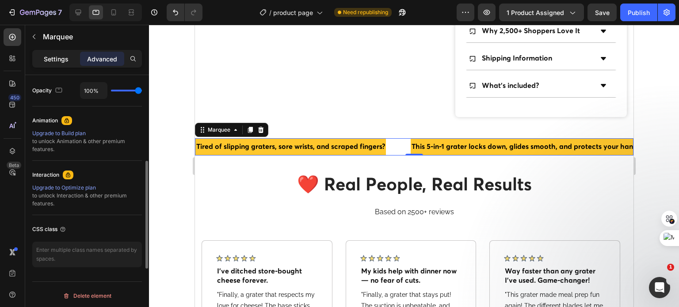
scroll to position [309, 0]
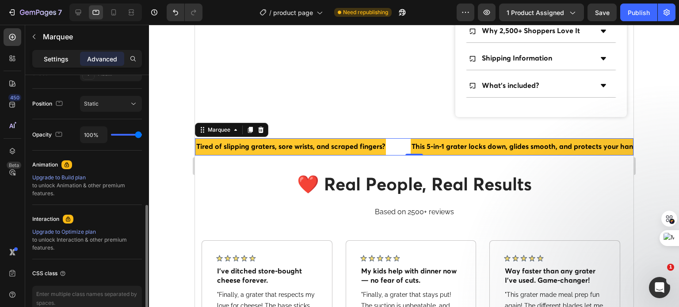
click at [61, 56] on p "Settings" at bounding box center [56, 58] width 25 height 9
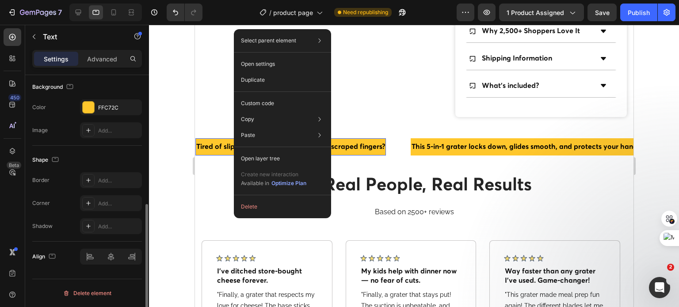
scroll to position [0, 0]
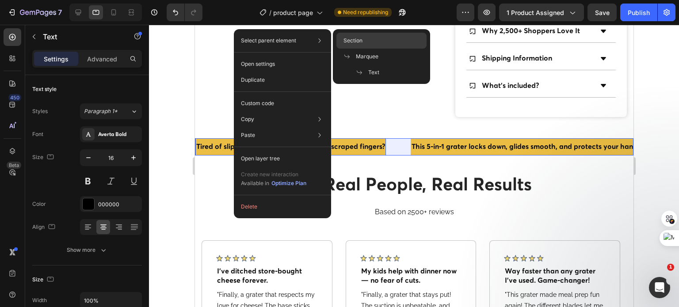
click at [364, 49] on div "Section" at bounding box center [381, 57] width 90 height 16
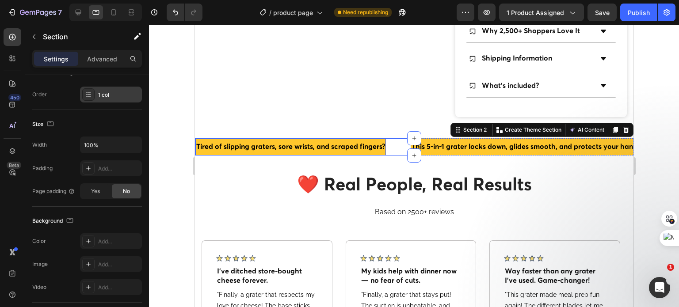
scroll to position [258, 0]
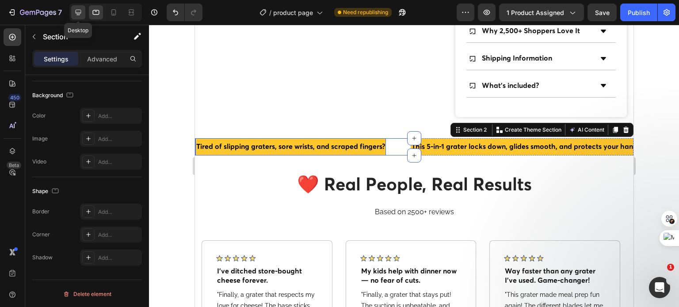
click at [77, 12] on icon at bounding box center [79, 13] width 6 height 6
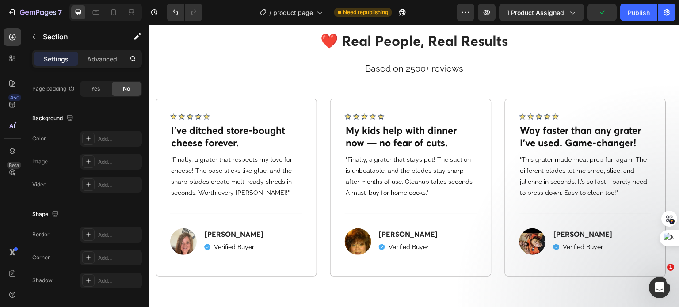
scroll to position [1340, 0]
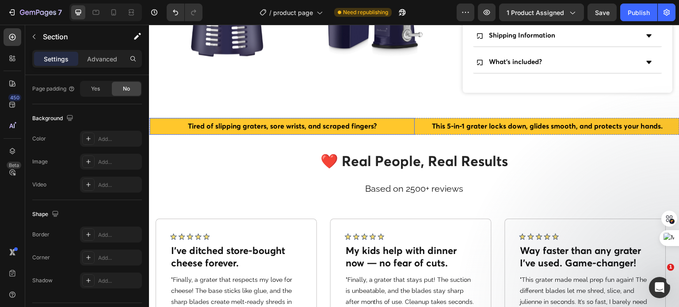
click at [395, 120] on p "Tired of slipping graters, sore wrists, and scraped fingers?" at bounding box center [281, 126] width 263 height 13
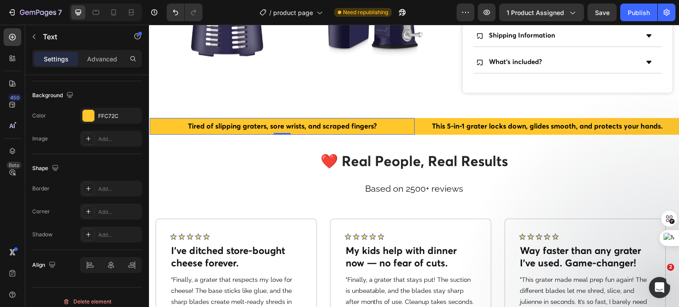
scroll to position [0, 0]
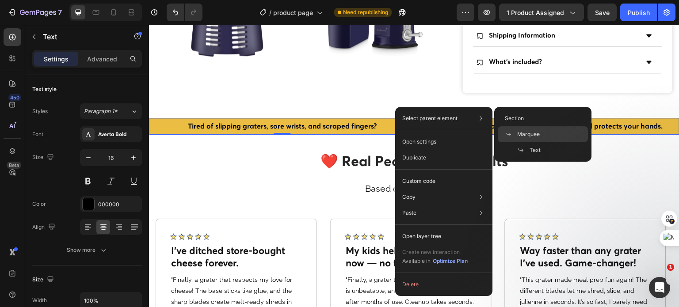
drag, startPoint x: 531, startPoint y: 134, endPoint x: 338, endPoint y: 108, distance: 194.0
click at [531, 134] on span "Marquee" at bounding box center [528, 134] width 23 height 8
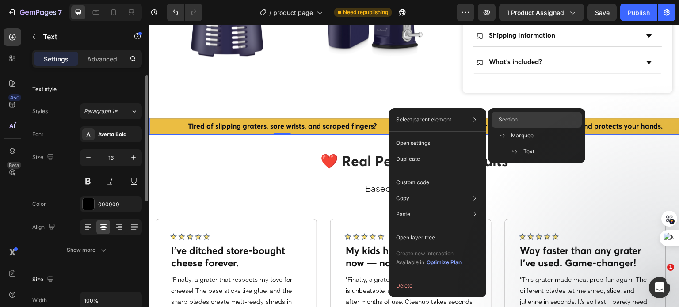
click at [496, 128] on div "Section" at bounding box center [536, 136] width 90 height 16
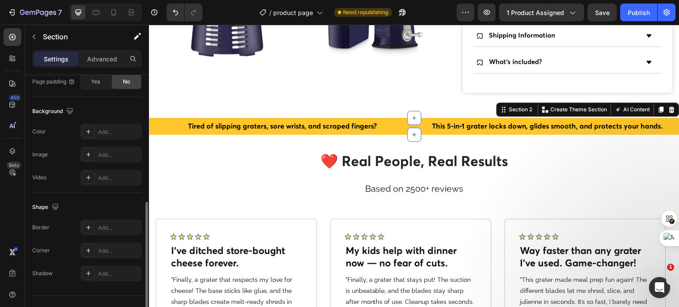
scroll to position [281, 0]
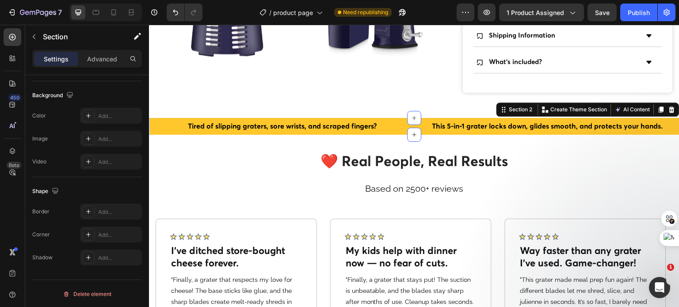
click at [86, 10] on div at bounding box center [105, 13] width 72 height 18
click at [92, 10] on icon at bounding box center [95, 12] width 9 height 9
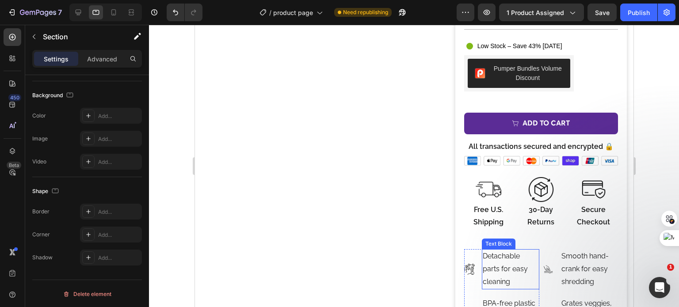
scroll to position [332, 0]
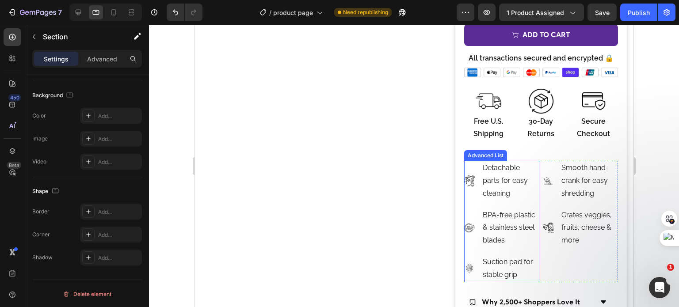
click at [469, 172] on li "Image Detachable parts for easy cleaning Text Block" at bounding box center [501, 181] width 75 height 40
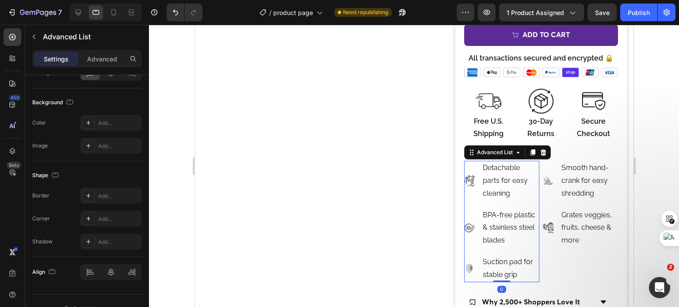
scroll to position [0, 0]
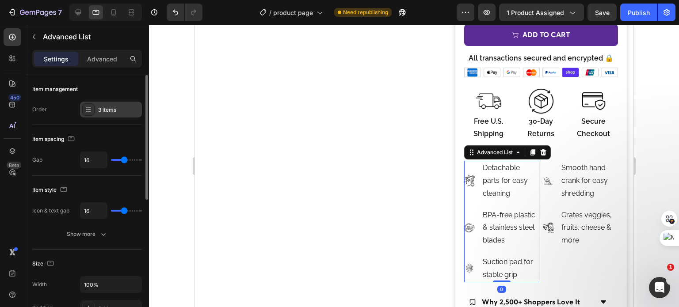
click at [110, 113] on div "3 items" at bounding box center [119, 110] width 42 height 8
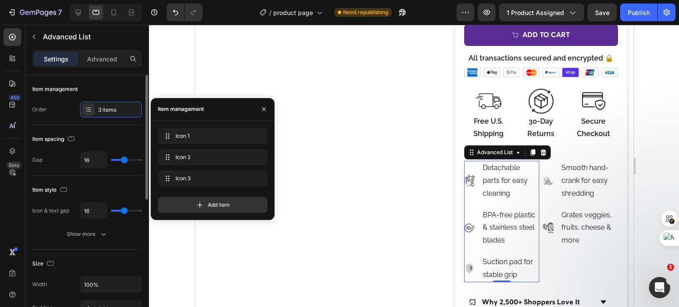
click at [57, 116] on div "Order 3 items" at bounding box center [87, 110] width 110 height 16
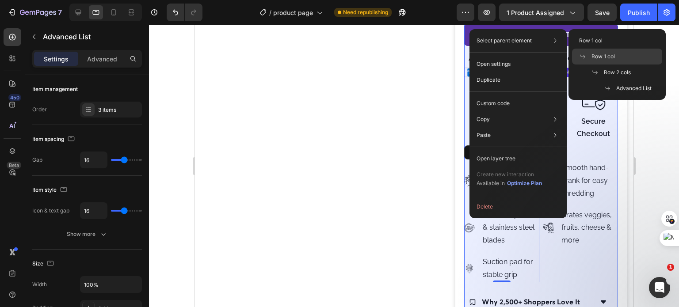
drag, startPoint x: 615, startPoint y: 60, endPoint x: 421, endPoint y: 35, distance: 196.0
click at [615, 65] on div "Row 1 col" at bounding box center [617, 73] width 90 height 16
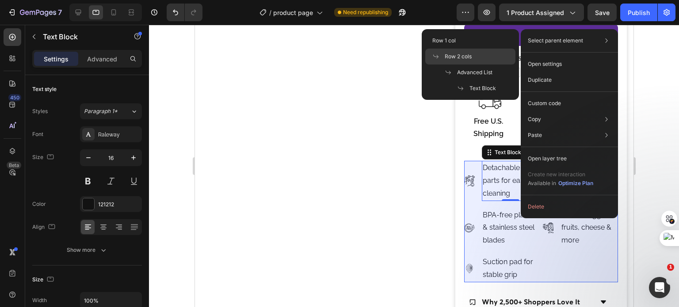
click at [472, 65] on div "Row 2 cols" at bounding box center [470, 73] width 90 height 16
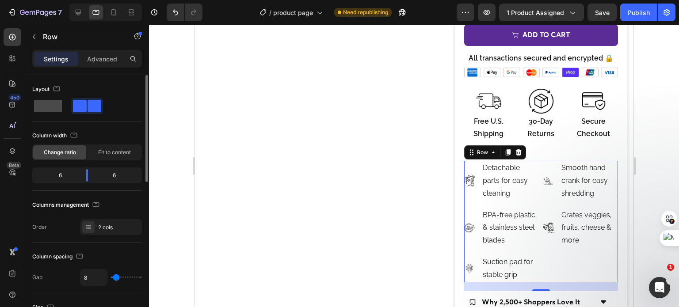
click at [43, 109] on span at bounding box center [48, 106] width 28 height 12
type input "0"
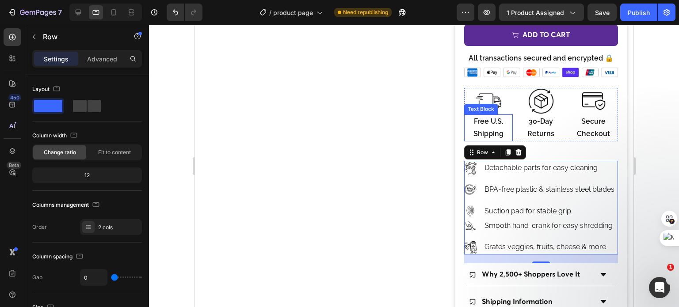
click at [477, 125] on p "Free U.S. Shipping" at bounding box center [487, 128] width 47 height 26
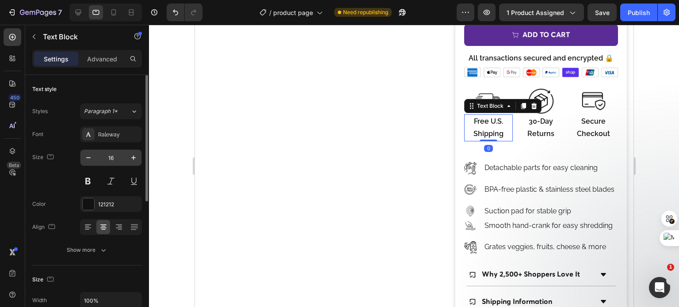
click at [113, 160] on input "16" at bounding box center [110, 158] width 29 height 16
type input "13"
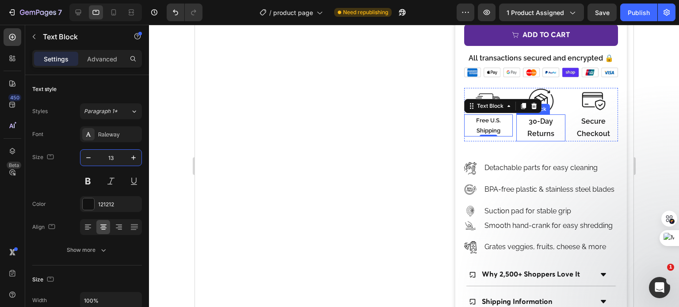
click at [532, 125] on p "30-Day Returns" at bounding box center [540, 128] width 47 height 26
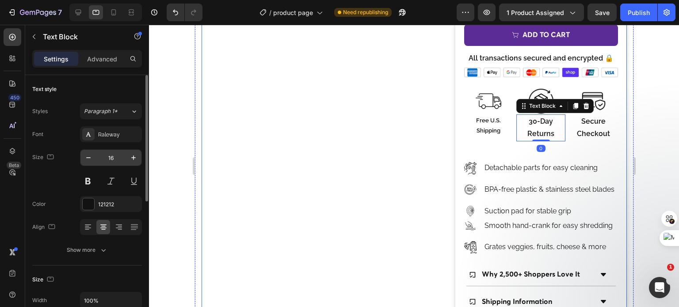
click at [108, 156] on input "16" at bounding box center [110, 158] width 29 height 16
type input "13"
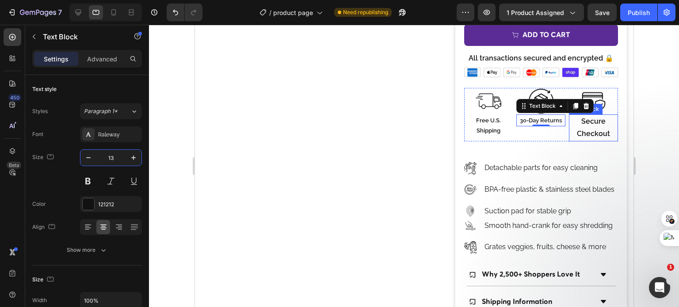
click at [580, 133] on p "Secure Checkout" at bounding box center [592, 128] width 47 height 26
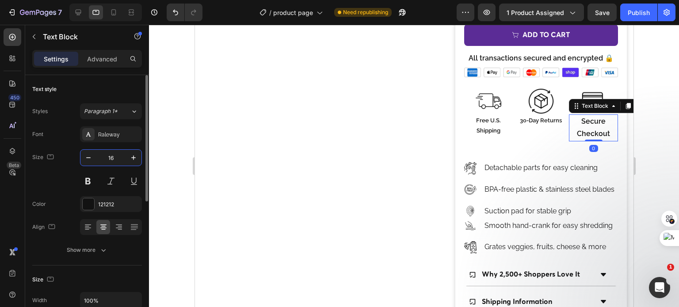
click at [107, 157] on input "16" at bounding box center [110, 158] width 29 height 16
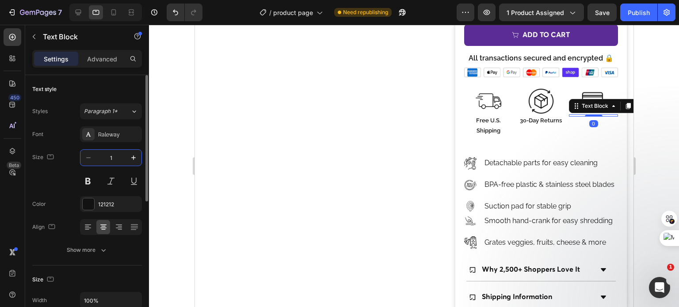
type input "13"
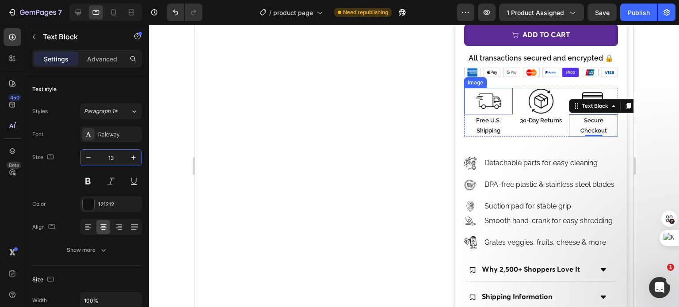
click at [465, 104] on div at bounding box center [488, 101] width 49 height 27
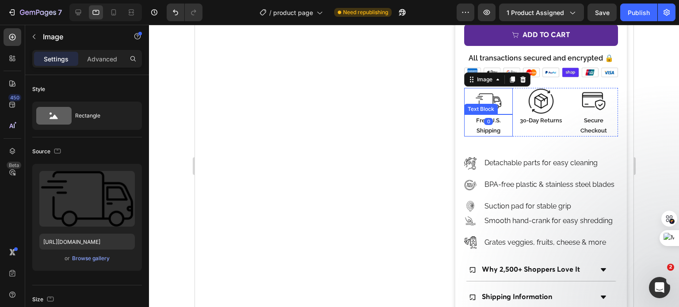
click at [466, 121] on p "Free U.S. Shipping" at bounding box center [487, 125] width 47 height 21
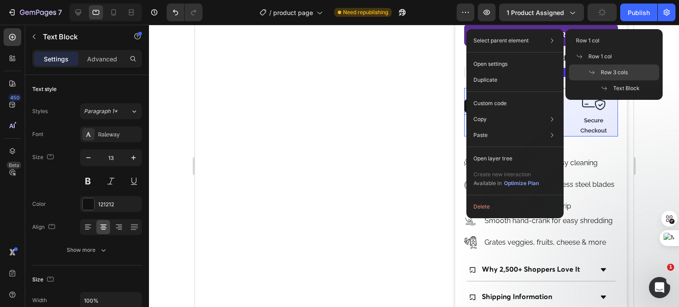
click at [601, 71] on span "Row 3 cols" at bounding box center [613, 72] width 27 height 8
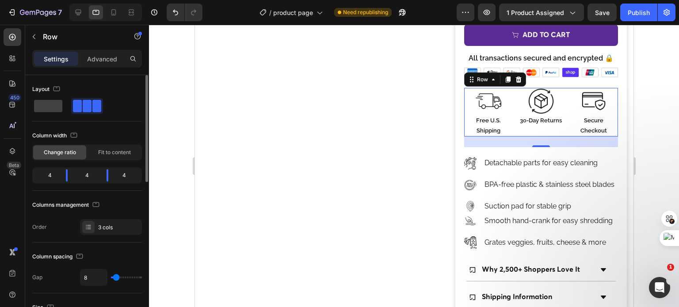
type input "0"
drag, startPoint x: 106, startPoint y: 277, endPoint x: 81, endPoint y: 274, distance: 25.8
type input "0"
click at [111, 277] on input "range" at bounding box center [126, 278] width 31 height 2
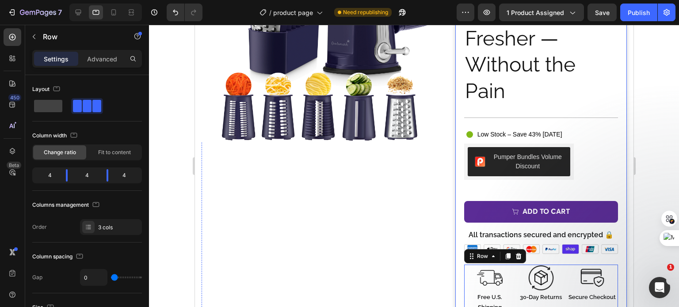
scroll to position [67, 0]
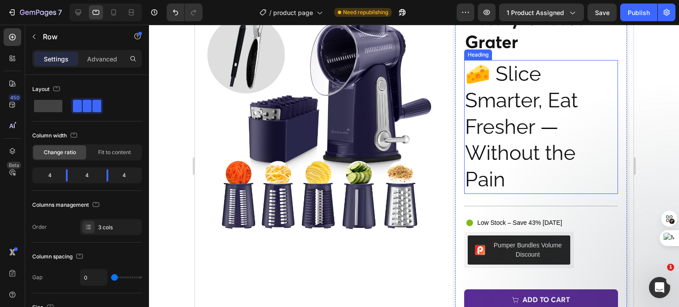
click at [496, 125] on h2 "🧀 Slice Smarter, Eat Fresher — Without the Pain" at bounding box center [541, 127] width 154 height 134
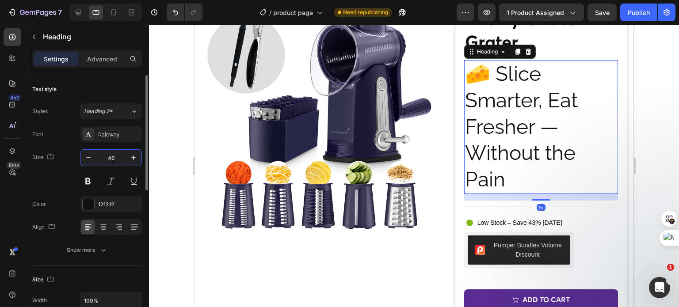
click at [110, 156] on input "46" at bounding box center [110, 158] width 29 height 16
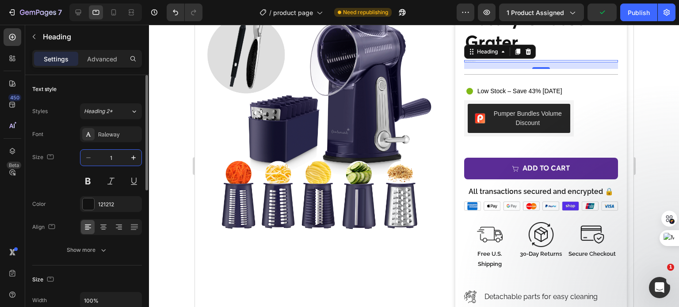
type input "14"
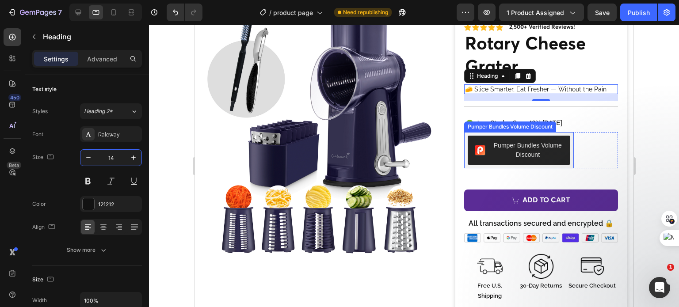
scroll to position [23, 0]
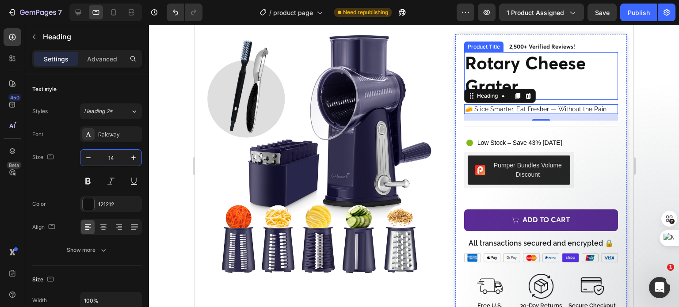
click at [528, 71] on h1 "Rotary Cheese Grater" at bounding box center [541, 76] width 154 height 48
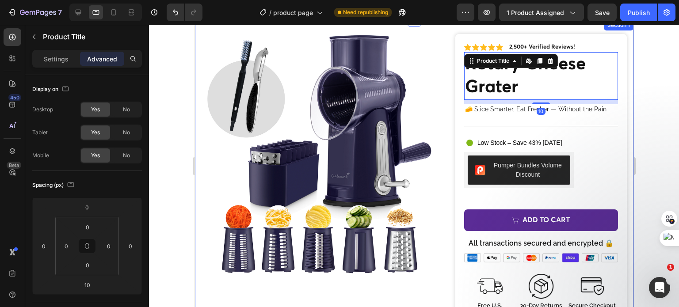
click at [43, 50] on div "Settings Advanced" at bounding box center [87, 59] width 110 height 18
click at [52, 59] on p "Settings" at bounding box center [56, 58] width 25 height 9
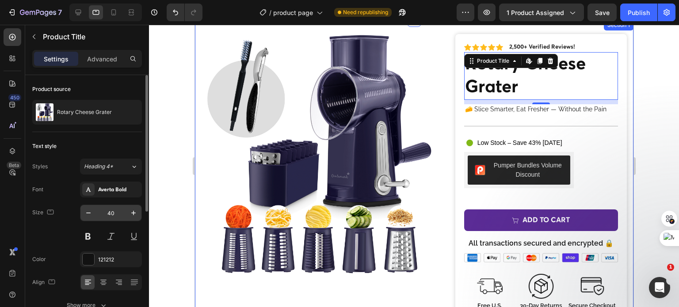
click at [114, 216] on input "40" at bounding box center [110, 213] width 29 height 16
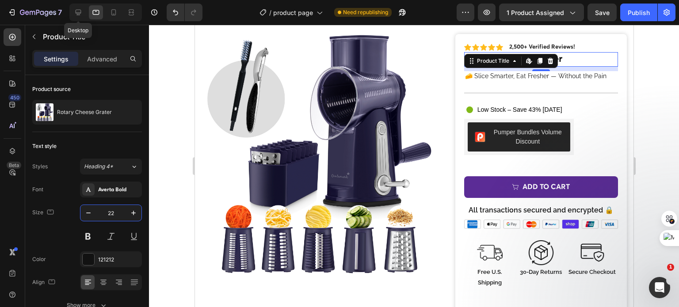
click at [80, 13] on icon at bounding box center [78, 12] width 9 height 9
type input "32"
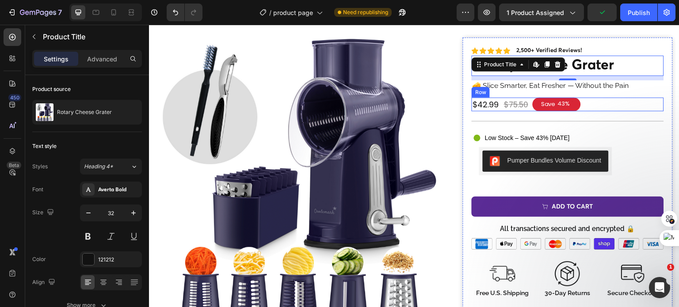
click at [498, 107] on div "$42.99 Product Price Product Price $75.50 Product Price Product Price Save 43% …" at bounding box center [567, 105] width 192 height 14
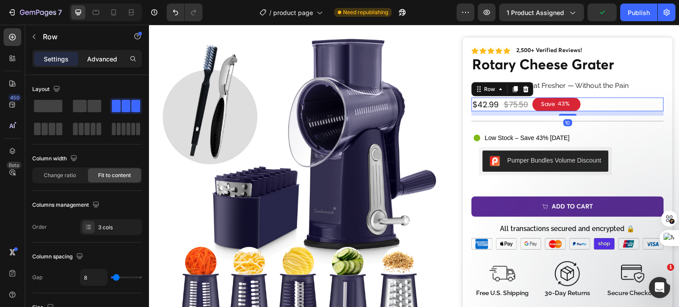
click at [110, 54] on p "Advanced" at bounding box center [102, 58] width 30 height 9
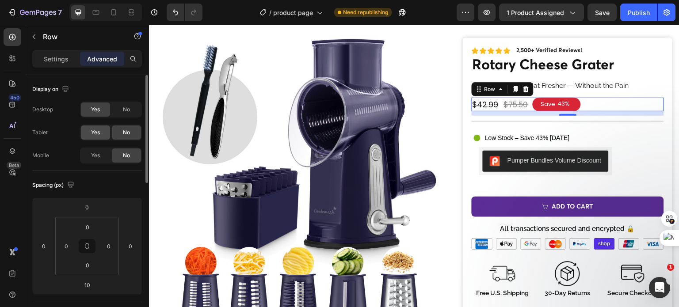
click at [97, 132] on span "Yes" at bounding box center [95, 133] width 9 height 8
click at [94, 155] on span "Yes" at bounding box center [95, 156] width 9 height 8
click at [98, 14] on icon at bounding box center [96, 12] width 7 height 5
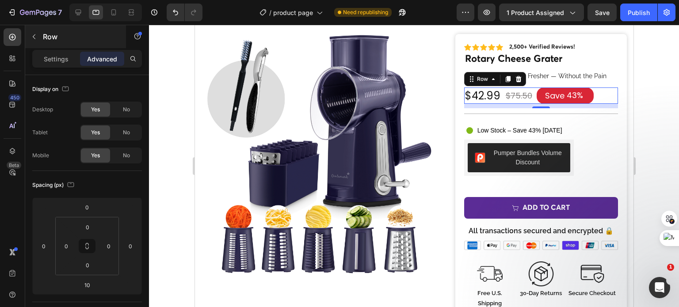
scroll to position [54, 0]
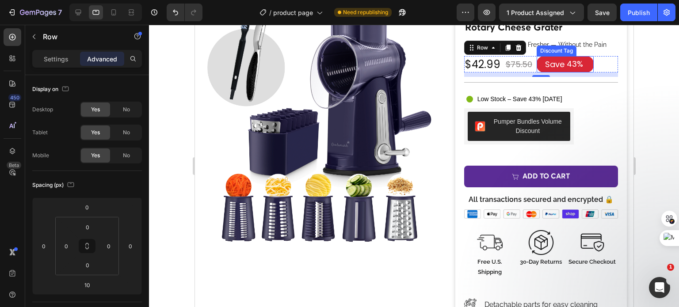
click at [547, 64] on div "Save" at bounding box center [554, 64] width 22 height 13
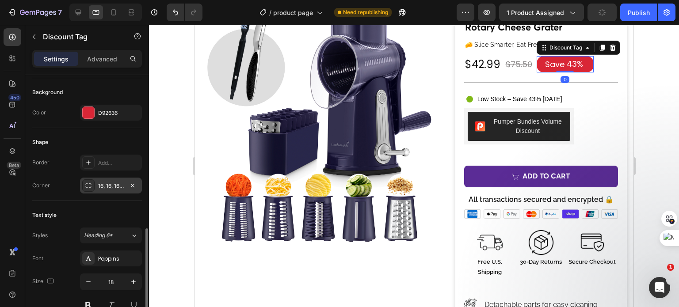
scroll to position [265, 0]
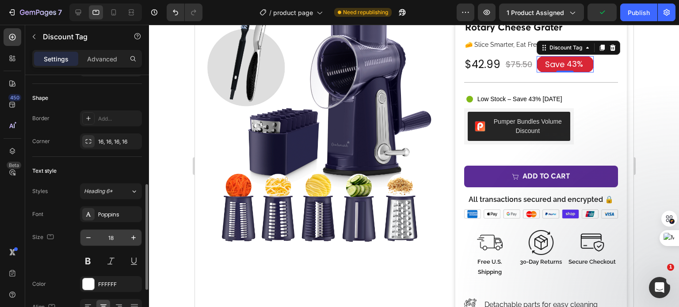
click at [106, 236] on input "18" at bounding box center [110, 238] width 29 height 16
type input "14"
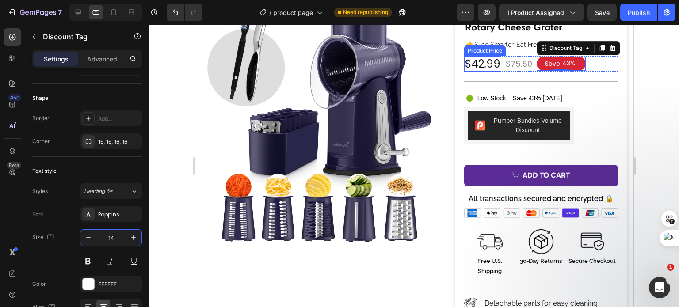
click at [479, 63] on div "$42.99" at bounding box center [482, 63] width 37 height 15
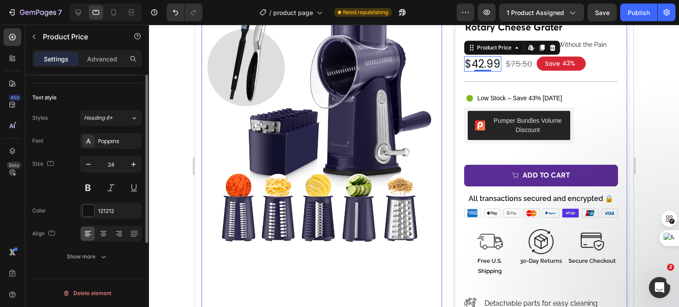
scroll to position [0, 0]
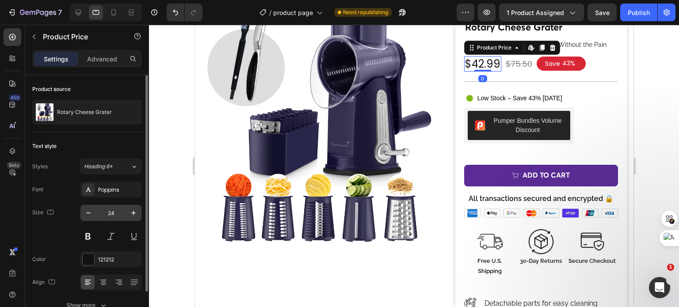
click at [108, 211] on input "24" at bounding box center [110, 213] width 29 height 16
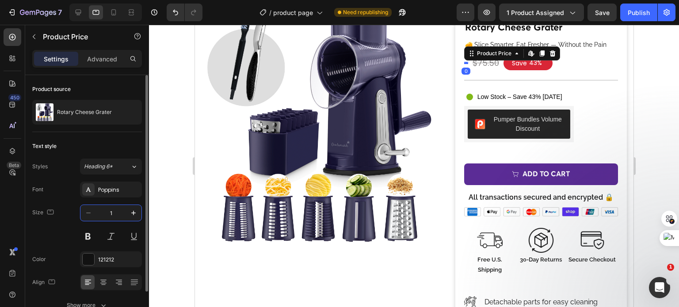
type input "16"
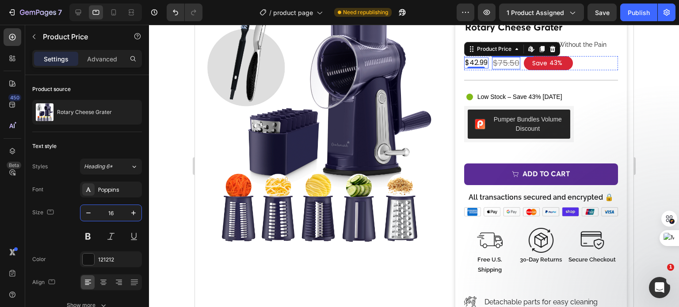
click at [495, 64] on div "$75.50" at bounding box center [505, 63] width 28 height 12
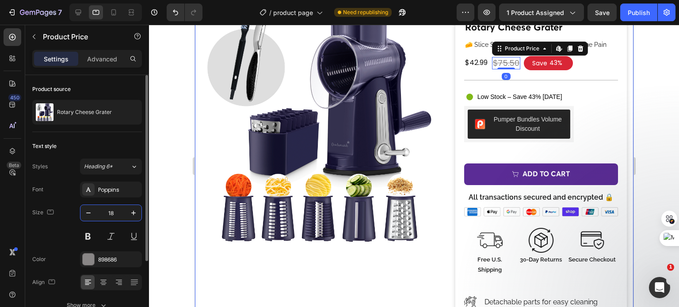
click at [108, 213] on input "18" at bounding box center [110, 213] width 29 height 16
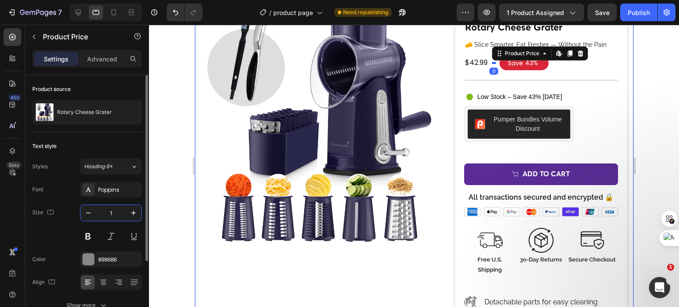
type input "14"
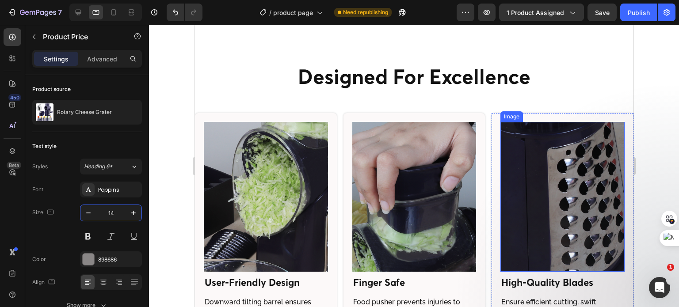
scroll to position [1247, 0]
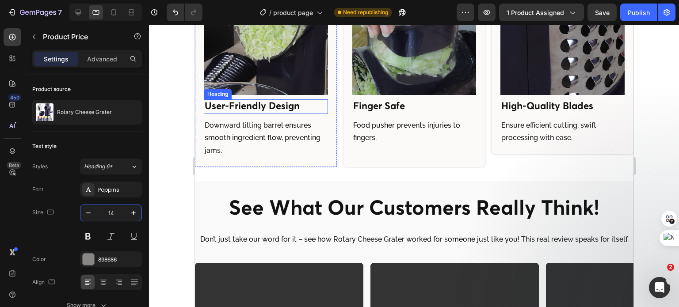
click at [243, 105] on h2 "User-Friendly Design" at bounding box center [265, 106] width 124 height 15
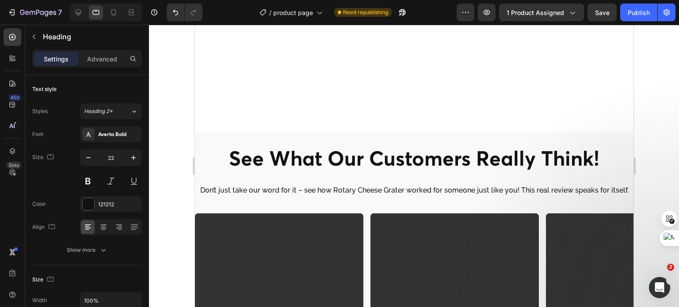
scroll to position [1424, 0]
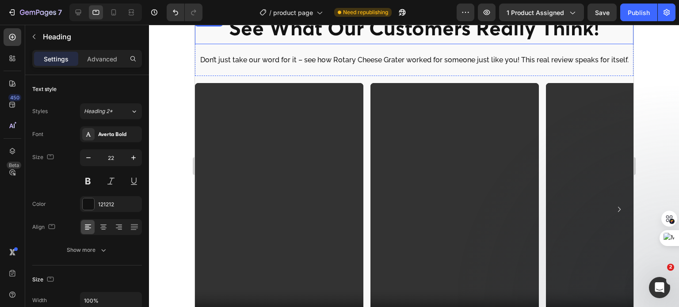
click at [361, 32] on h2 "see what our customers really think!" at bounding box center [413, 30] width 438 height 28
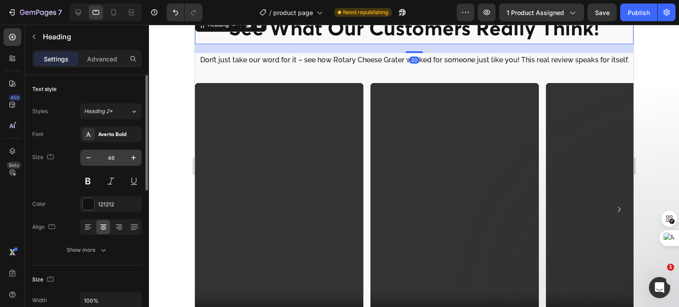
click at [106, 158] on input "46" at bounding box center [110, 158] width 29 height 16
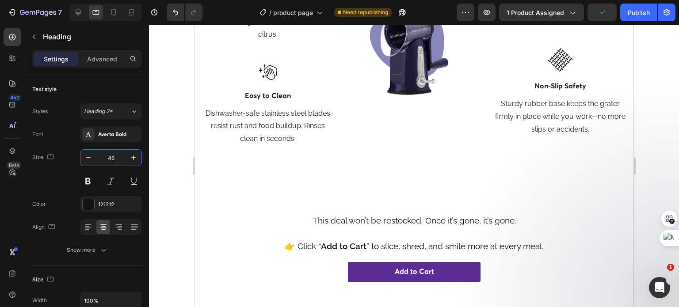
scroll to position [1954, 0]
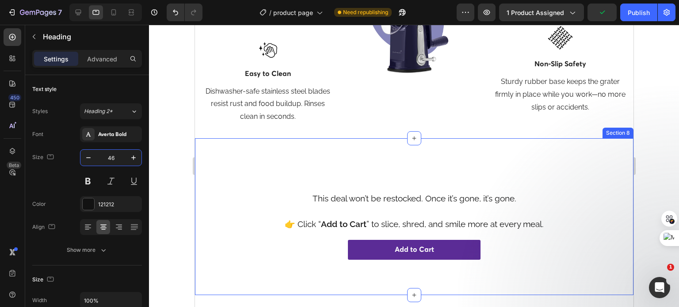
click at [405, 168] on div "This deal won’t be restocked. Once it’s gone, it’s gone. Text Block 👉 Click “ A…" at bounding box center [413, 216] width 438 height 157
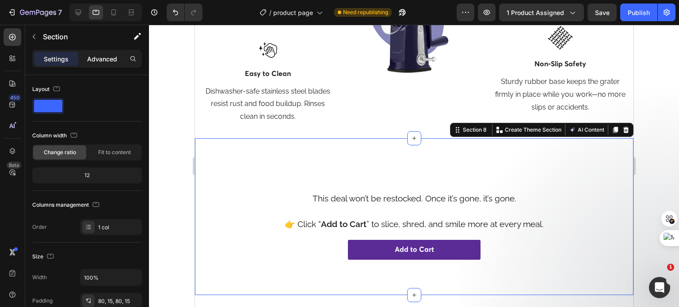
click at [109, 58] on p "Advanced" at bounding box center [102, 58] width 30 height 9
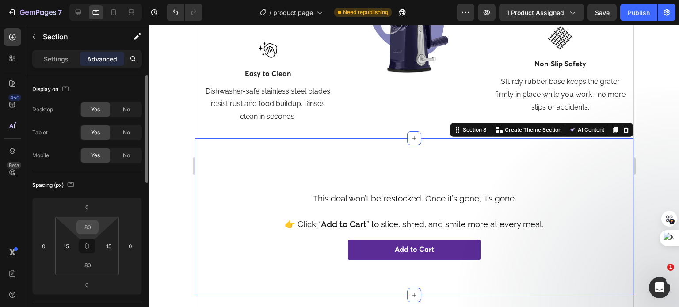
click at [89, 230] on input "80" at bounding box center [88, 226] width 18 height 13
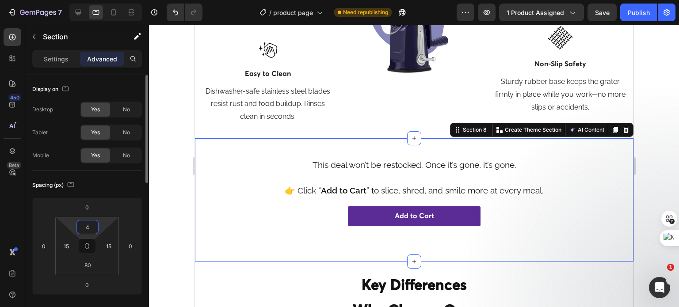
type input "40"
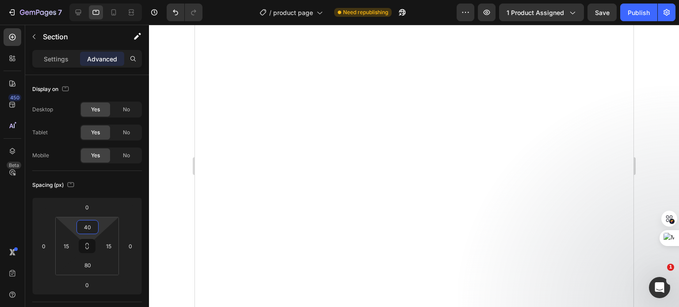
scroll to position [3501, 0]
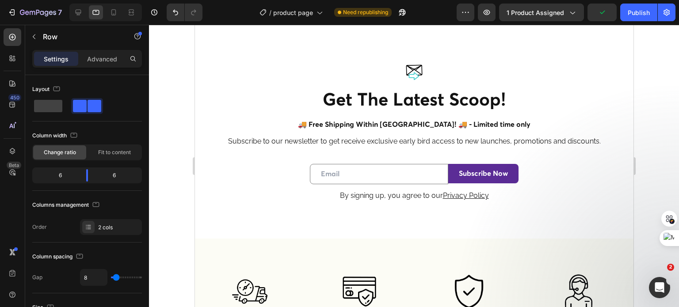
scroll to position [4517, 0]
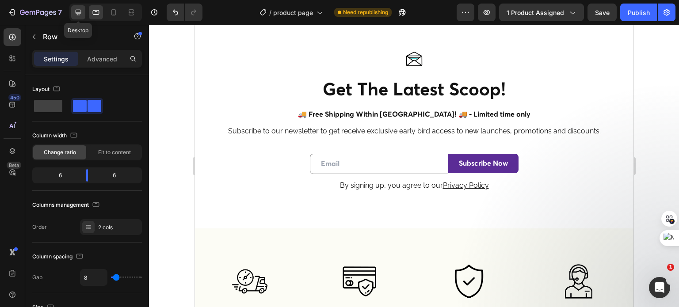
click at [80, 13] on icon at bounding box center [79, 13] width 6 height 6
type input "1200"
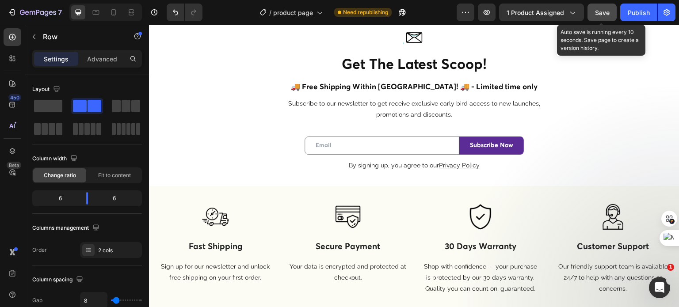
click at [594, 12] on button "Save" at bounding box center [601, 13] width 29 height 18
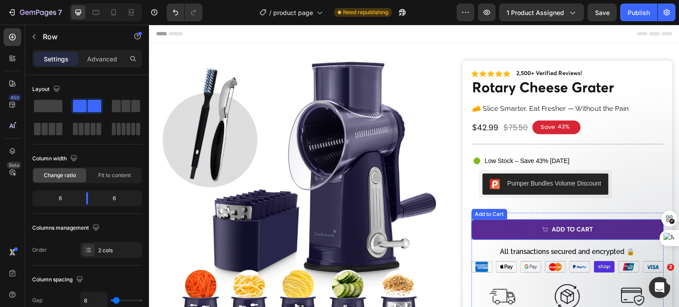
click at [503, 227] on button "Add to Cart" at bounding box center [567, 230] width 192 height 20
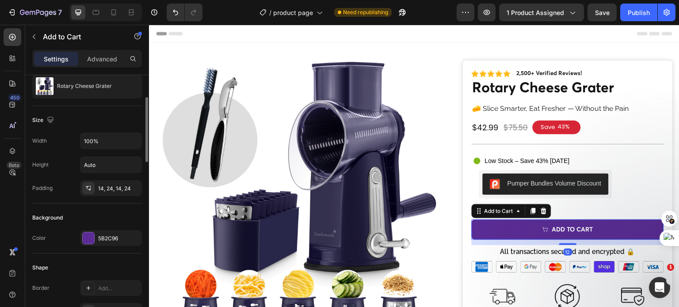
scroll to position [133, 0]
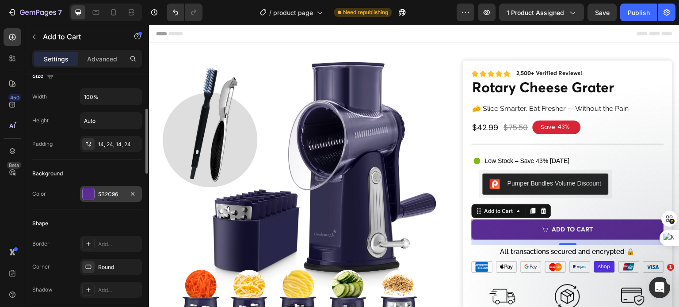
click at [111, 194] on div "5B2C96" at bounding box center [111, 194] width 26 height 8
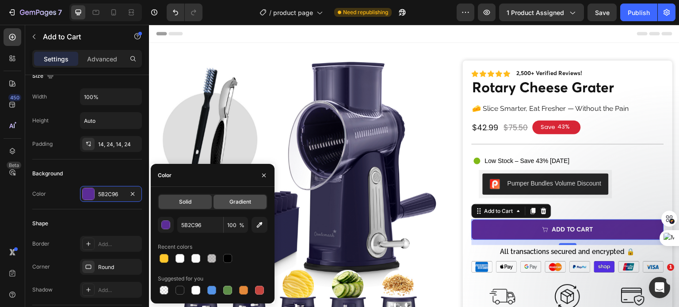
click at [245, 198] on span "Gradient" at bounding box center [240, 202] width 22 height 8
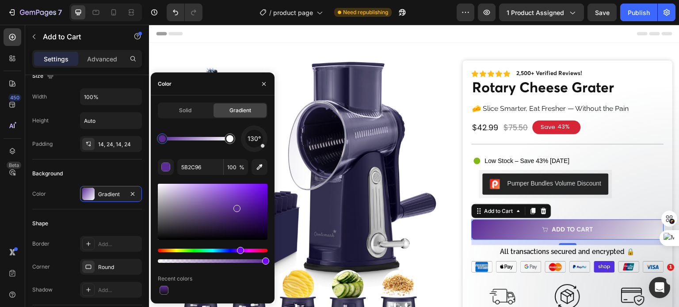
click at [263, 136] on div at bounding box center [255, 139] width 38 height 38
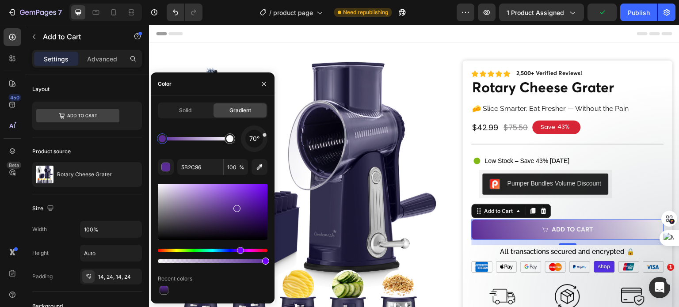
scroll to position [133, 0]
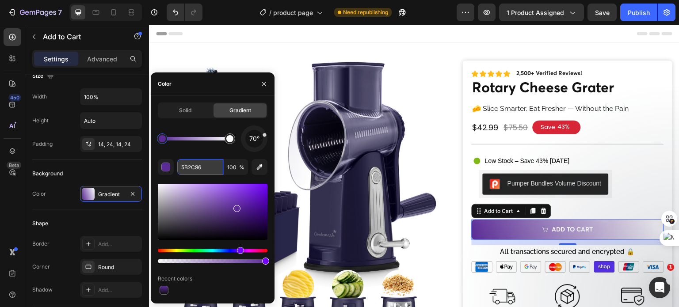
click at [191, 172] on input "5B2C96" at bounding box center [200, 167] width 46 height 16
paste input "#400E89"
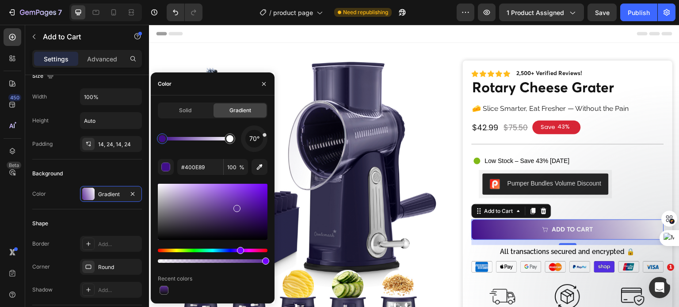
click at [195, 150] on div "70°" at bounding box center [213, 138] width 110 height 27
type input "FFFFFF"
click at [230, 143] on div at bounding box center [229, 138] width 11 height 11
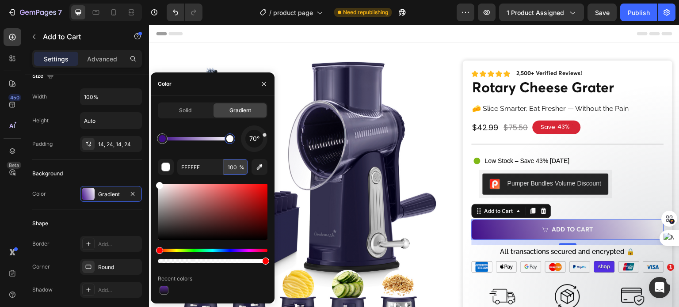
click at [229, 171] on input "100" at bounding box center [236, 167] width 24 height 16
click at [203, 155] on div "70° FFFFFF 34 % Recent colors" at bounding box center [213, 210] width 110 height 171
drag, startPoint x: 197, startPoint y: 262, endPoint x: 268, endPoint y: 259, distance: 71.6
click at [268, 259] on div at bounding box center [265, 261] width 7 height 7
type input "100"
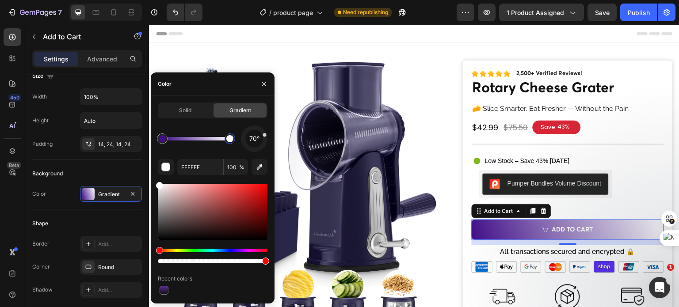
click at [256, 152] on div "70° FFFFFF 100 % Recent colors" at bounding box center [213, 210] width 110 height 171
click at [254, 149] on div at bounding box center [254, 139] width 34 height 34
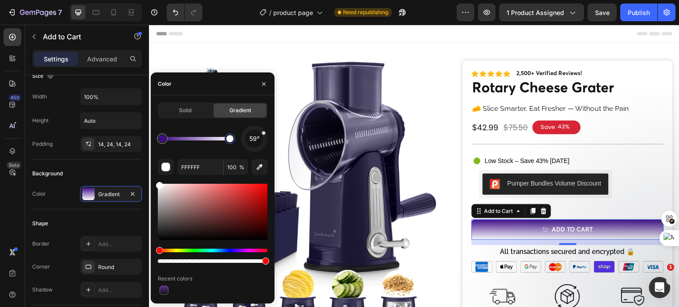
drag, startPoint x: 254, startPoint y: 149, endPoint x: 262, endPoint y: 133, distance: 17.6
click at [262, 133] on div at bounding box center [263, 133] width 5 height 5
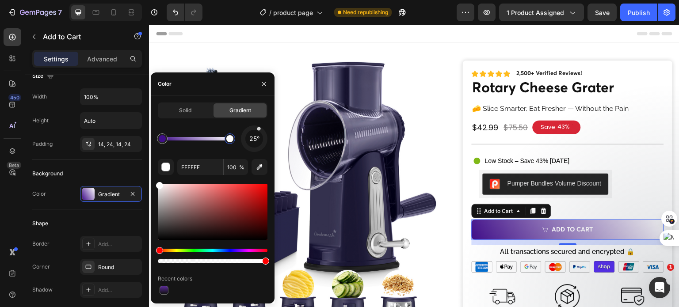
drag, startPoint x: 262, startPoint y: 133, endPoint x: 258, endPoint y: 130, distance: 5.4
click at [258, 130] on div at bounding box center [258, 128] width 5 height 5
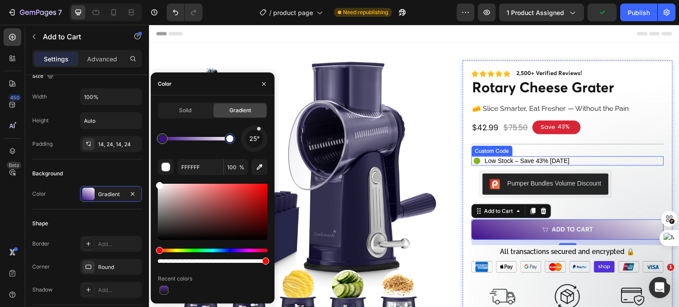
click at [621, 160] on div "Low Stock – Save 43% [DATE]" at bounding box center [569, 160] width 190 height 9
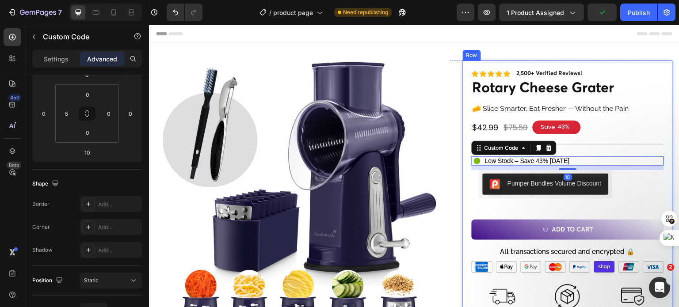
scroll to position [0, 0]
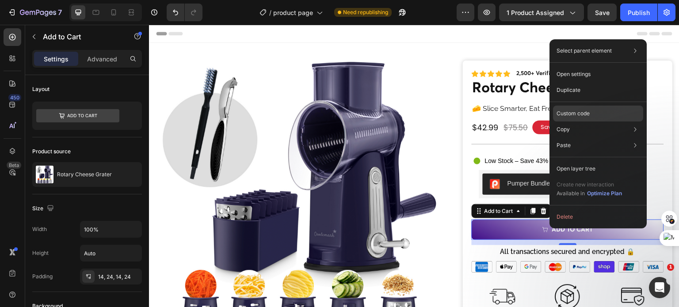
click at [570, 114] on p "Custom code" at bounding box center [572, 114] width 33 height 8
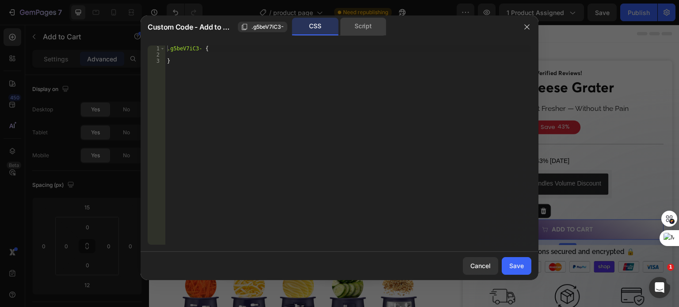
click at [357, 26] on div "Script" at bounding box center [363, 27] width 46 height 18
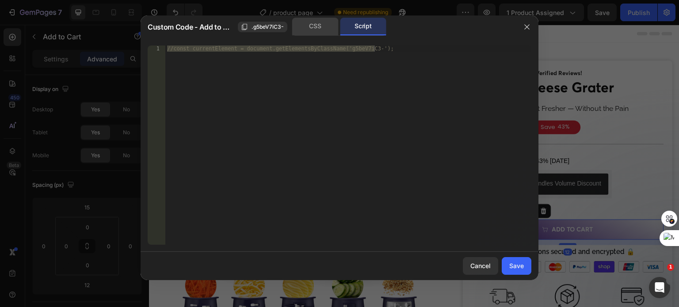
click at [316, 26] on div "CSS" at bounding box center [315, 27] width 46 height 18
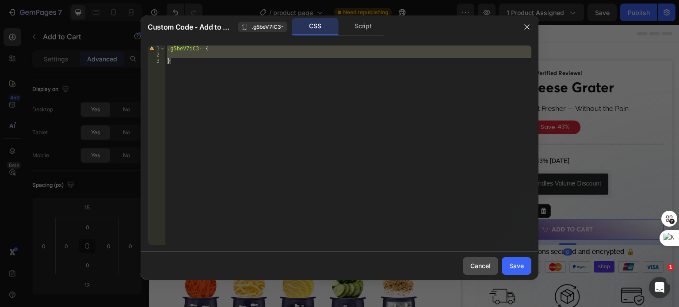
click at [470, 264] on button "Cancel" at bounding box center [480, 266] width 35 height 18
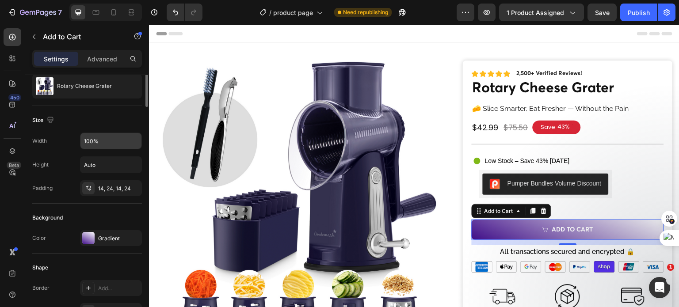
scroll to position [133, 0]
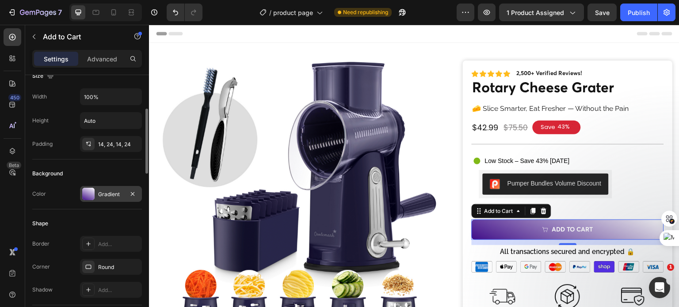
click at [105, 196] on div "Gradient" at bounding box center [111, 194] width 26 height 8
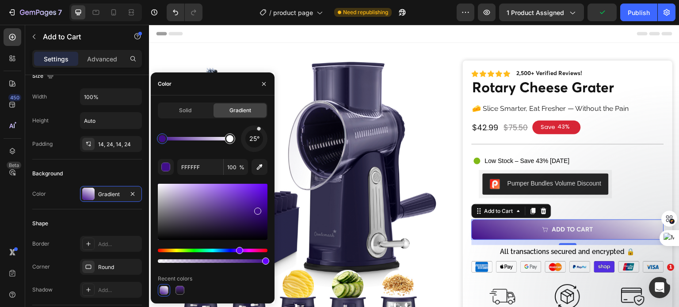
click at [232, 141] on div at bounding box center [229, 138] width 7 height 7
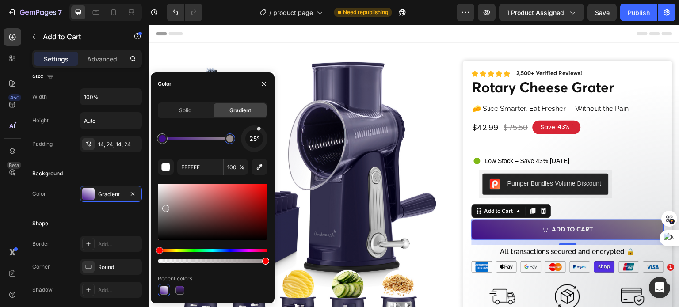
type input "968D8D"
drag, startPoint x: 162, startPoint y: 188, endPoint x: 165, endPoint y: 207, distance: 18.8
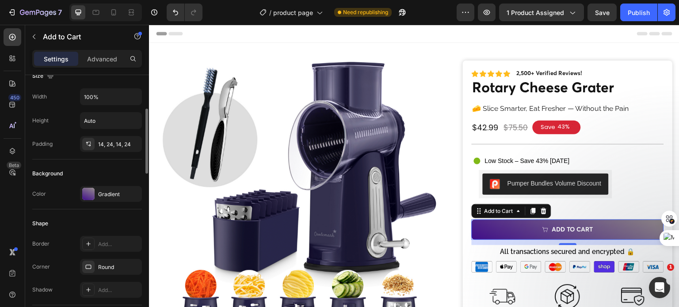
click at [107, 215] on div "Shape Border Add... Corner Round Shadow Add..." at bounding box center [87, 257] width 110 height 96
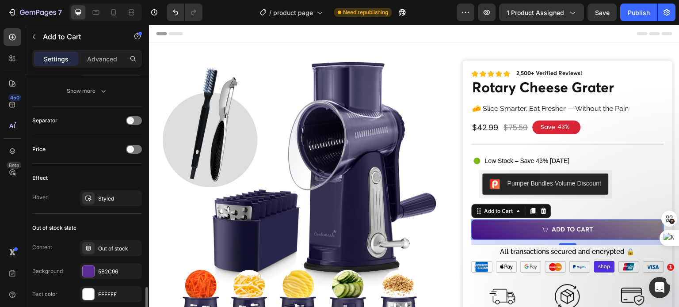
scroll to position [663, 0]
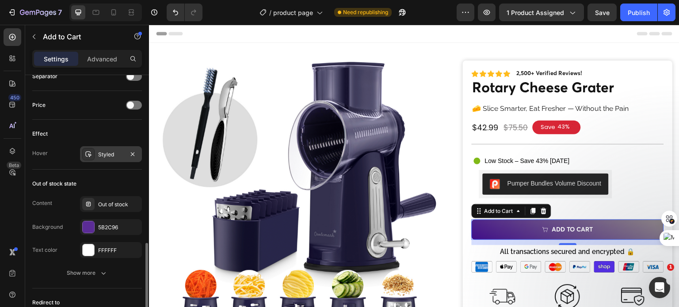
click at [104, 152] on div "Styled" at bounding box center [111, 155] width 26 height 8
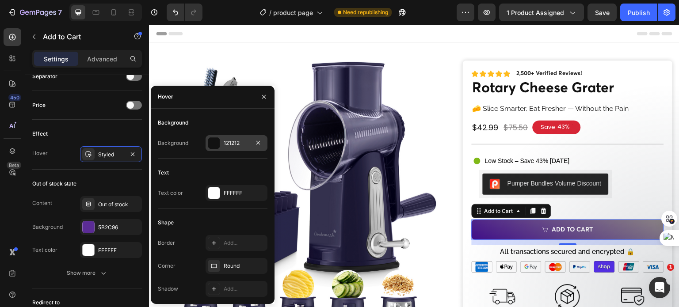
click at [237, 143] on div "121212" at bounding box center [237, 143] width 26 height 8
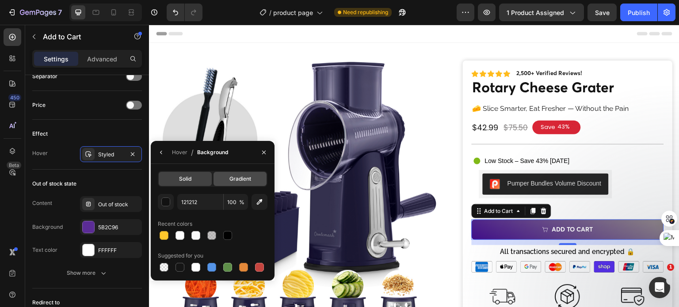
click at [237, 176] on span "Gradient" at bounding box center [240, 179] width 22 height 8
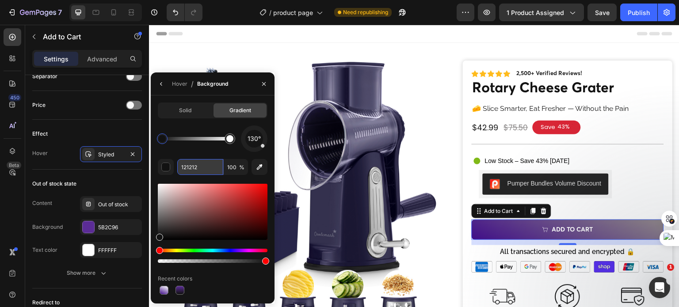
click at [0, 0] on input "121212" at bounding box center [0, 0] width 0 height 0
click at [232, 139] on div at bounding box center [229, 138] width 7 height 7
click at [0, 0] on input "FFFFFF" at bounding box center [0, 0] width 0 height 0
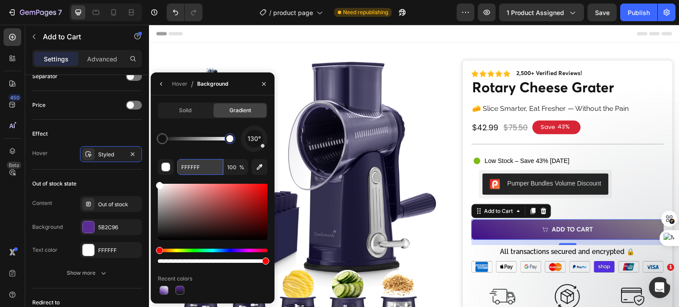
paste input "#400E89"
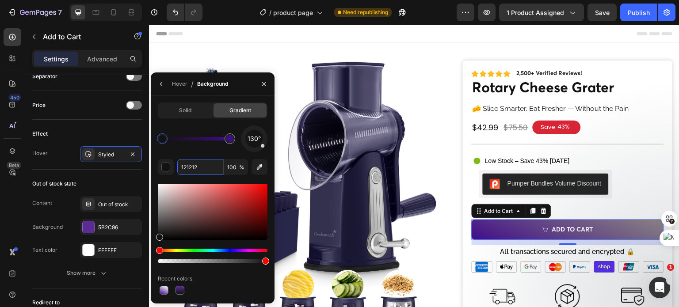
click at [163, 137] on div at bounding box center [162, 138] width 7 height 7
click at [162, 218] on div at bounding box center [213, 212] width 110 height 56
type input "605D5D"
click at [128, 183] on div "Out of stock state" at bounding box center [87, 184] width 110 height 14
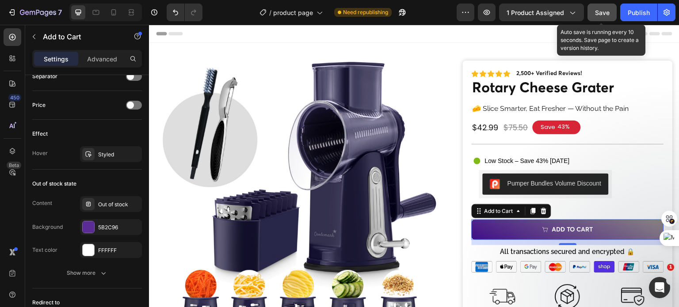
click at [599, 15] on span "Save" at bounding box center [602, 13] width 15 height 8
click at [594, 16] on button "Save" at bounding box center [601, 13] width 29 height 18
